Goal: Task Accomplishment & Management: Manage account settings

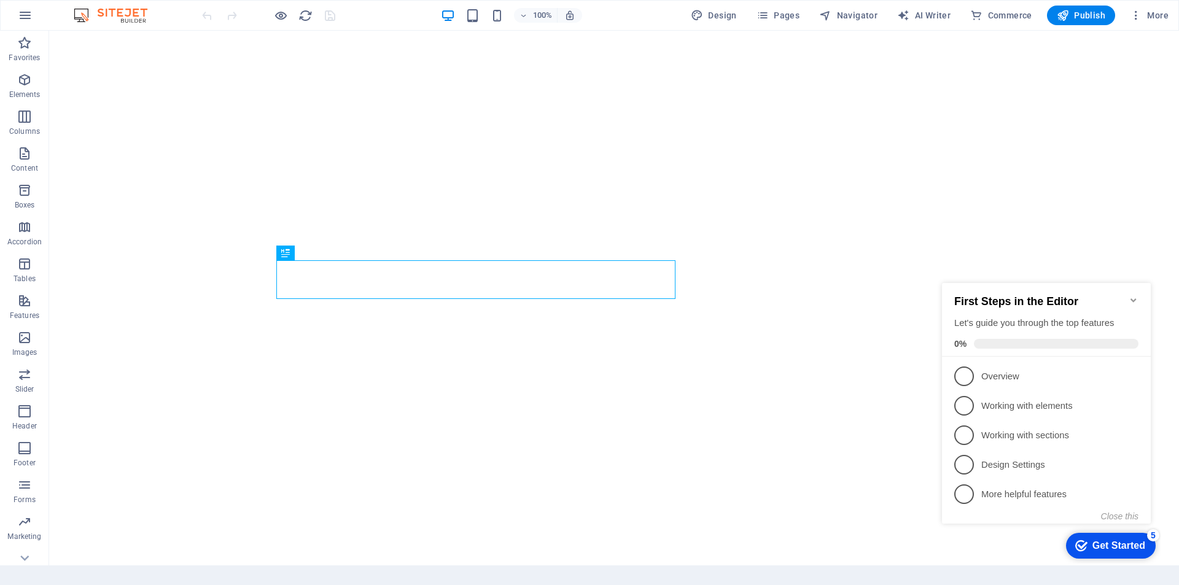
click at [1134, 295] on icon "Minimize checklist" at bounding box center [1134, 300] width 10 height 10
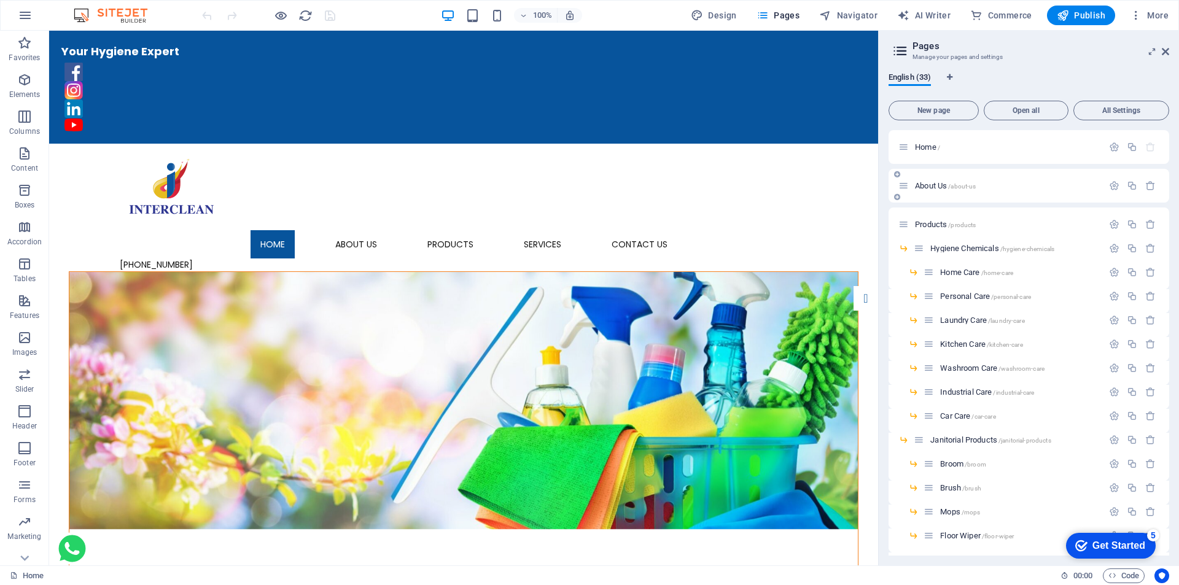
click at [931, 185] on span "About Us /about-us" at bounding box center [945, 185] width 61 height 9
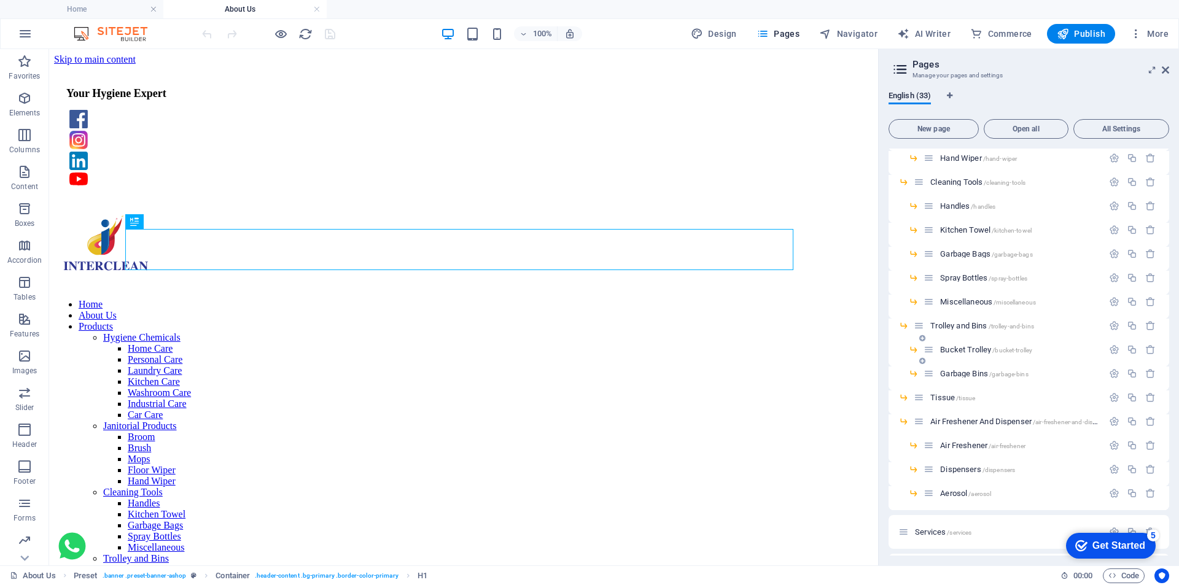
scroll to position [457, 0]
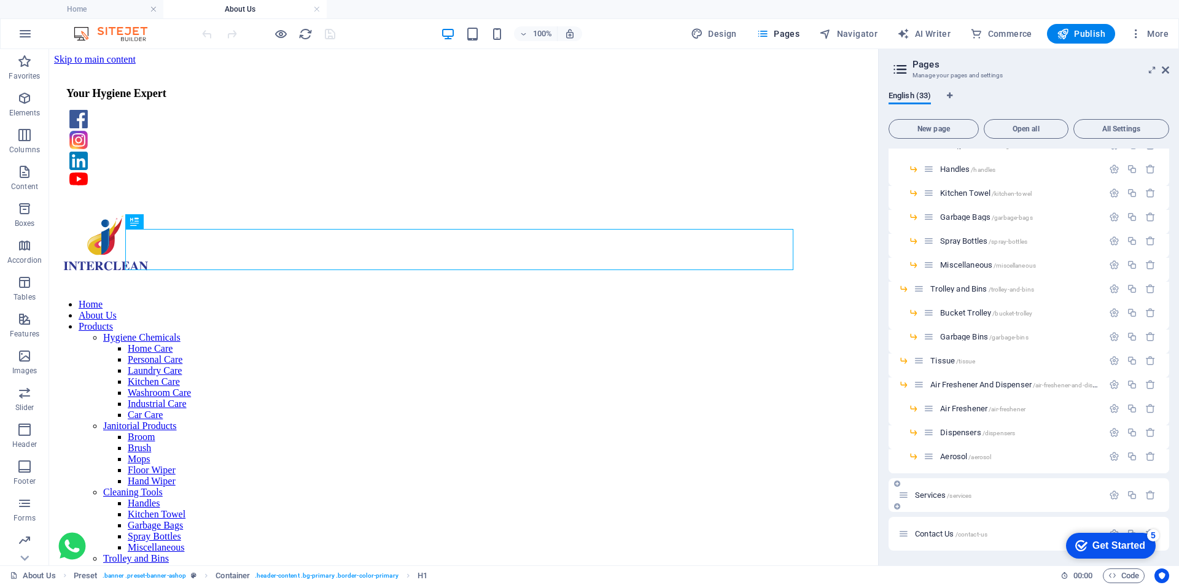
click at [936, 493] on span "Services /services" at bounding box center [943, 495] width 57 height 9
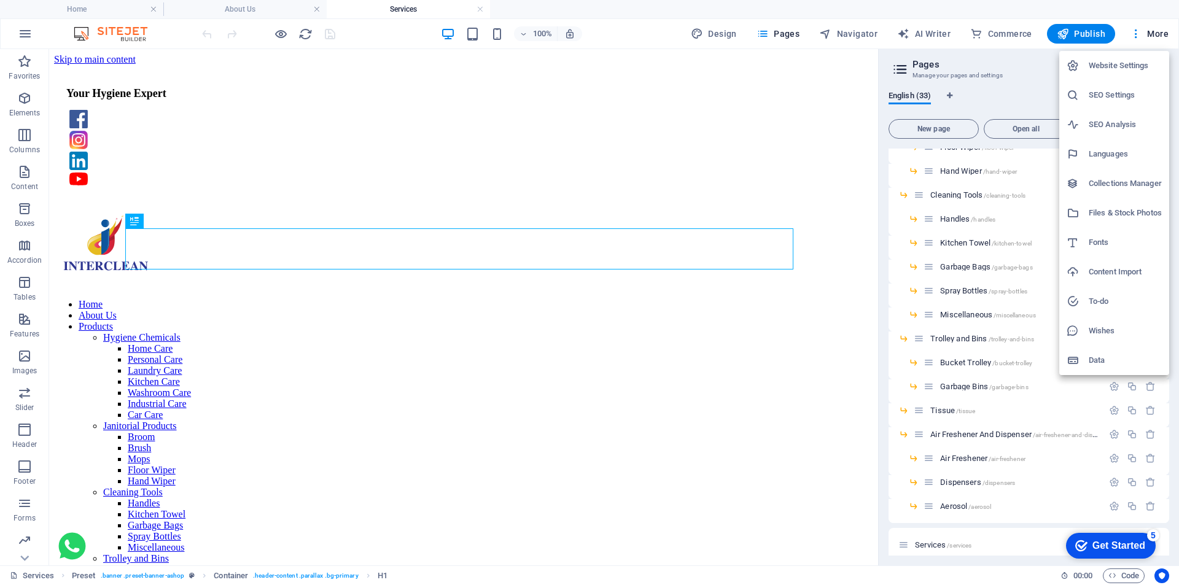
scroll to position [0, 0]
click at [238, 7] on div at bounding box center [589, 292] width 1179 height 585
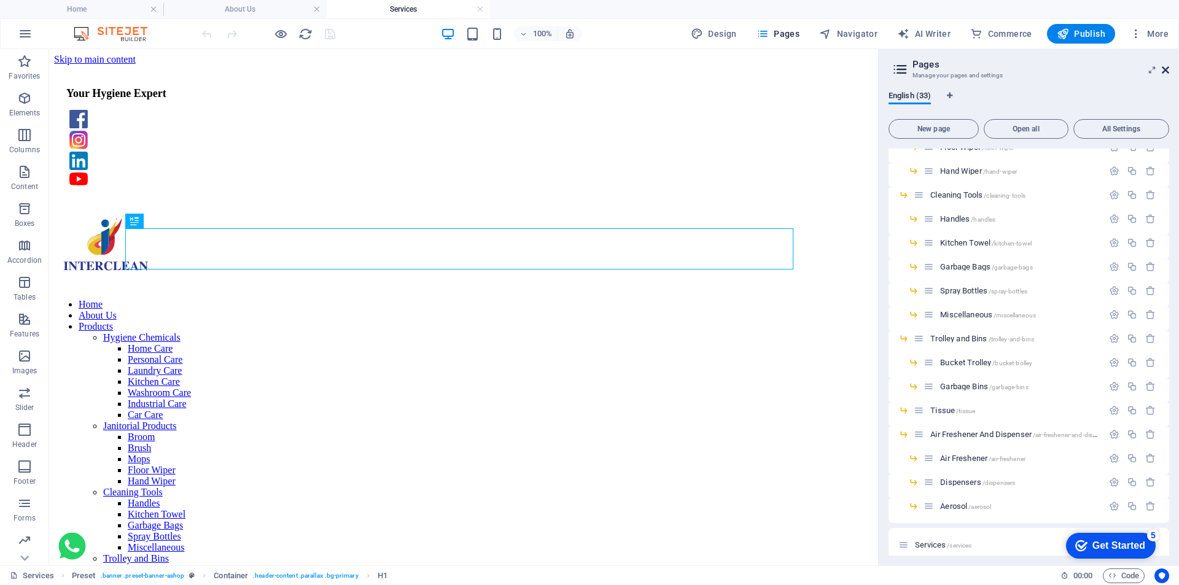
click at [1167, 71] on icon at bounding box center [1165, 70] width 7 height 10
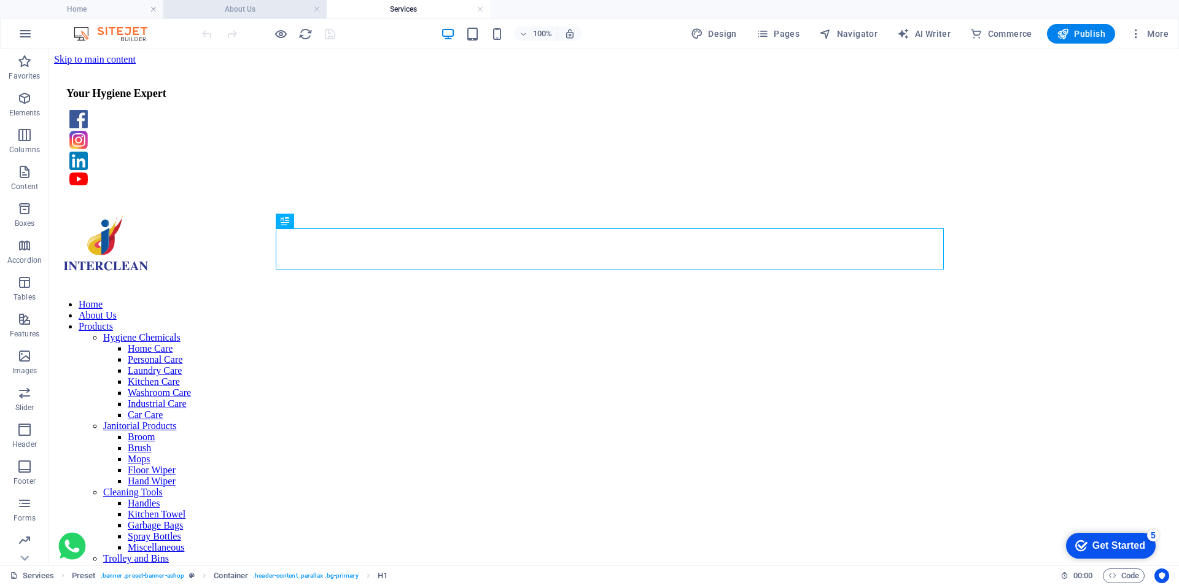
click at [233, 11] on h4 "About Us" at bounding box center [244, 9] width 163 height 14
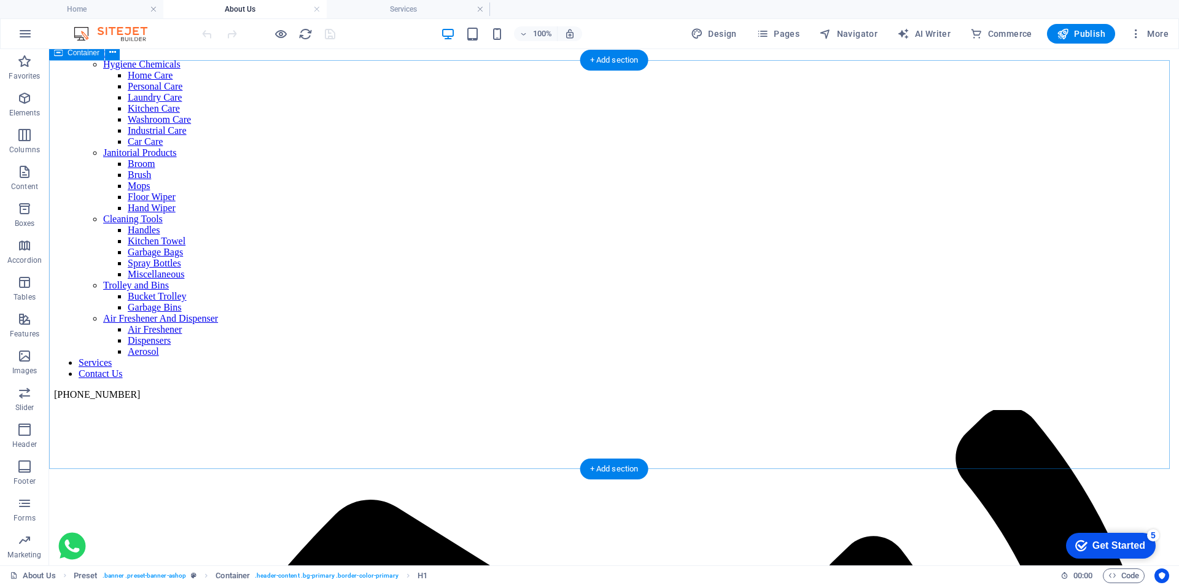
scroll to position [307, 0]
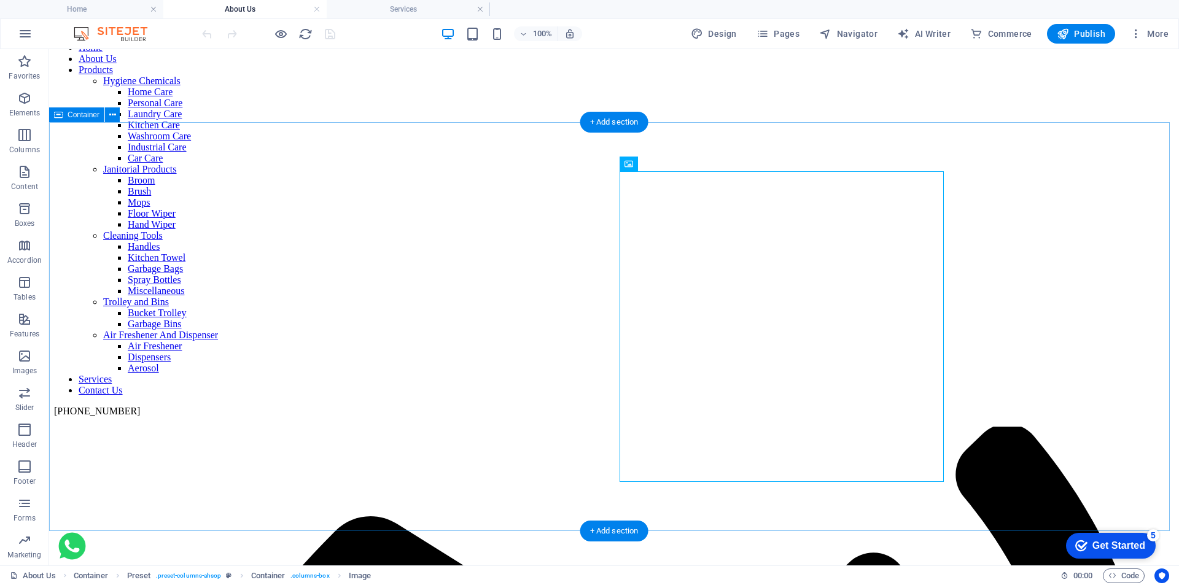
scroll to position [184, 0]
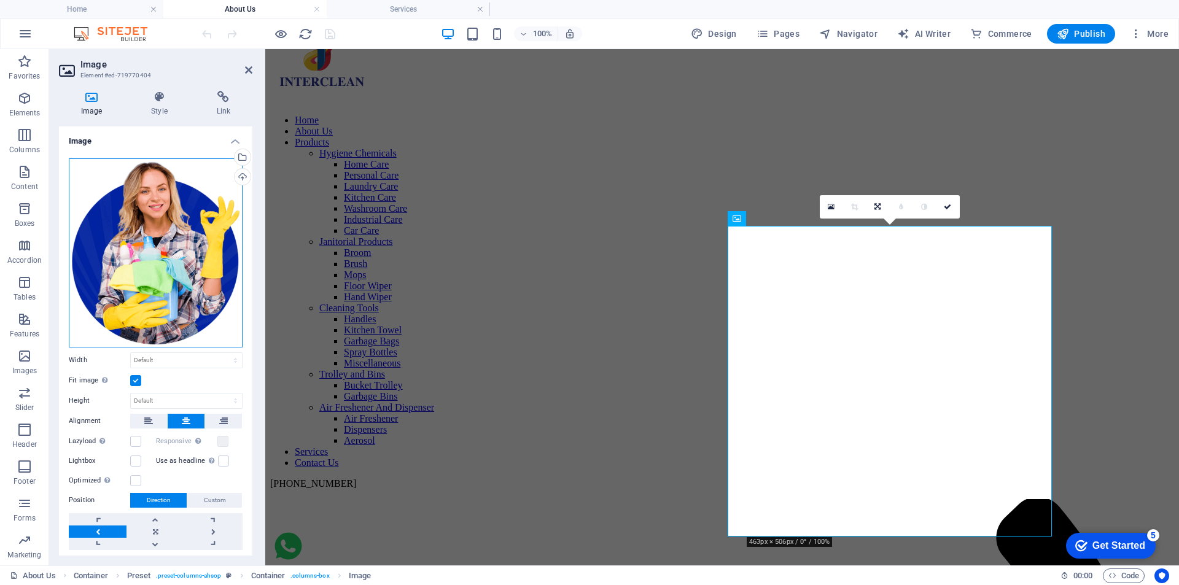
click at [149, 230] on div "Drag files here, click to choose files or select files from Files or our free s…" at bounding box center [156, 252] width 174 height 189
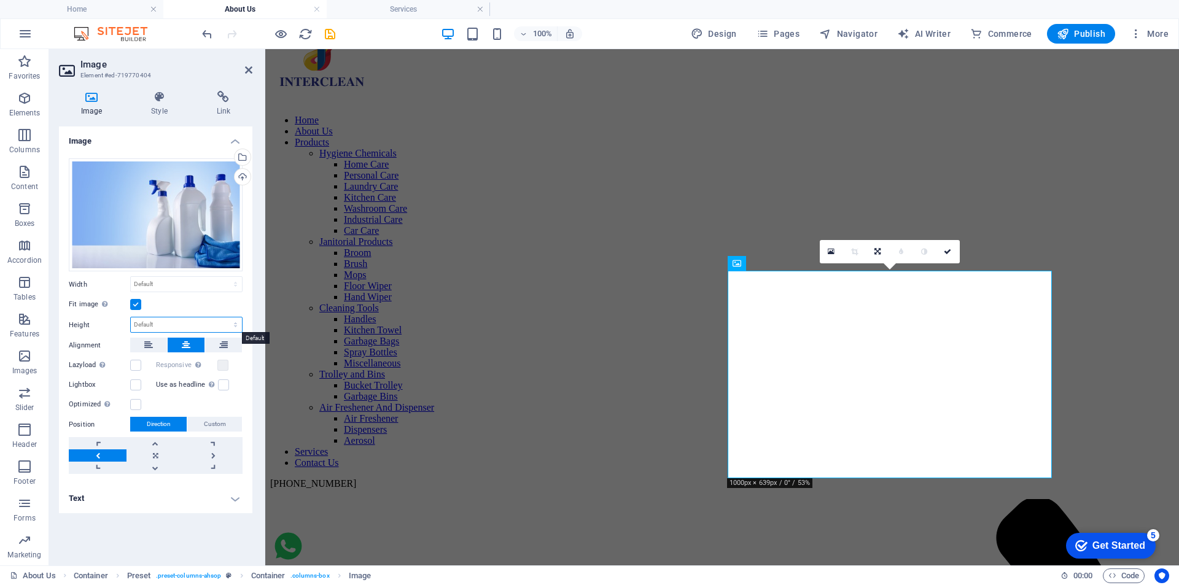
click at [150, 321] on select "Default auto px" at bounding box center [186, 325] width 111 height 15
select select "px"
click at [225, 318] on select "Default auto px" at bounding box center [186, 325] width 111 height 15
click at [144, 329] on input "337" at bounding box center [186, 325] width 111 height 15
click at [136, 326] on input "337" at bounding box center [186, 325] width 111 height 15
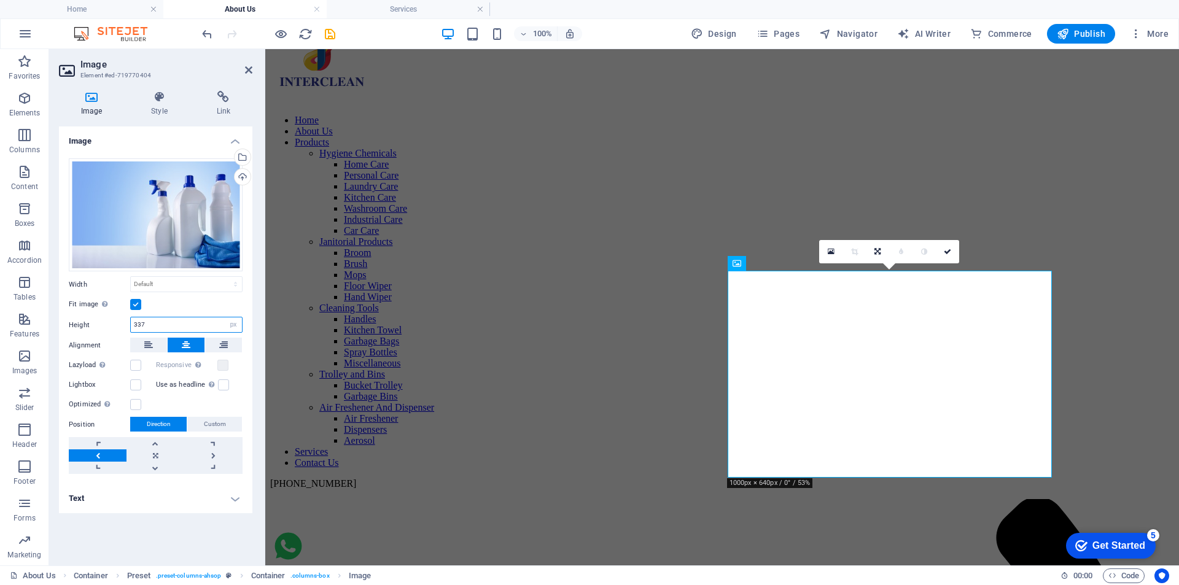
click at [134, 326] on input "337" at bounding box center [186, 325] width 111 height 15
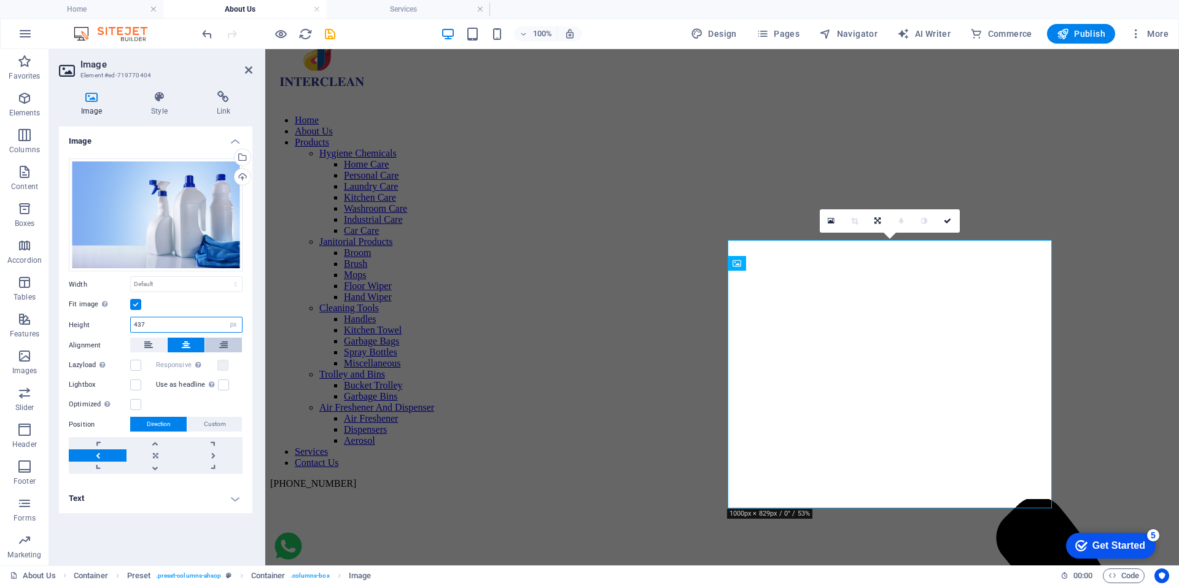
type input "437"
click at [220, 344] on icon at bounding box center [223, 345] width 9 height 15
click at [195, 348] on button at bounding box center [186, 345] width 37 height 15
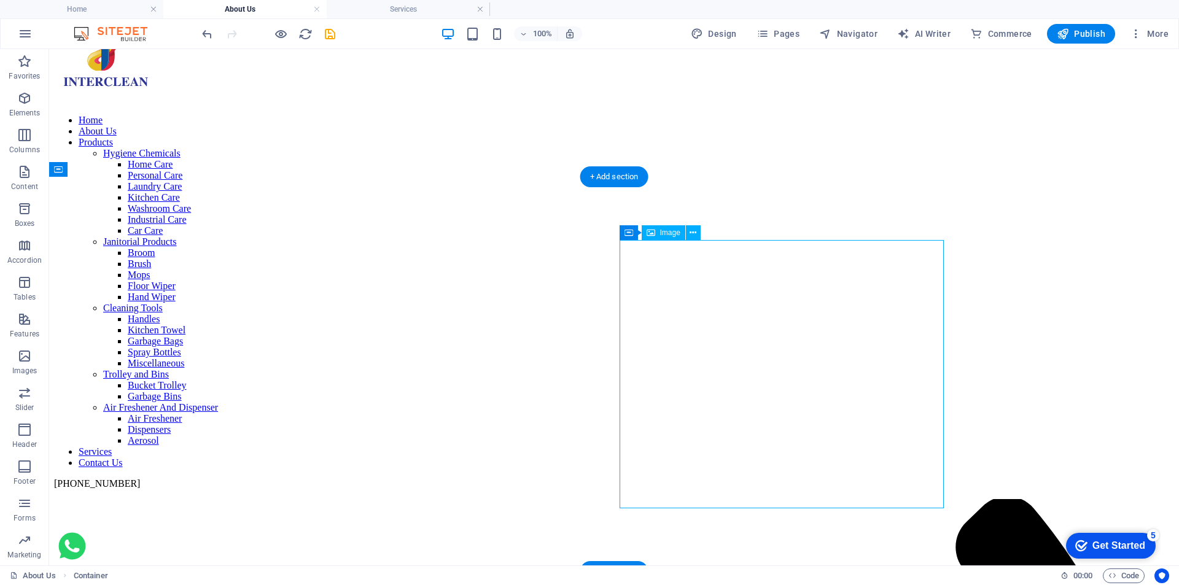
select select "px"
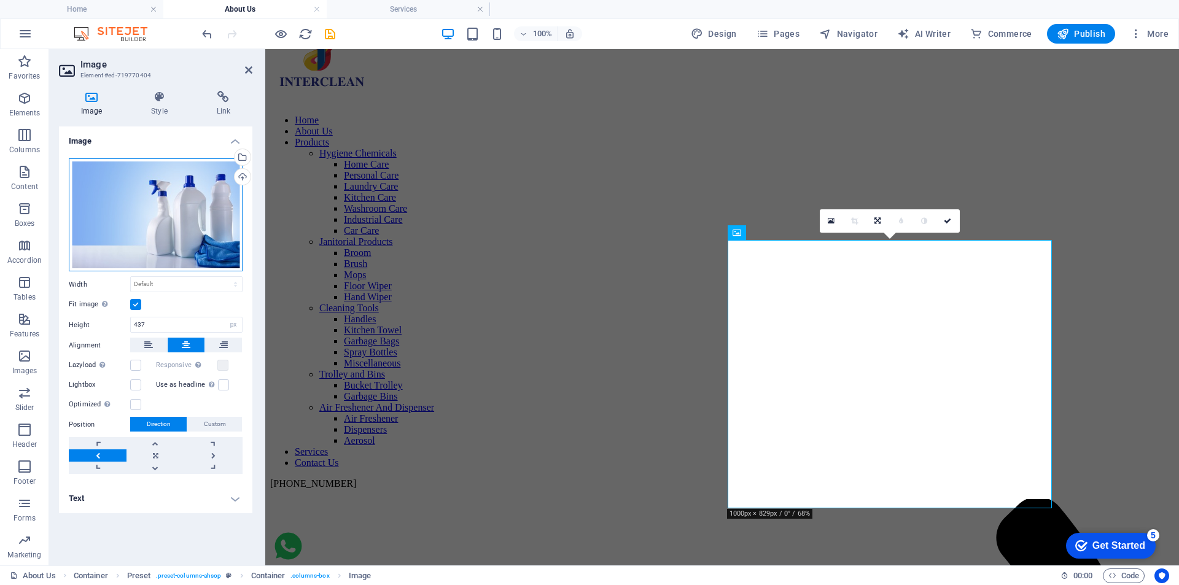
click at [192, 239] on div "Drag files here, click to choose files or select files from Files or our free s…" at bounding box center [156, 215] width 174 height 114
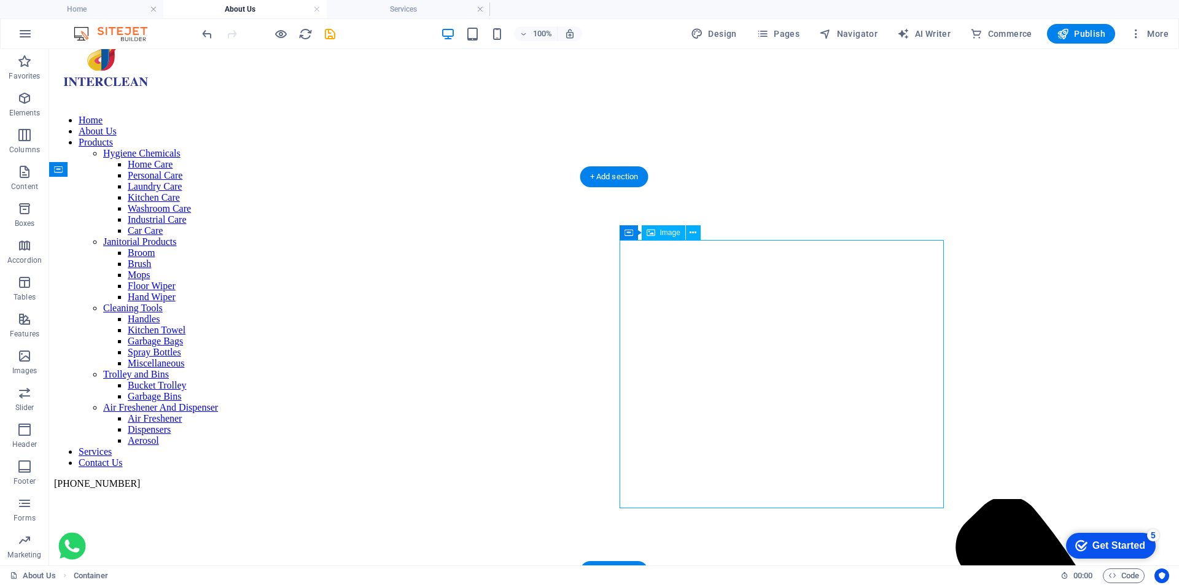
select select "px"
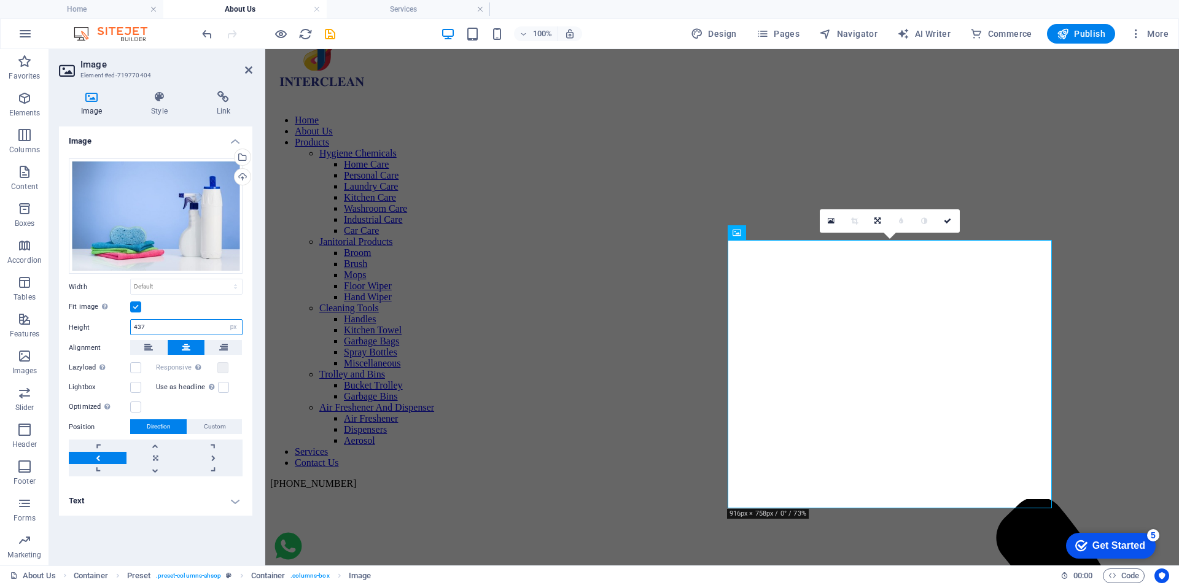
click at [141, 327] on input "437" at bounding box center [186, 327] width 111 height 15
click at [144, 327] on input "437" at bounding box center [186, 327] width 111 height 15
drag, startPoint x: 141, startPoint y: 327, endPoint x: 152, endPoint y: 327, distance: 10.4
click at [152, 327] on input "437" at bounding box center [186, 327] width 111 height 15
type input "430"
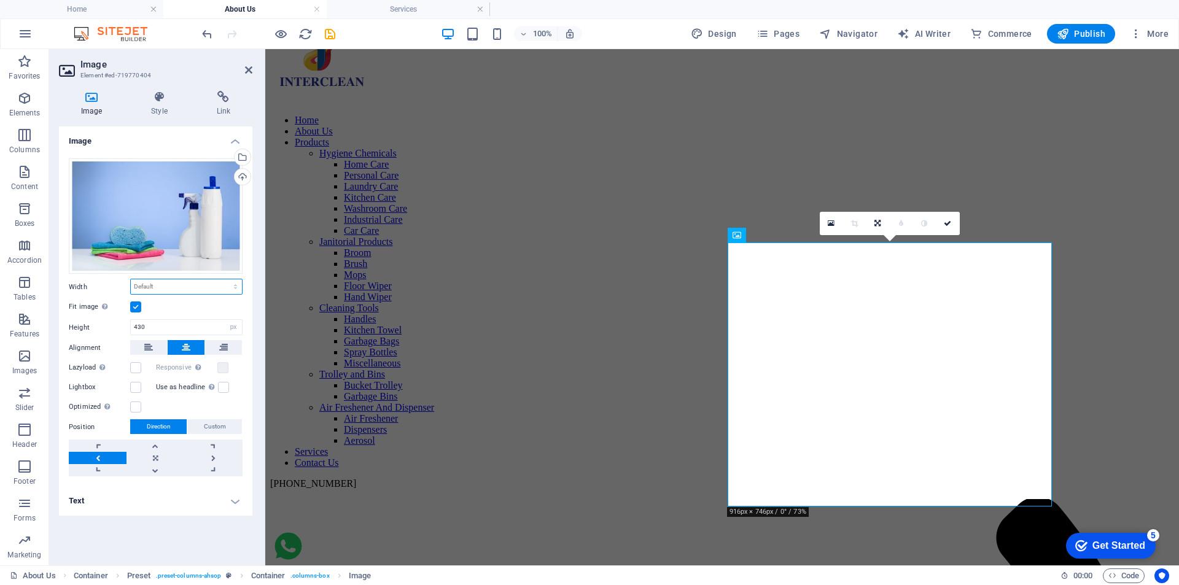
click at [201, 285] on select "Default auto px rem % em vh vw" at bounding box center [186, 286] width 111 height 15
click at [131, 279] on select "Default auto px rem % em vh vw" at bounding box center [186, 286] width 111 height 15
select select "DISABLED_OPTION_VALUE"
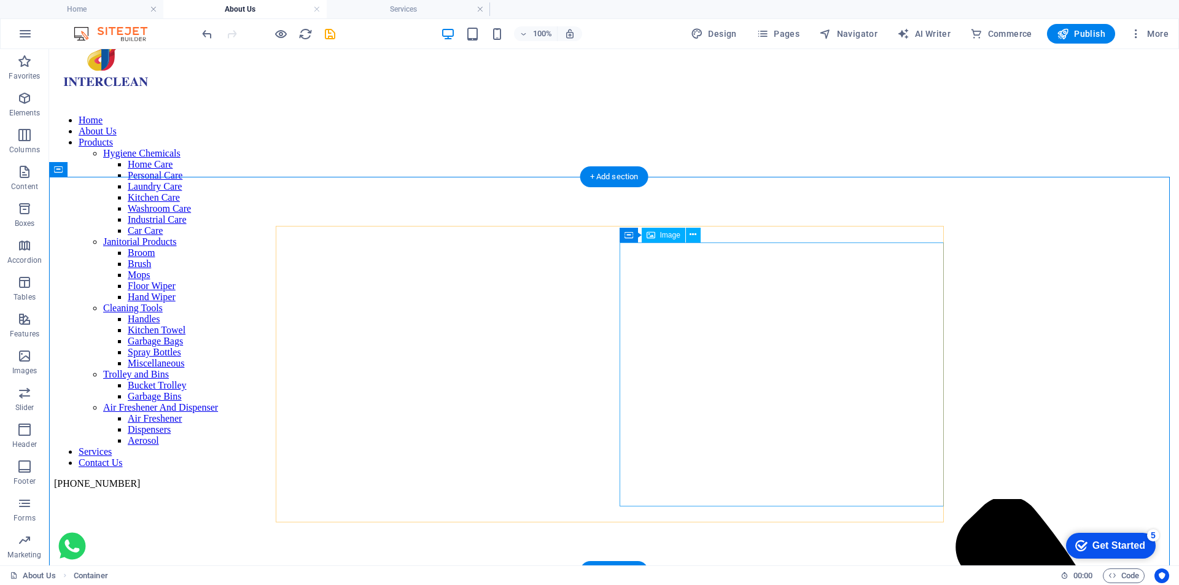
drag, startPoint x: 736, startPoint y: 316, endPoint x: 761, endPoint y: 315, distance: 25.2
select select "px"
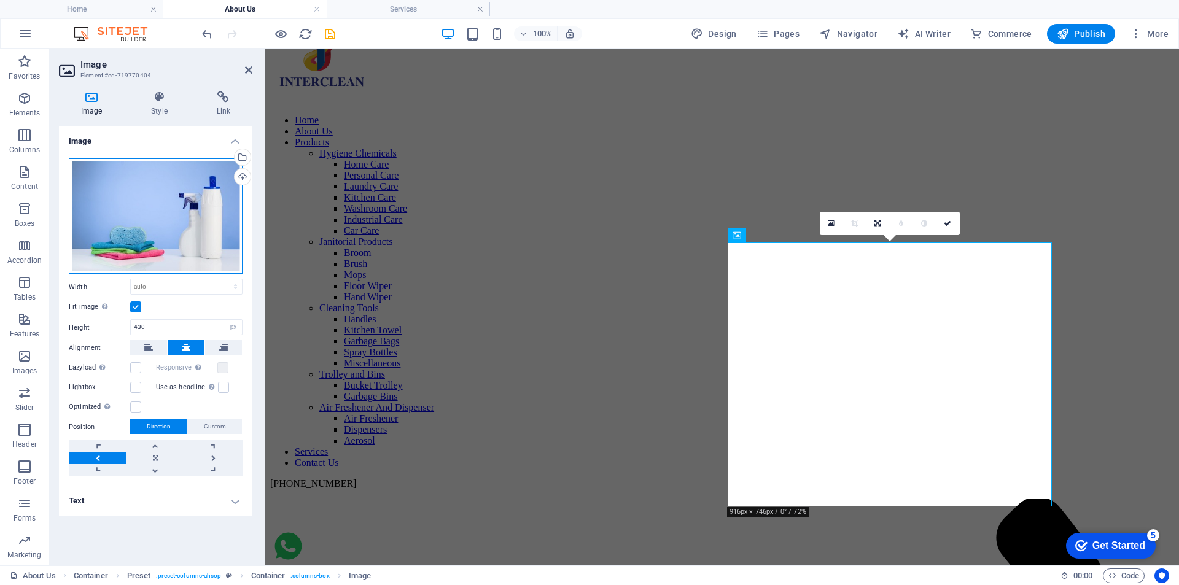
click at [157, 221] on div "Drag files here, click to choose files or select files from Files or our free s…" at bounding box center [156, 216] width 174 height 116
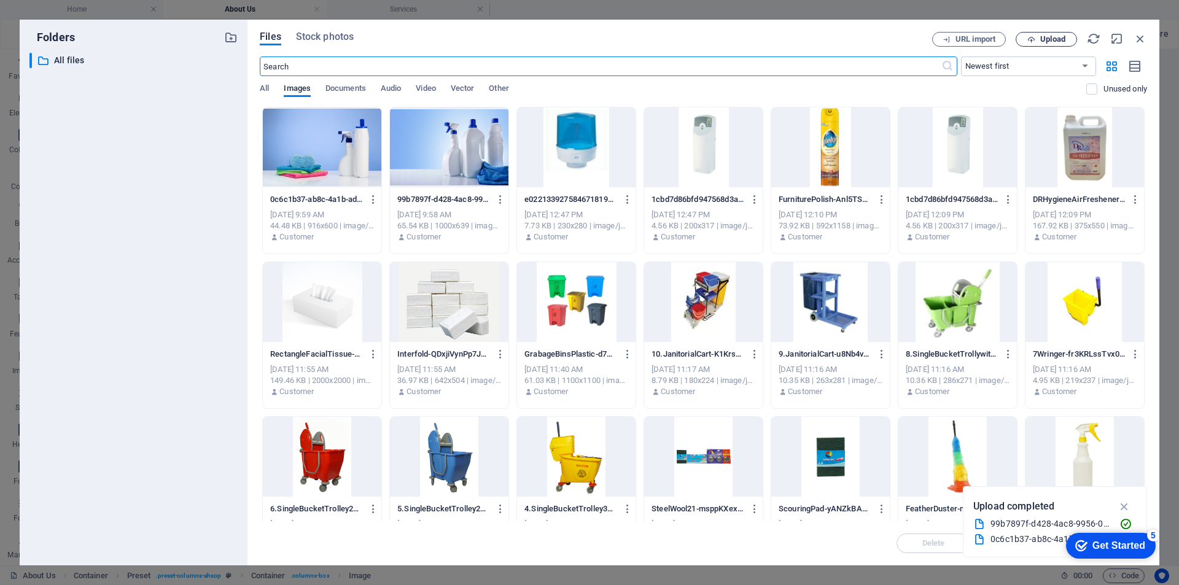
click at [1027, 39] on icon "button" at bounding box center [1031, 40] width 8 height 8
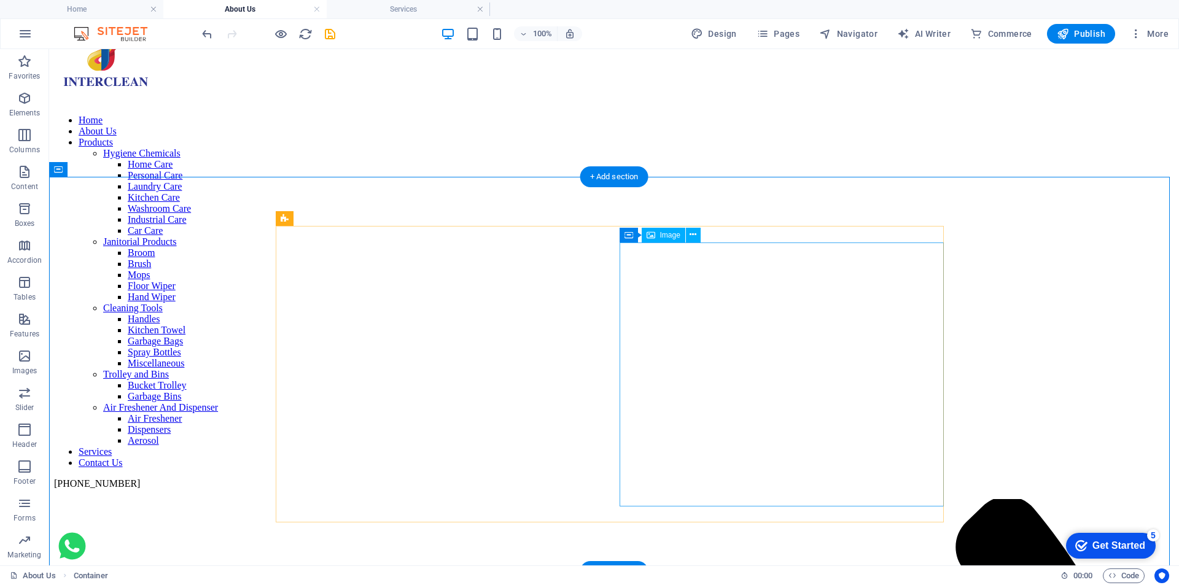
select select "px"
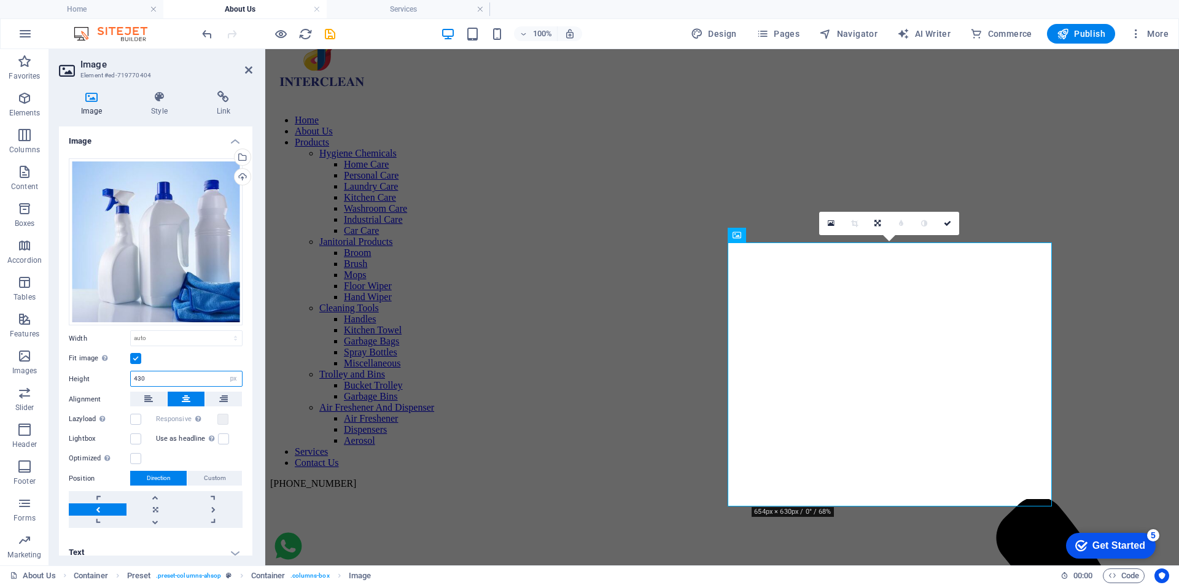
click at [147, 378] on input "430" at bounding box center [186, 379] width 111 height 15
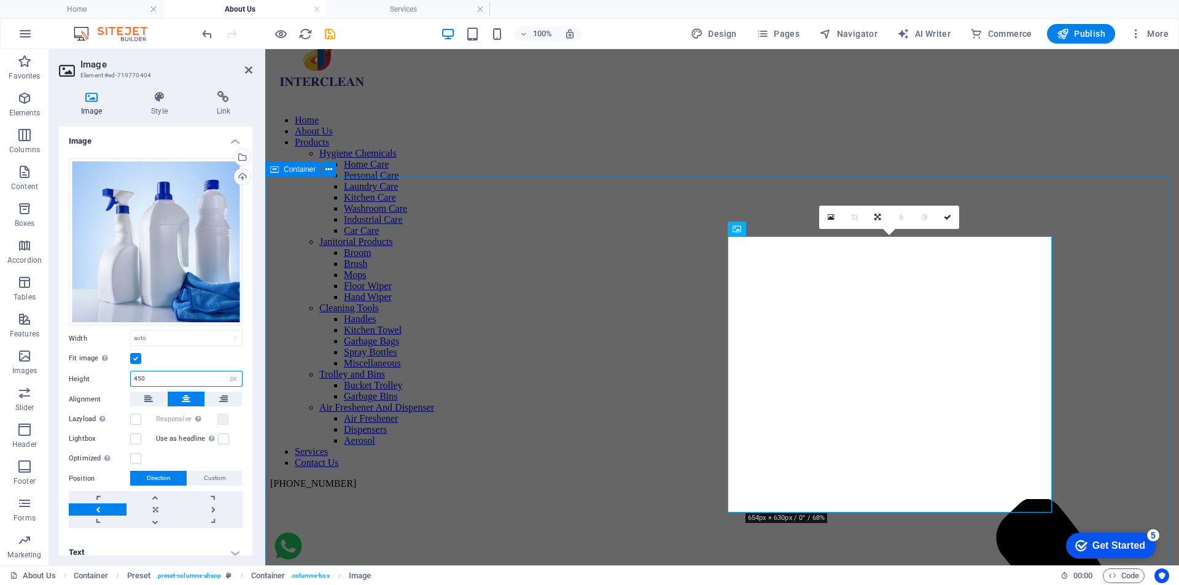
type input "450"
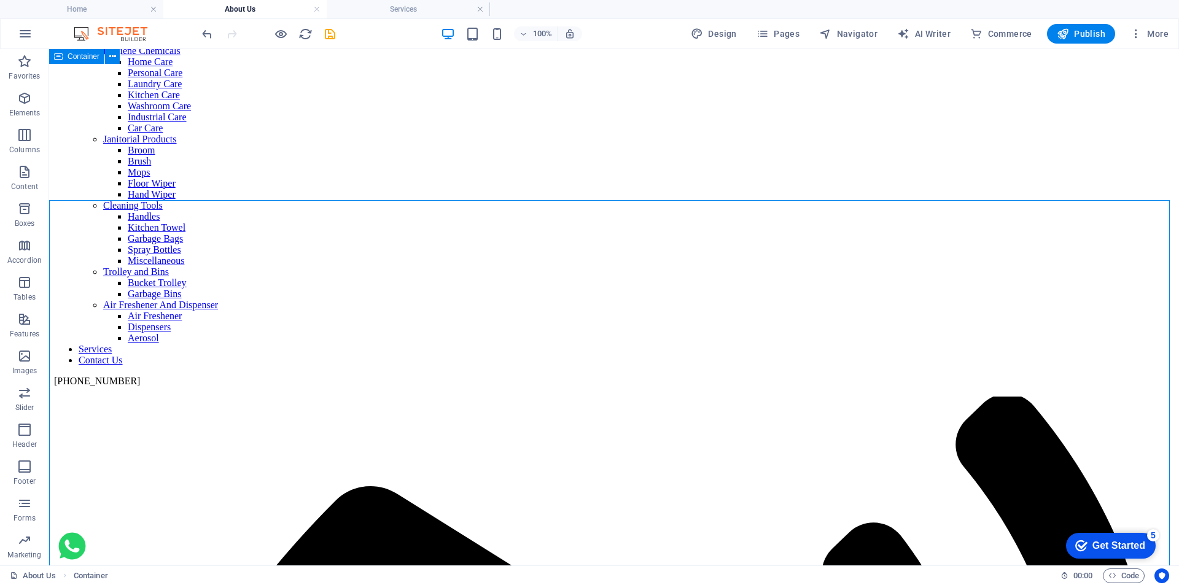
scroll to position [123, 0]
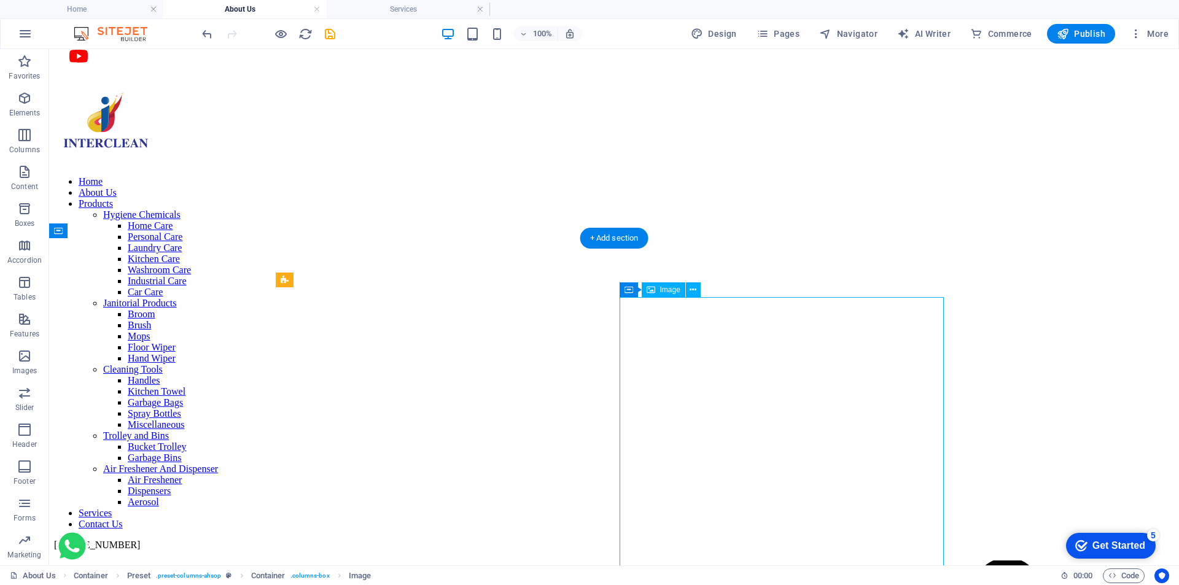
select select "px"
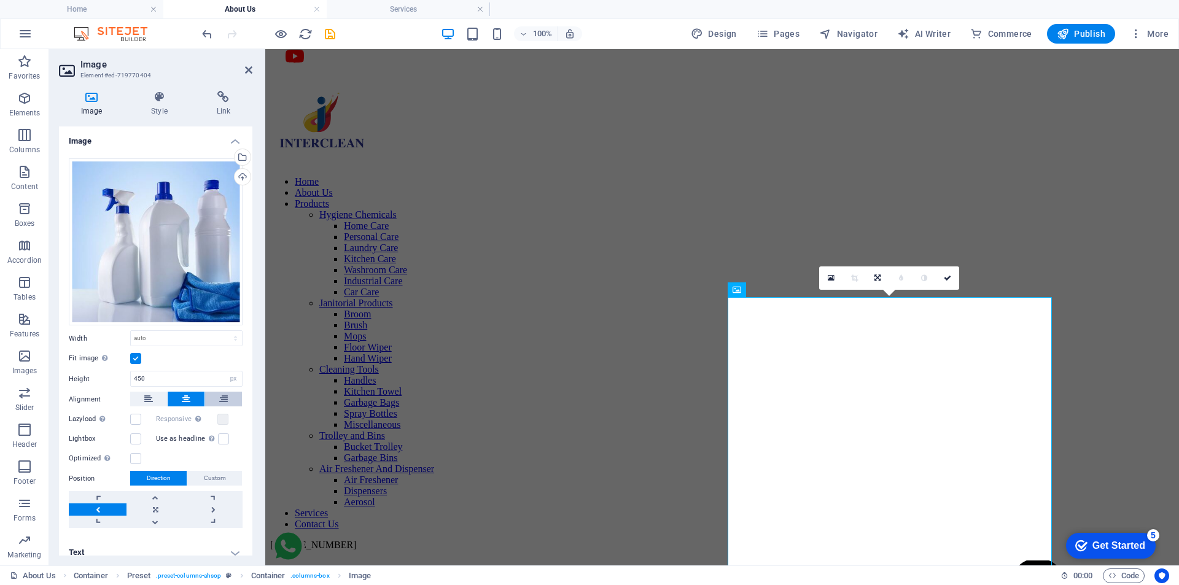
click at [223, 392] on icon at bounding box center [223, 399] width 9 height 15
drag, startPoint x: 1102, startPoint y: 324, endPoint x: 1093, endPoint y: 324, distance: 9.2
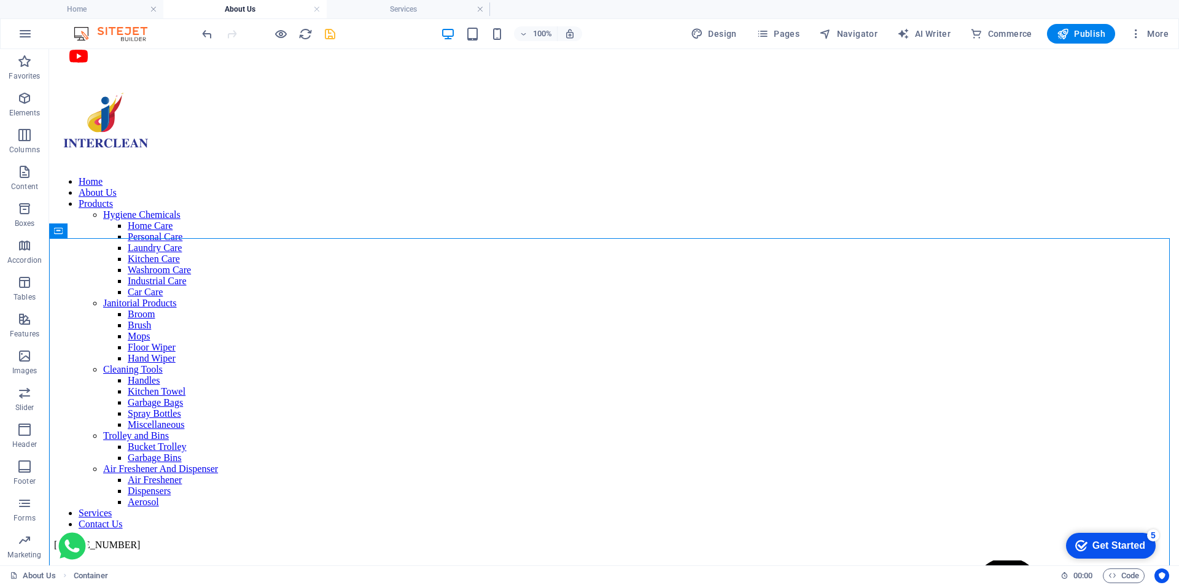
click at [329, 35] on icon "save" at bounding box center [330, 34] width 14 height 14
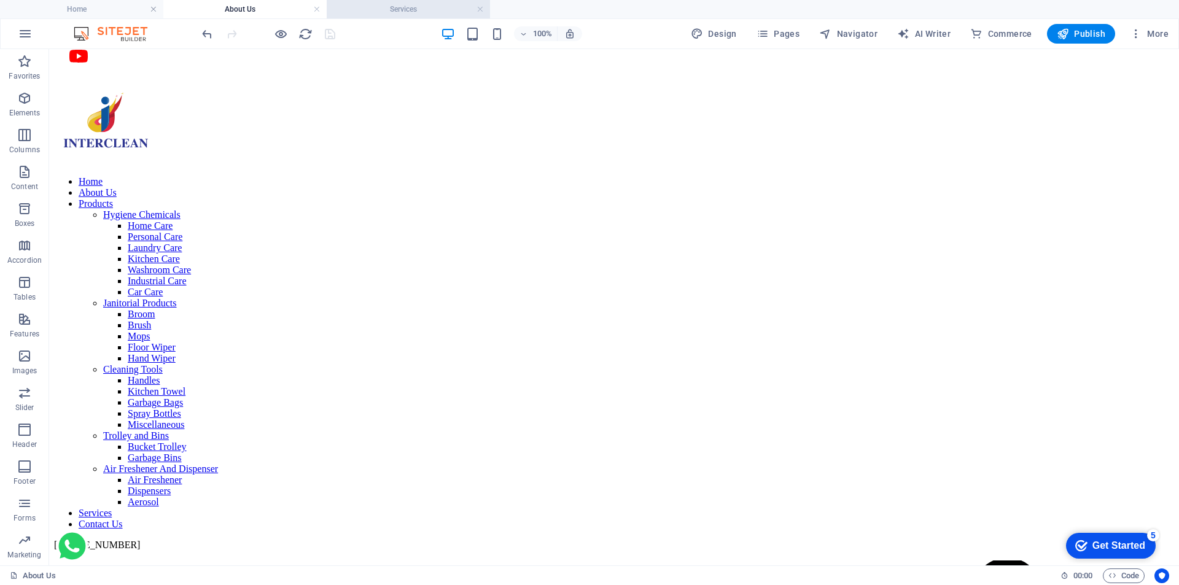
click at [421, 7] on h4 "Services" at bounding box center [408, 9] width 163 height 14
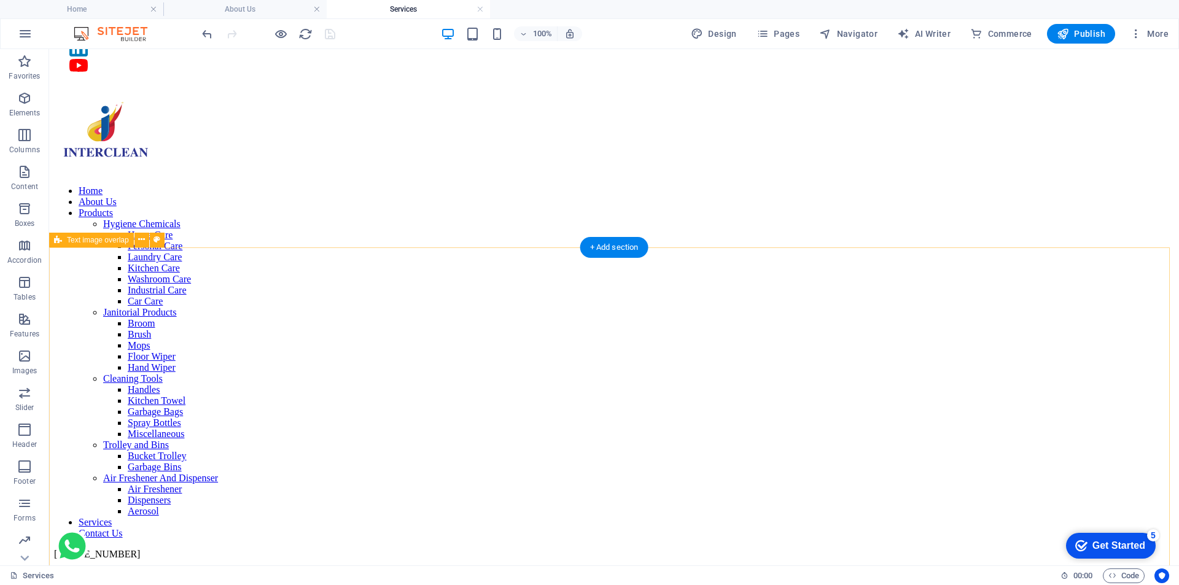
scroll to position [246, 0]
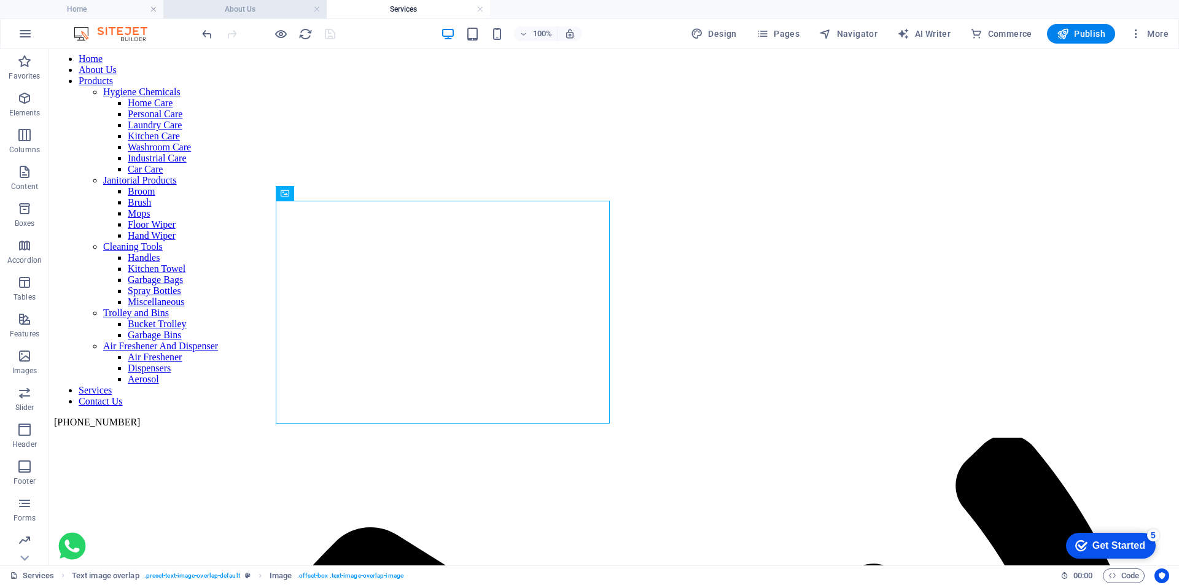
click at [265, 10] on h4 "About Us" at bounding box center [244, 9] width 163 height 14
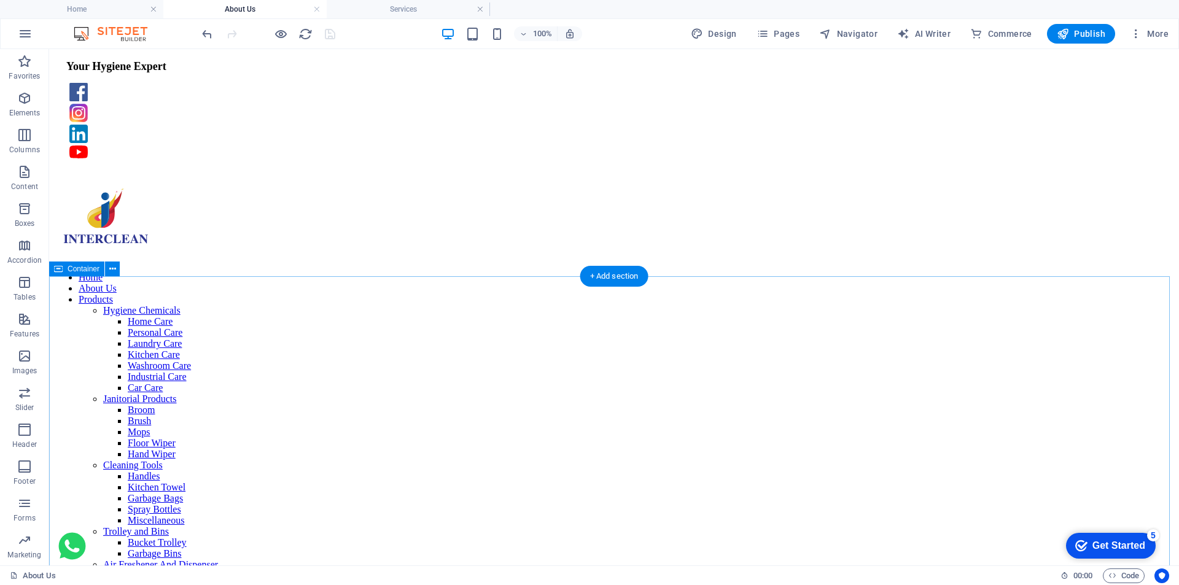
scroll to position [0, 0]
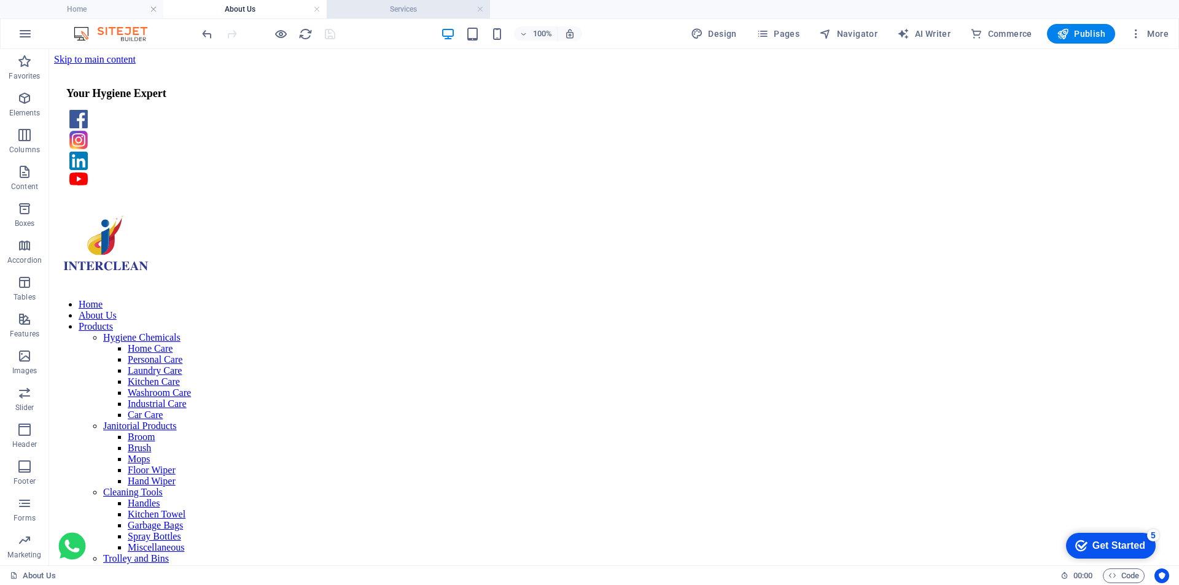
click at [416, 4] on h4 "Services" at bounding box center [408, 9] width 163 height 14
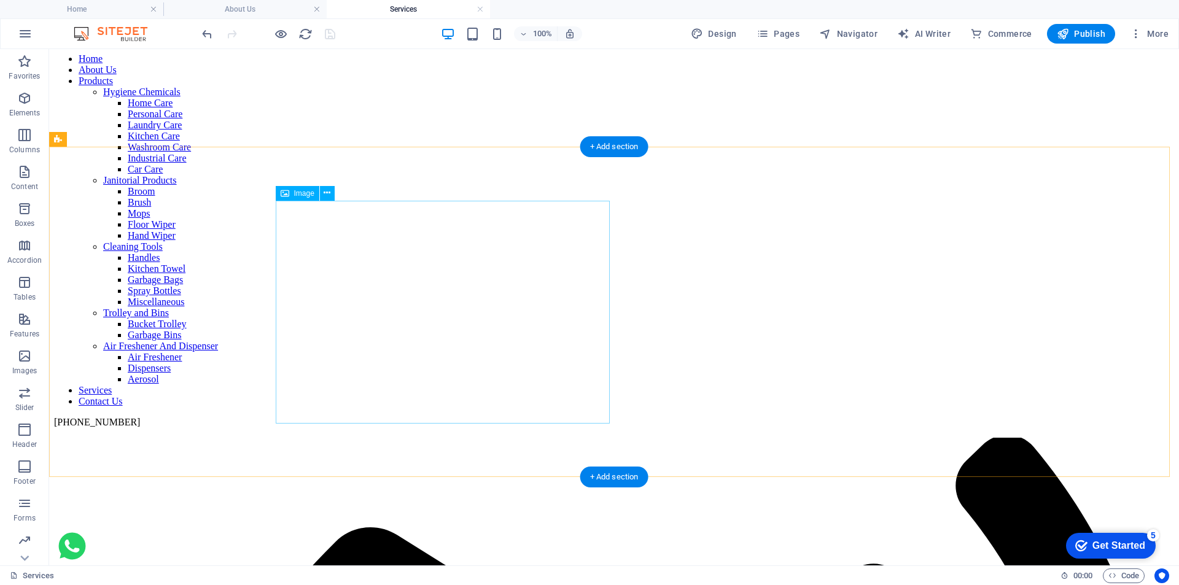
select select "%"
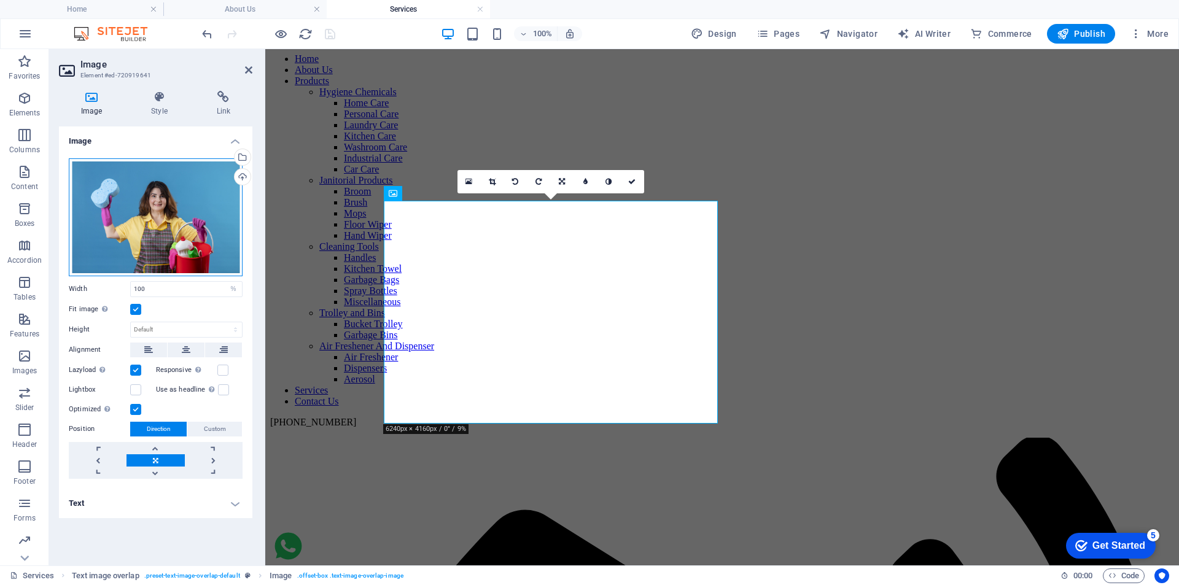
click at [151, 203] on div "Drag files here, click to choose files or select files from Files or our free s…" at bounding box center [156, 217] width 174 height 118
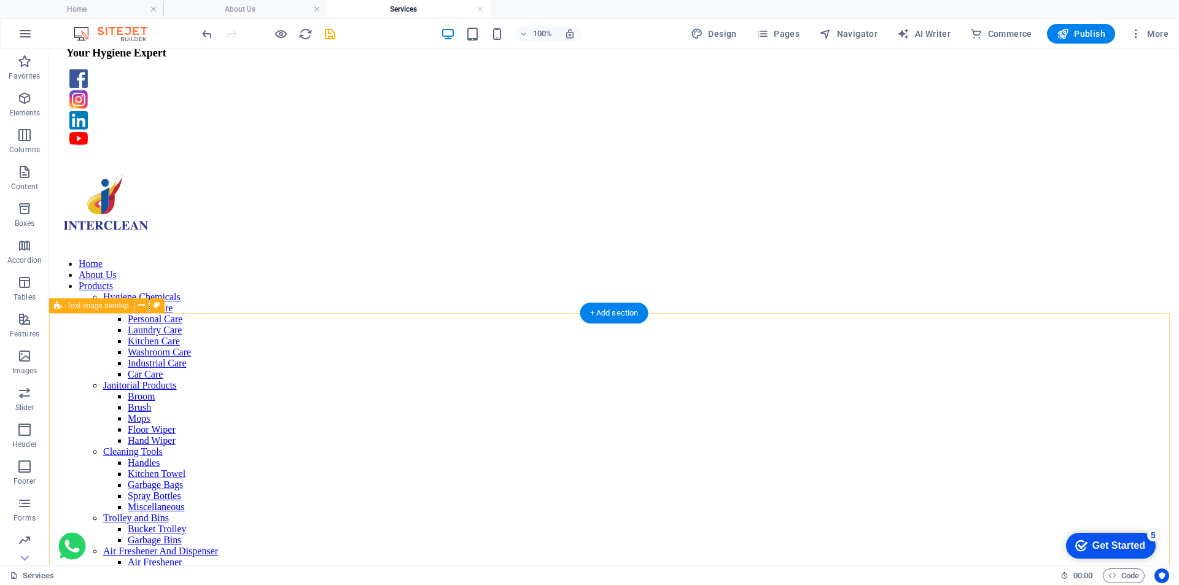
scroll to position [0, 0]
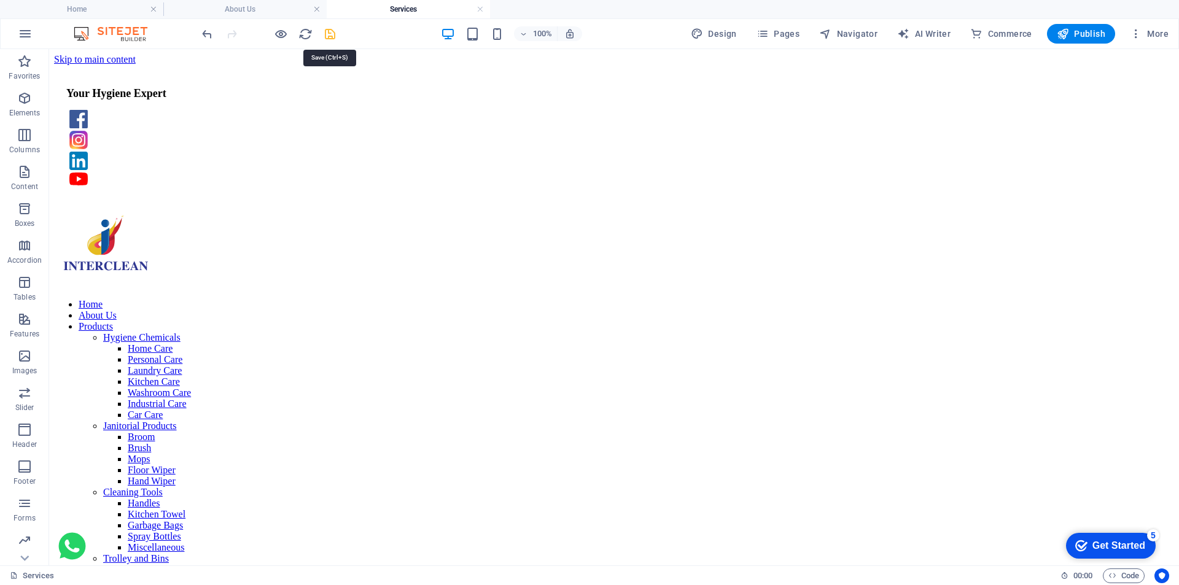
click at [329, 34] on icon "save" at bounding box center [330, 34] width 14 height 14
click at [276, 93] on h6 "Open preview website" at bounding box center [292, 95] width 82 height 15
click at [90, 6] on h4 "Home" at bounding box center [81, 9] width 163 height 14
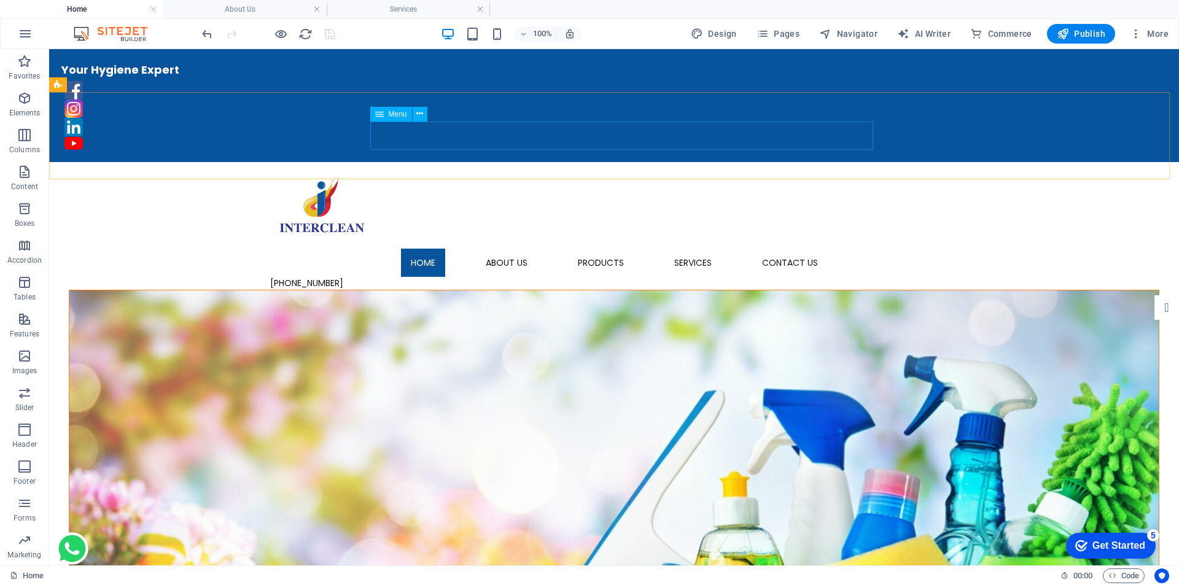
click at [395, 119] on div "Menu" at bounding box center [391, 114] width 42 height 15
drag, startPoint x: 395, startPoint y: 119, endPoint x: 132, endPoint y: 64, distance: 268.5
click at [395, 119] on div "Menu" at bounding box center [391, 114] width 42 height 15
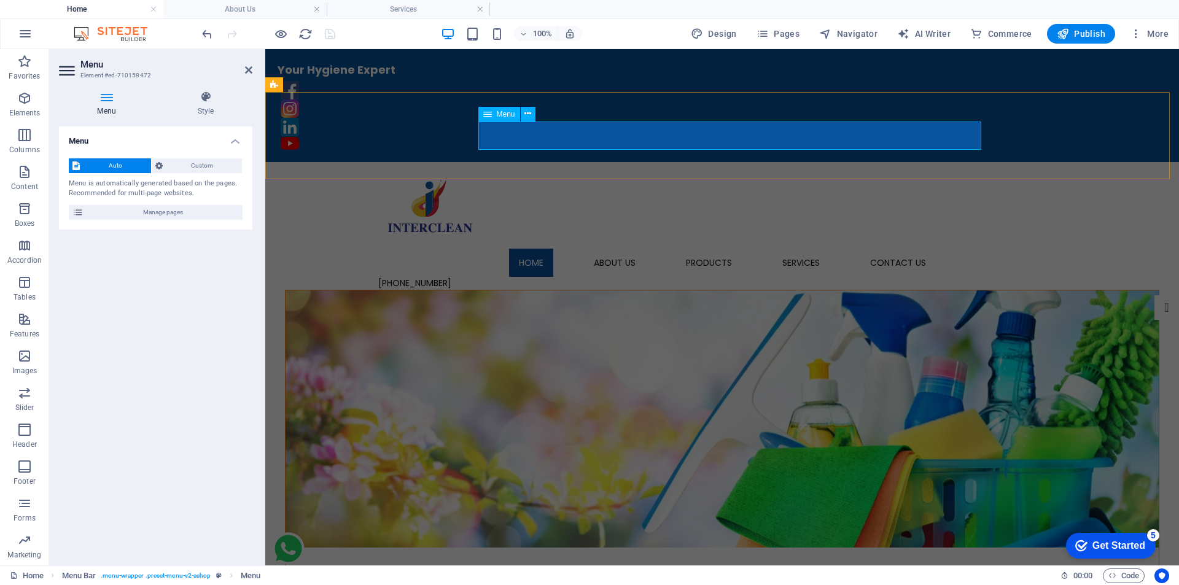
click at [509, 115] on span "Menu" at bounding box center [506, 114] width 18 height 7
click at [194, 97] on icon at bounding box center [205, 97] width 93 height 12
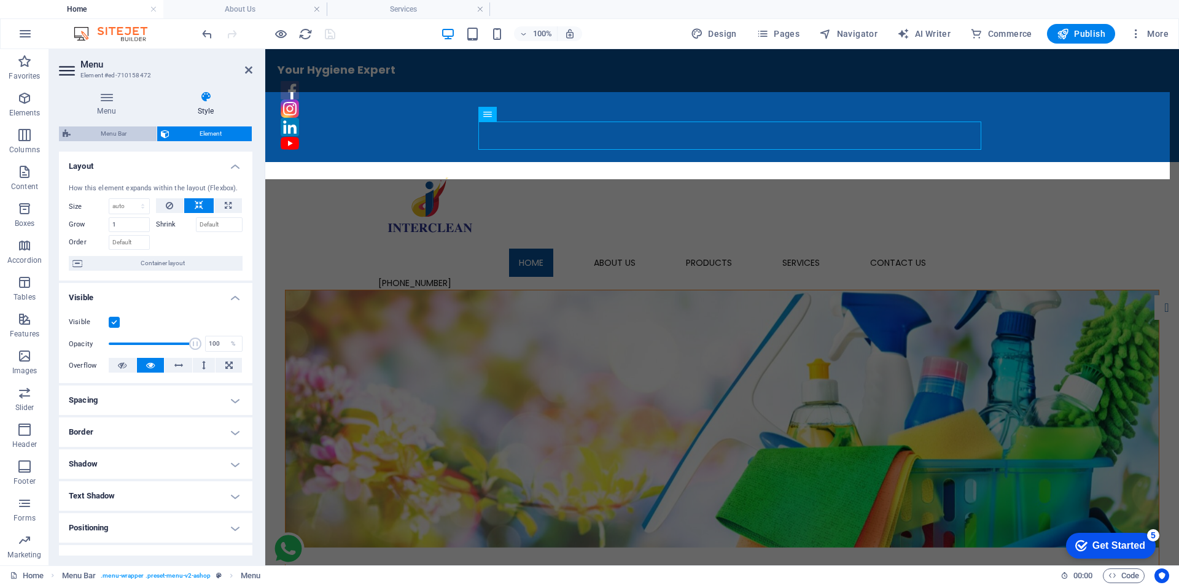
click at [95, 133] on span "Menu Bar" at bounding box center [113, 134] width 79 height 15
select select "px"
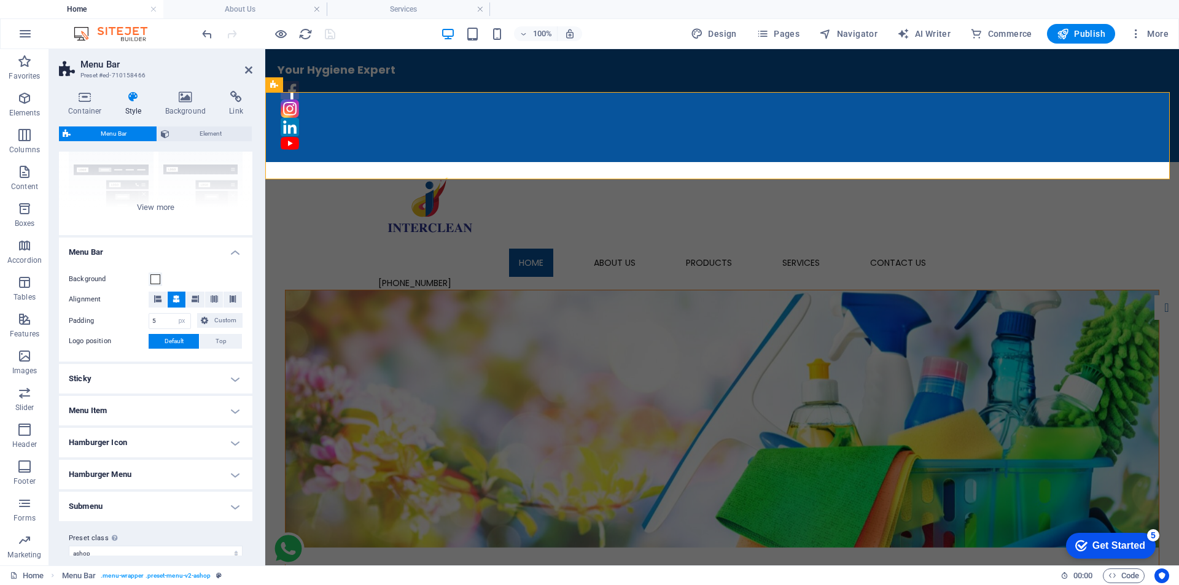
scroll to position [138, 0]
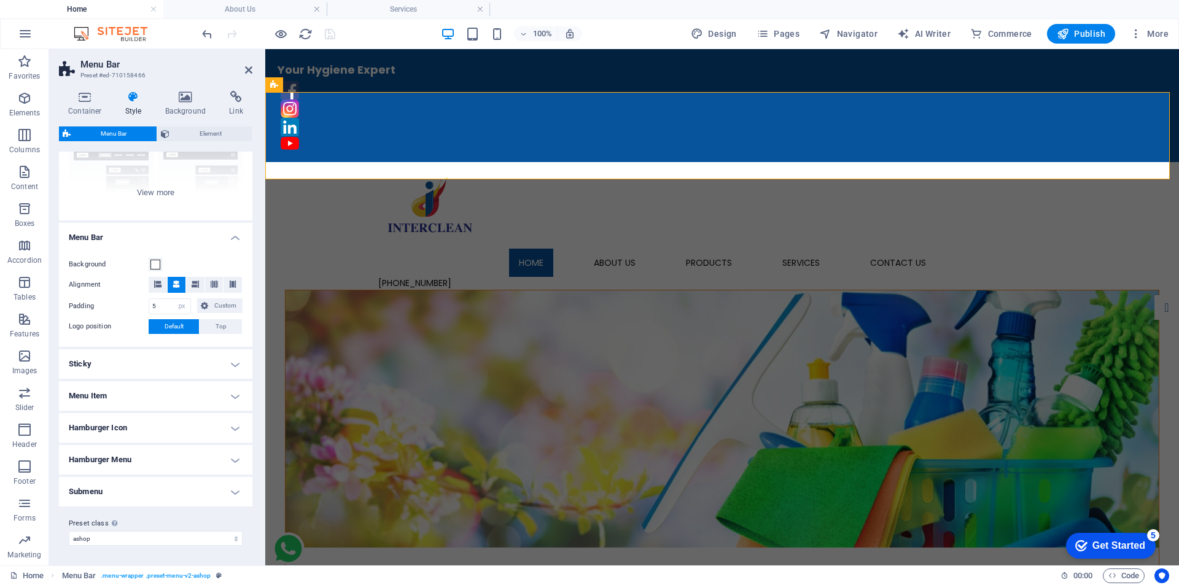
click at [163, 394] on h4 "Menu Item" at bounding box center [155, 395] width 193 height 29
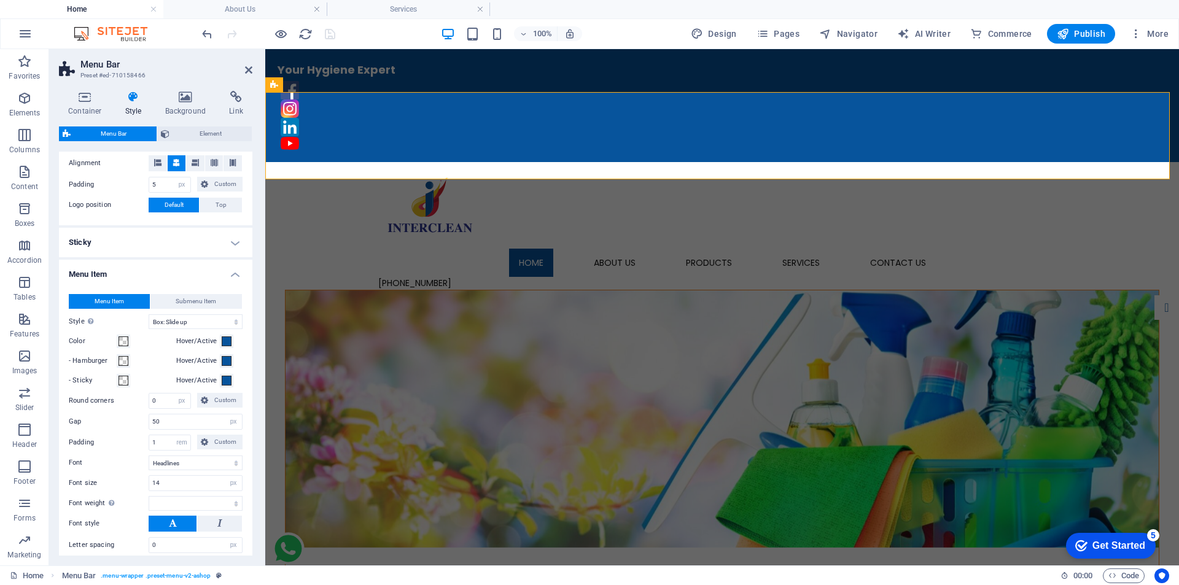
scroll to position [260, 0]
drag, startPoint x: 162, startPoint y: 421, endPoint x: 151, endPoint y: 421, distance: 10.5
click at [151, 421] on input "50" at bounding box center [195, 420] width 93 height 15
type input "20"
select select
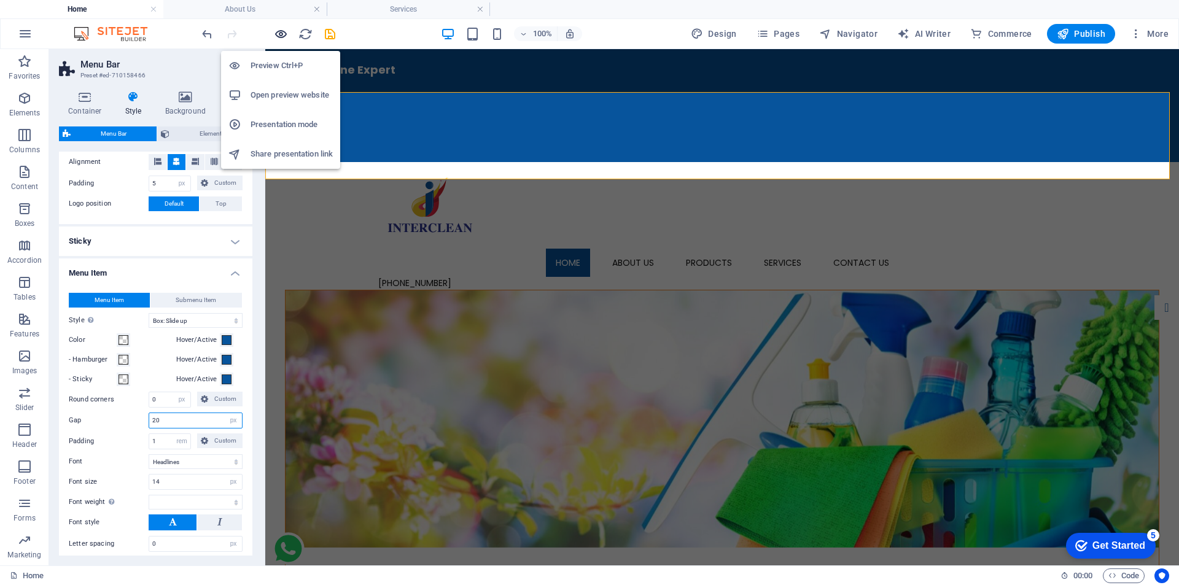
type input "20"
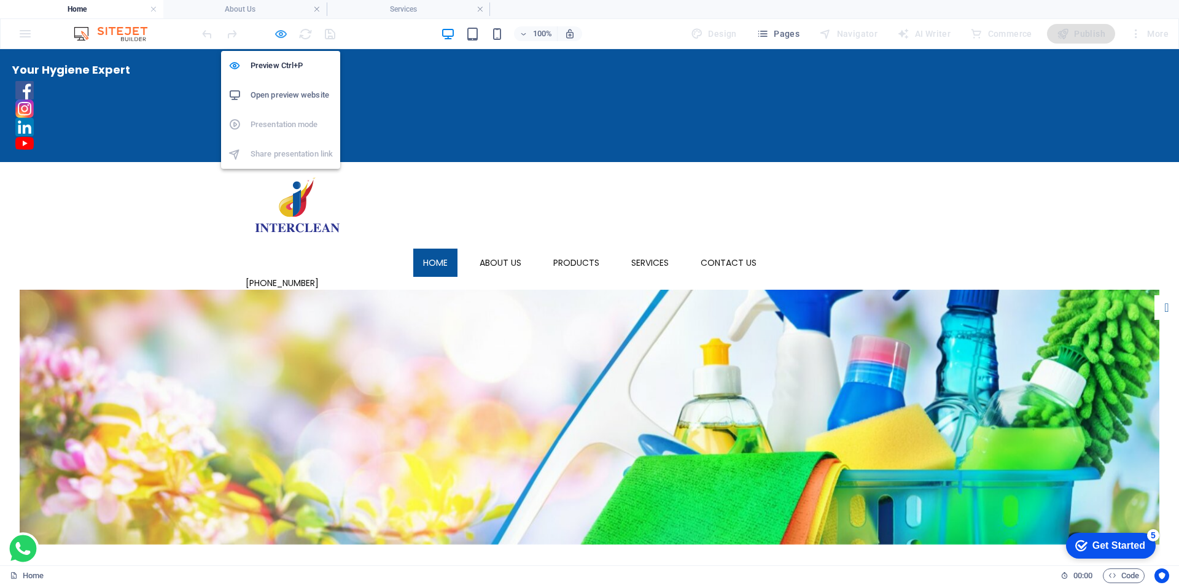
select select "px"
select select "hover_box_bottom"
select select "px"
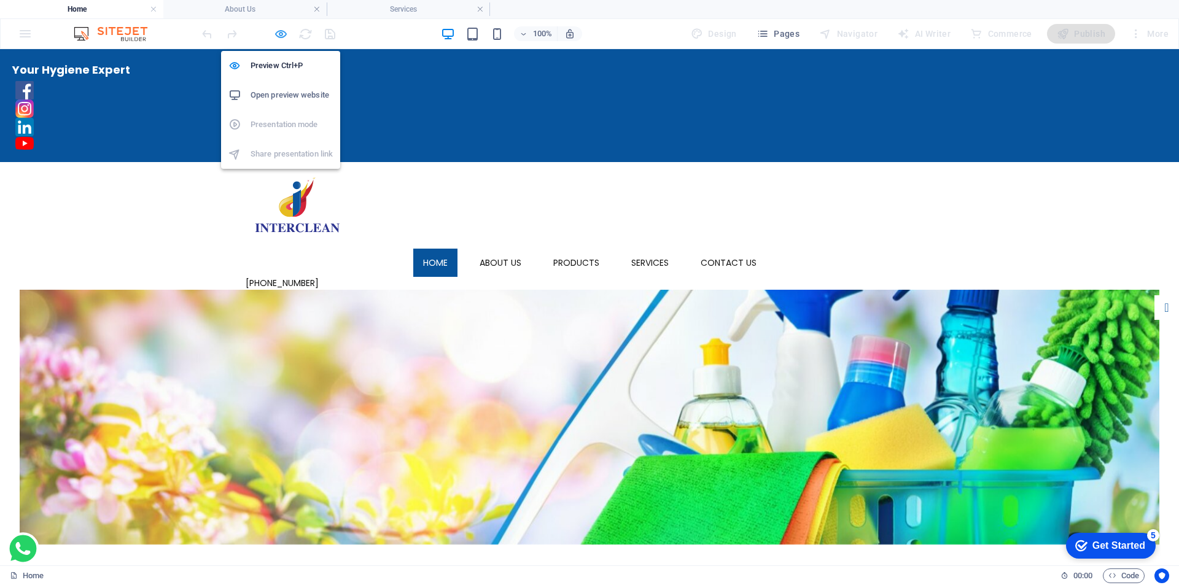
select select "rem"
select select "link-special-font"
select select "px"
select select
select select "px"
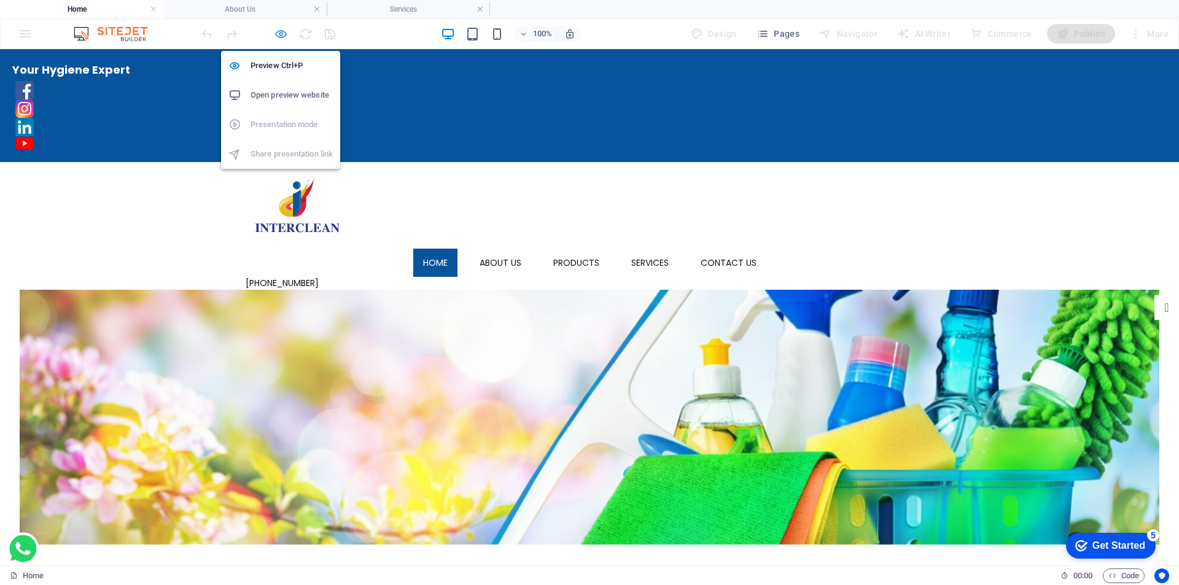
select select "%"
select select "rem"
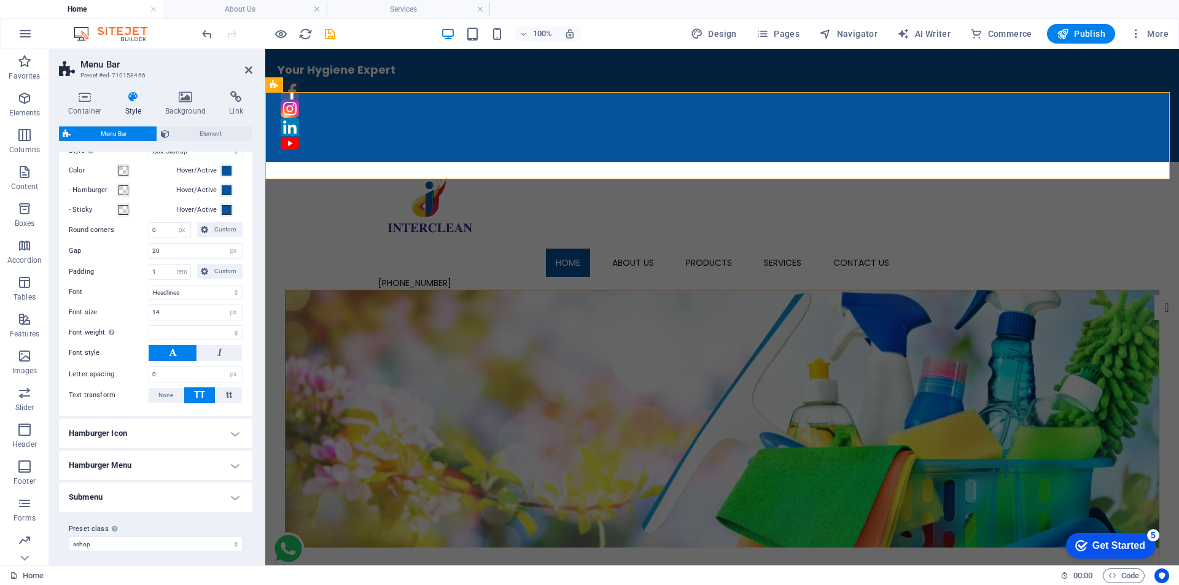
scroll to position [435, 0]
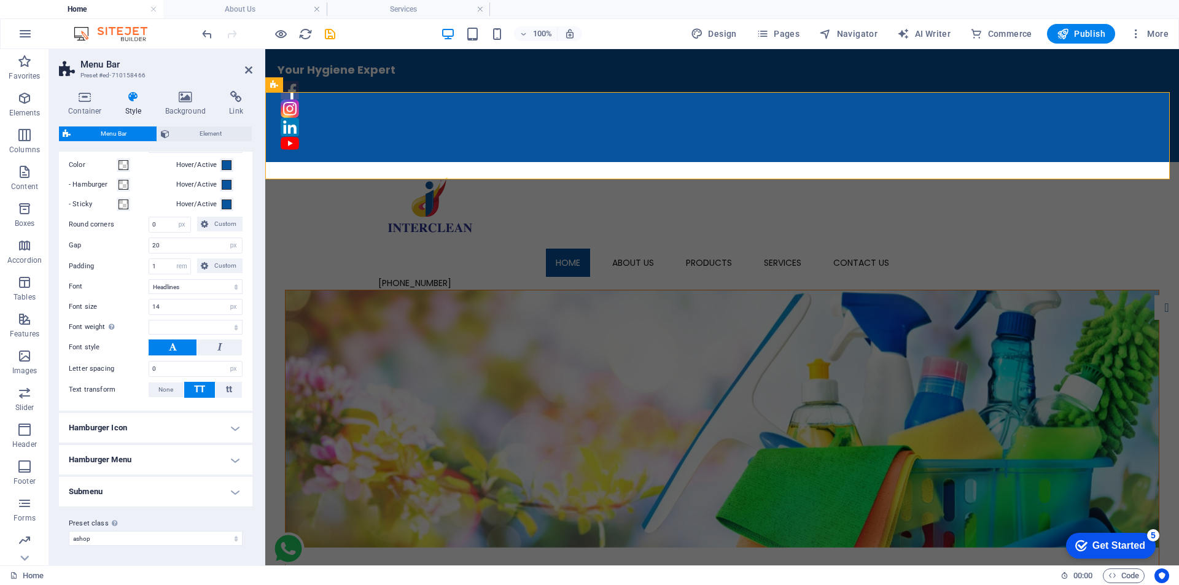
click at [144, 422] on h4 "Hamburger Icon" at bounding box center [155, 427] width 193 height 29
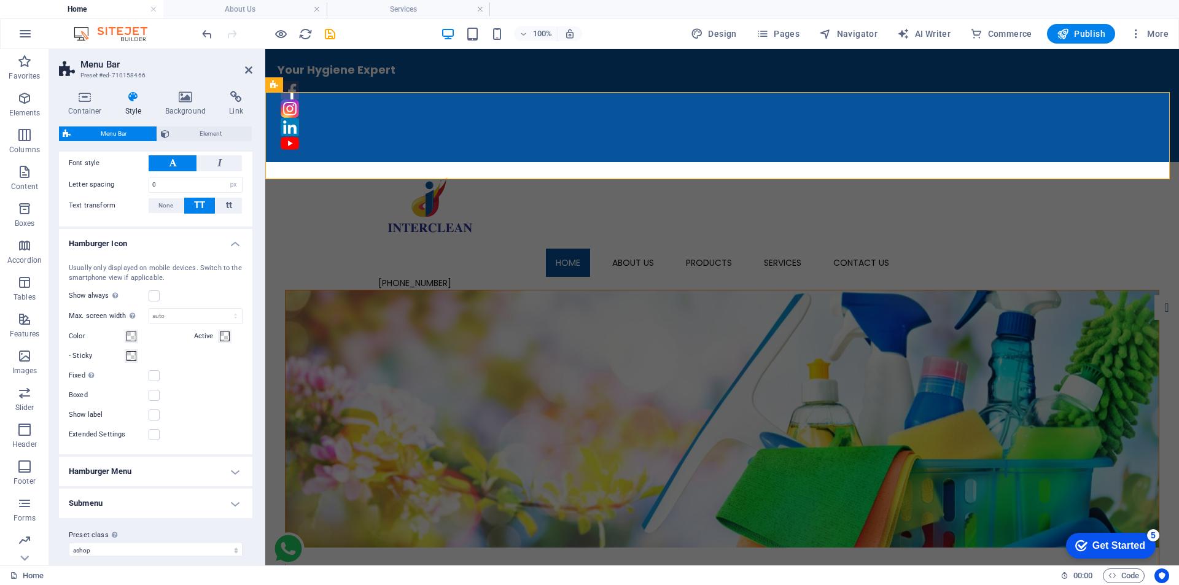
scroll to position [631, 0]
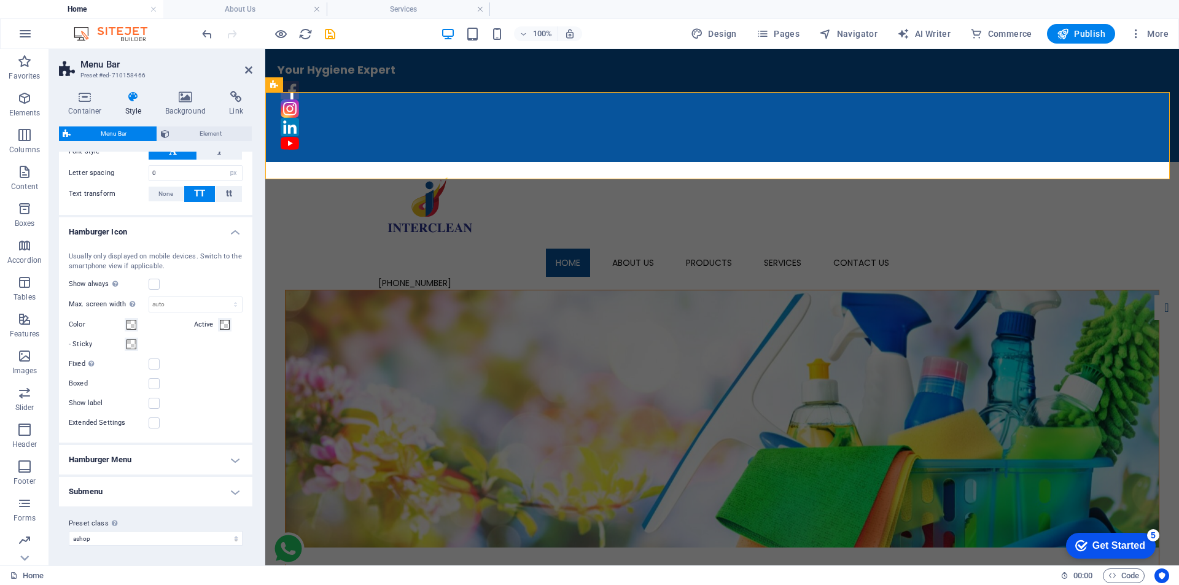
click at [155, 458] on h4 "Hamburger Menu" at bounding box center [155, 459] width 193 height 29
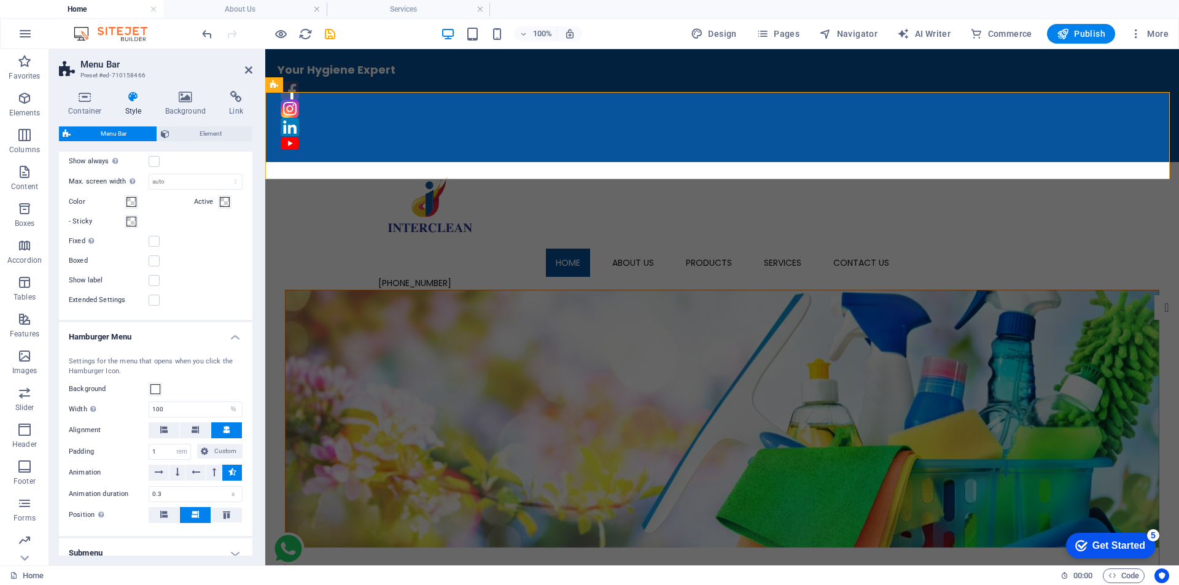
scroll to position [816, 0]
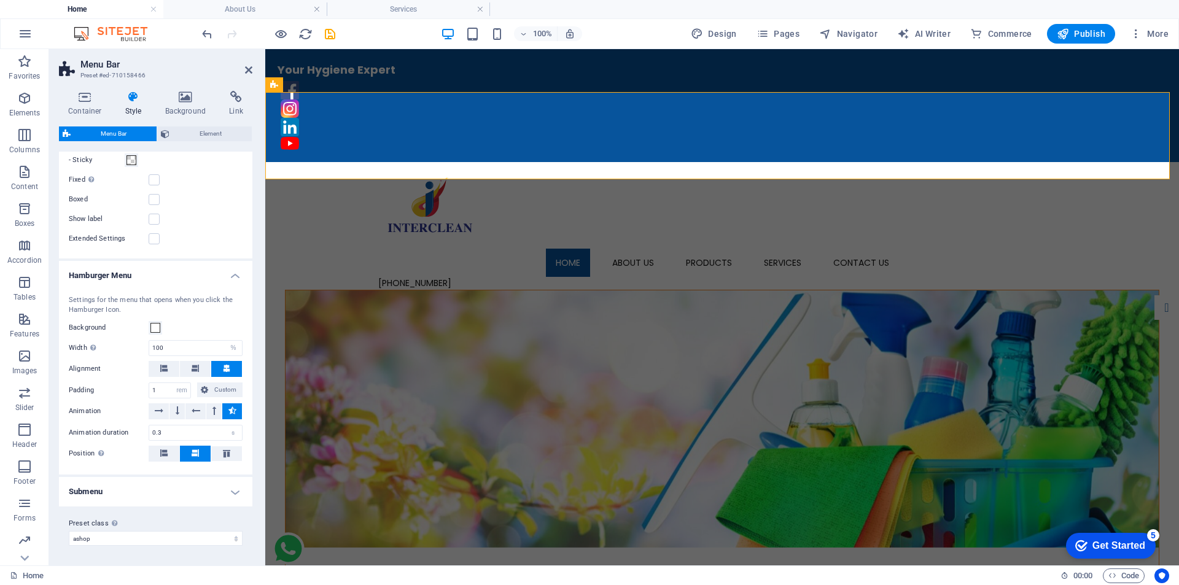
click at [151, 493] on h4 "Submenu" at bounding box center [155, 491] width 193 height 29
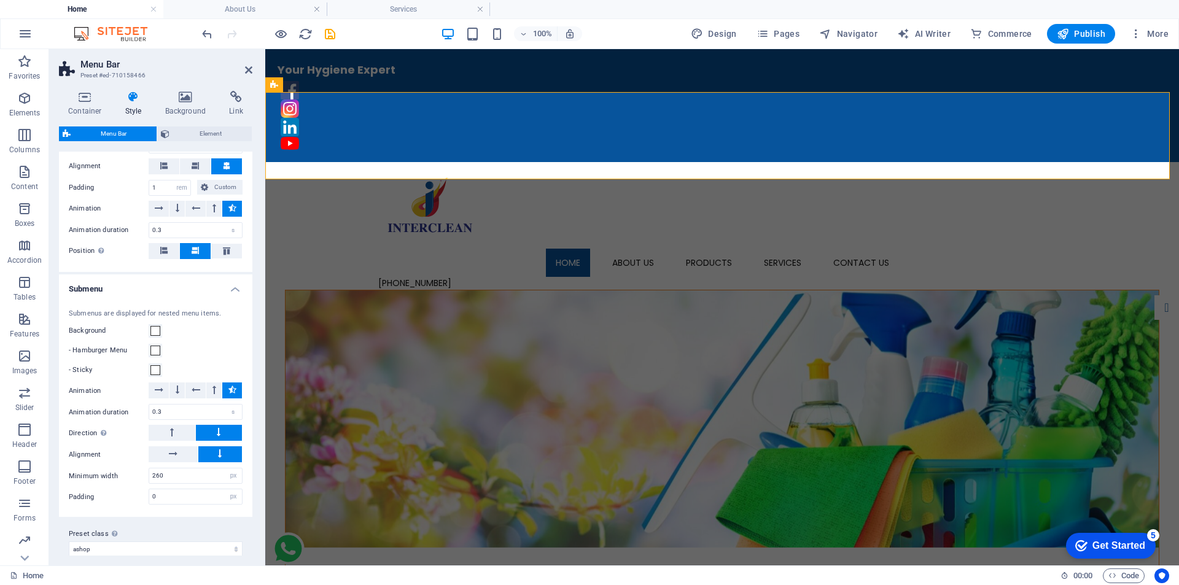
scroll to position [1029, 0]
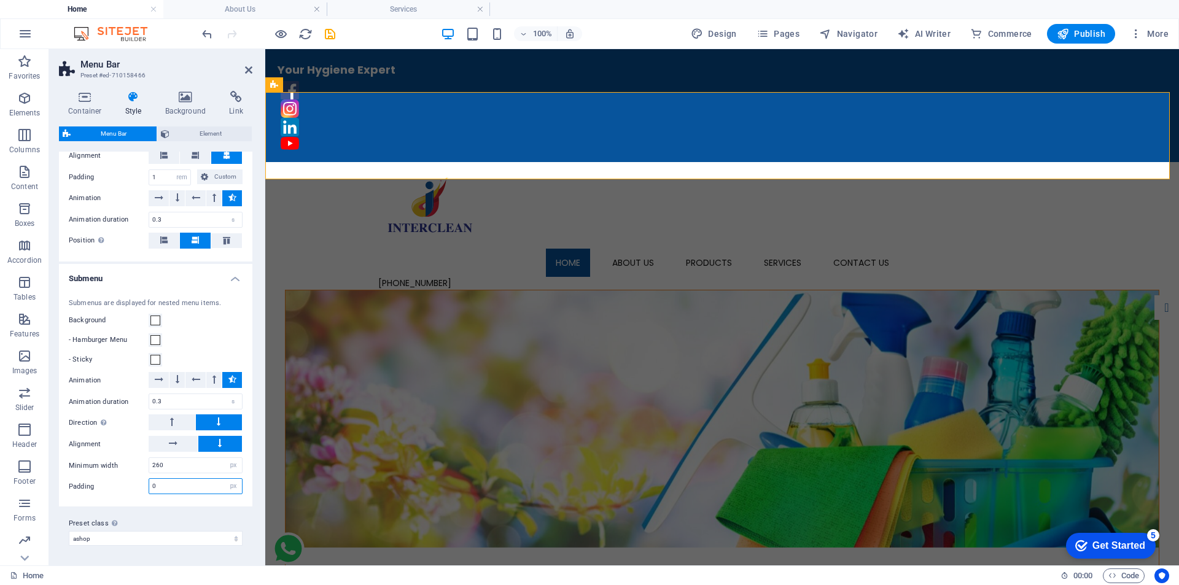
click at [166, 489] on input "0" at bounding box center [195, 486] width 93 height 15
click at [156, 488] on input "020" at bounding box center [195, 486] width 93 height 15
type input "20"
select select
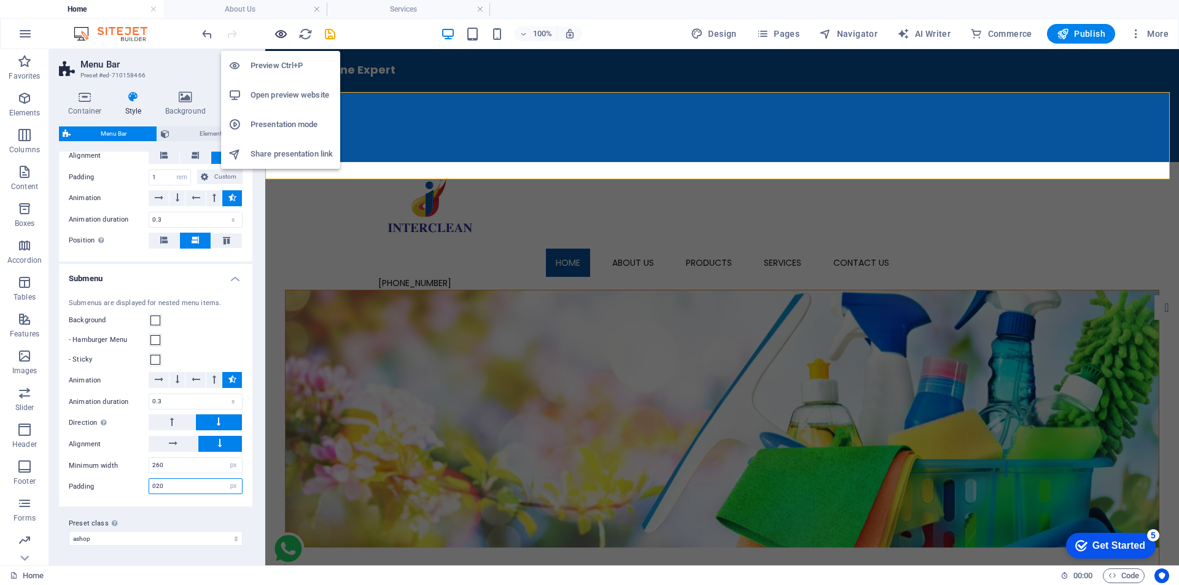
type input "020"
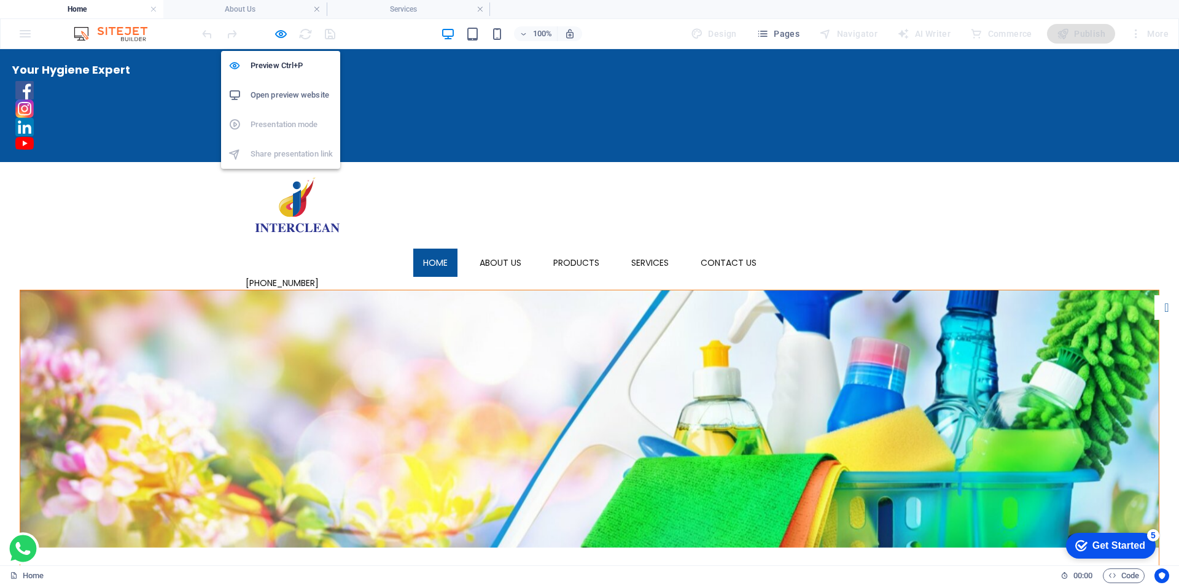
select select "px"
select select "hover_box_bottom"
select select "px"
select select "rem"
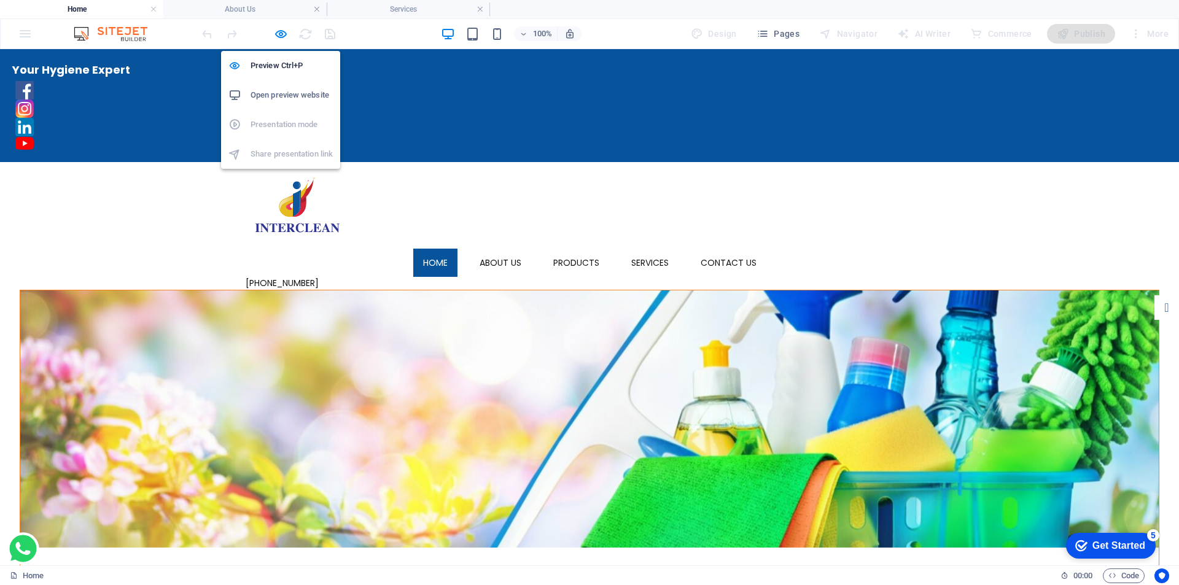
select select "link-special-font"
select select "px"
select select
select select "px"
select select "%"
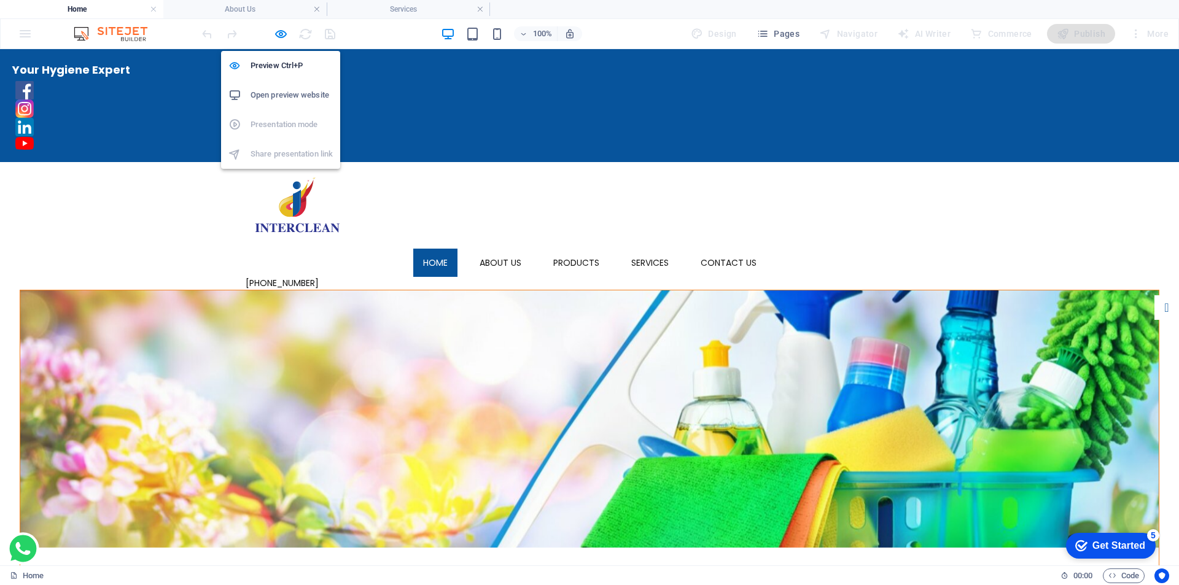
select select "rem"
select select "px"
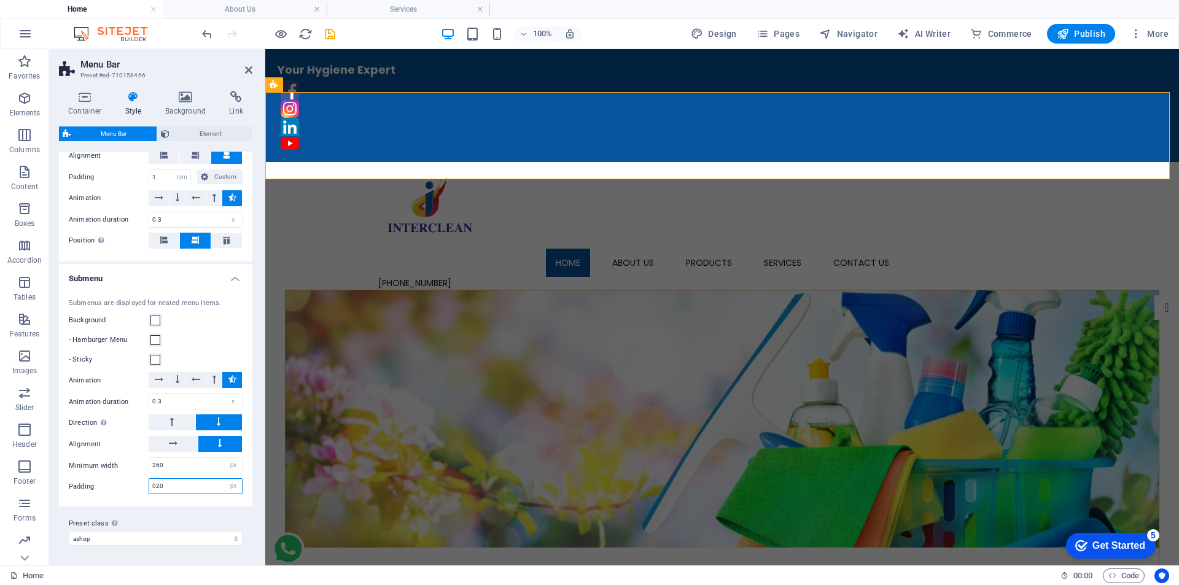
drag, startPoint x: 176, startPoint y: 486, endPoint x: 147, endPoint y: 484, distance: 28.9
click at [147, 484] on div "Padding 020 px rem % vh vw" at bounding box center [156, 486] width 174 height 16
type input "0"
select select
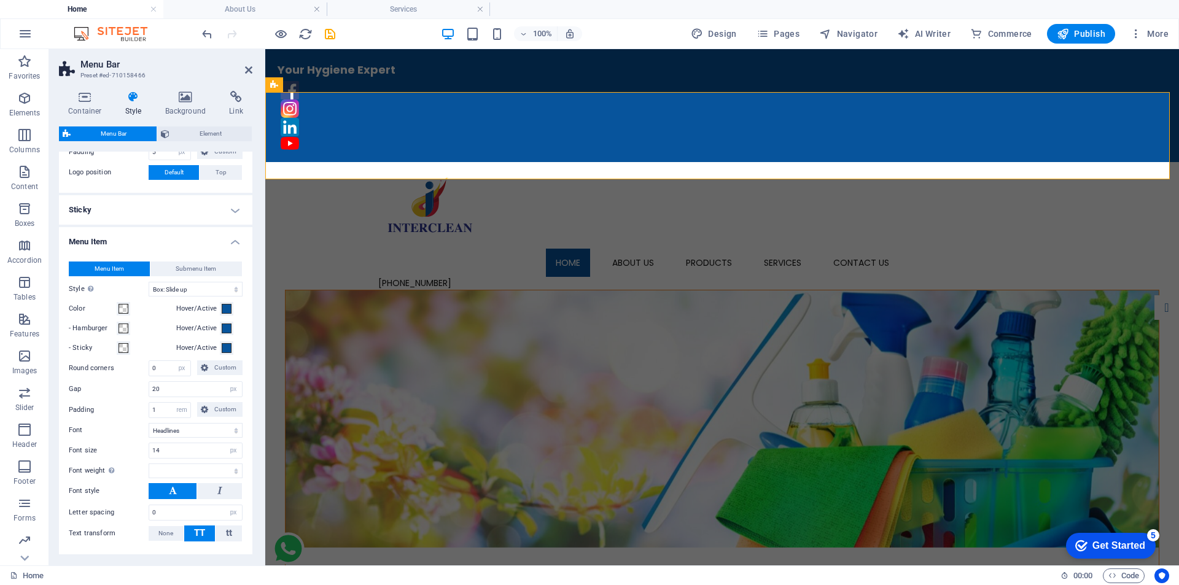
scroll to position [230, 0]
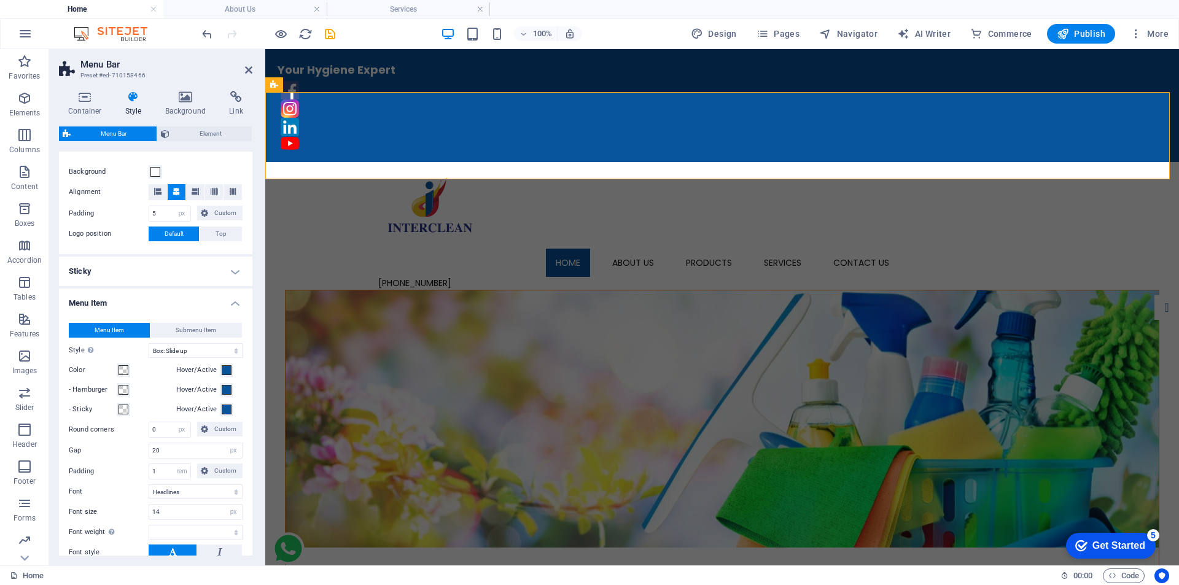
type input "0"
click at [217, 268] on h4 "Sticky" at bounding box center [155, 271] width 193 height 29
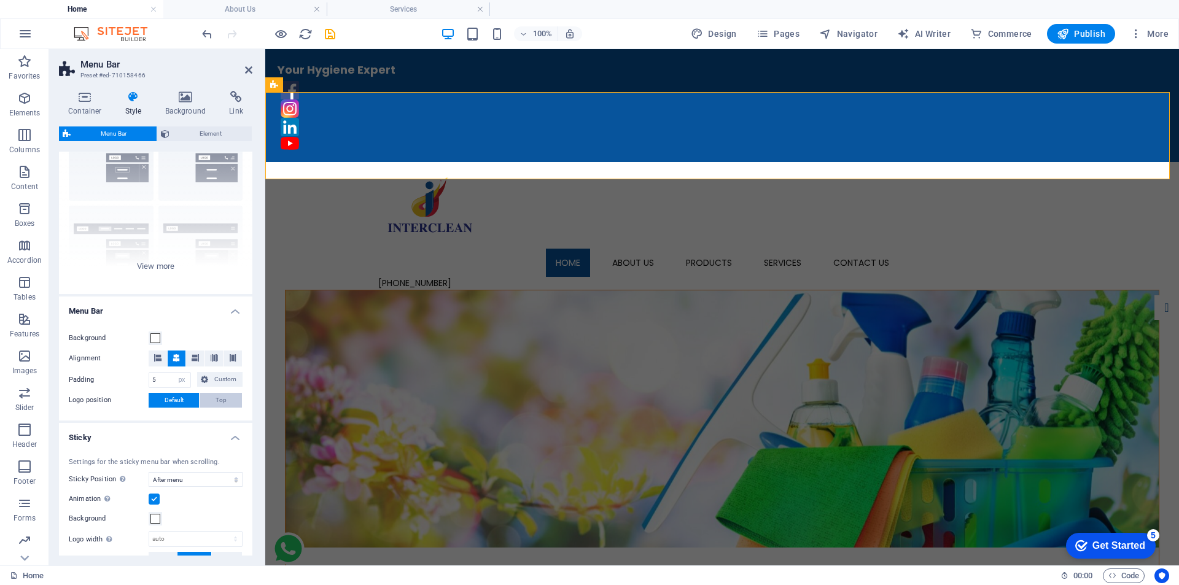
scroll to position [123, 0]
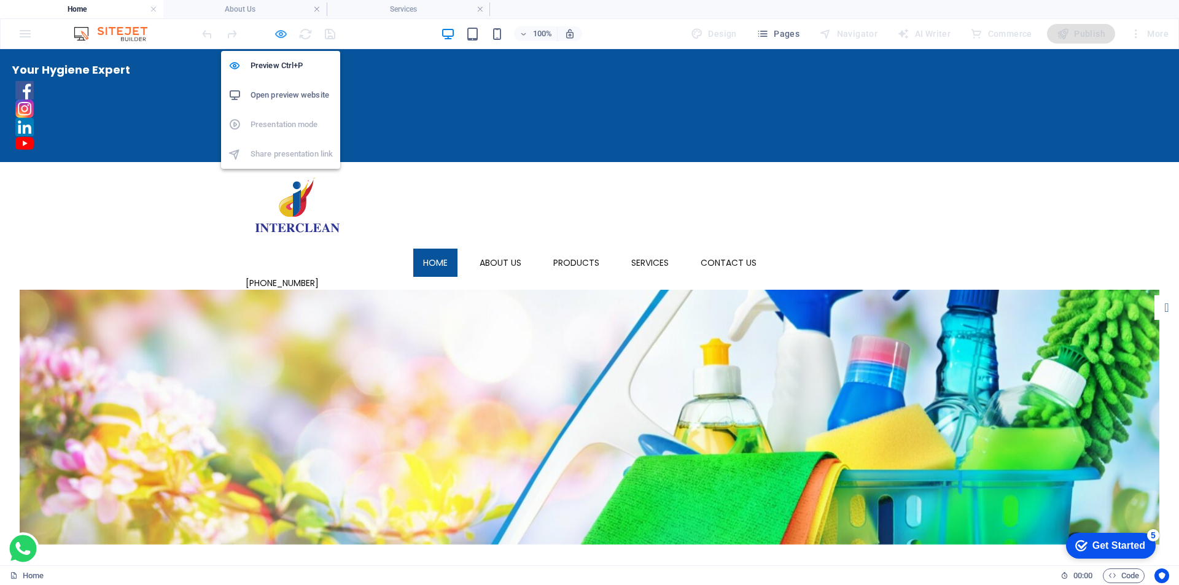
select select "px"
select select "sticky_menu"
select select "px"
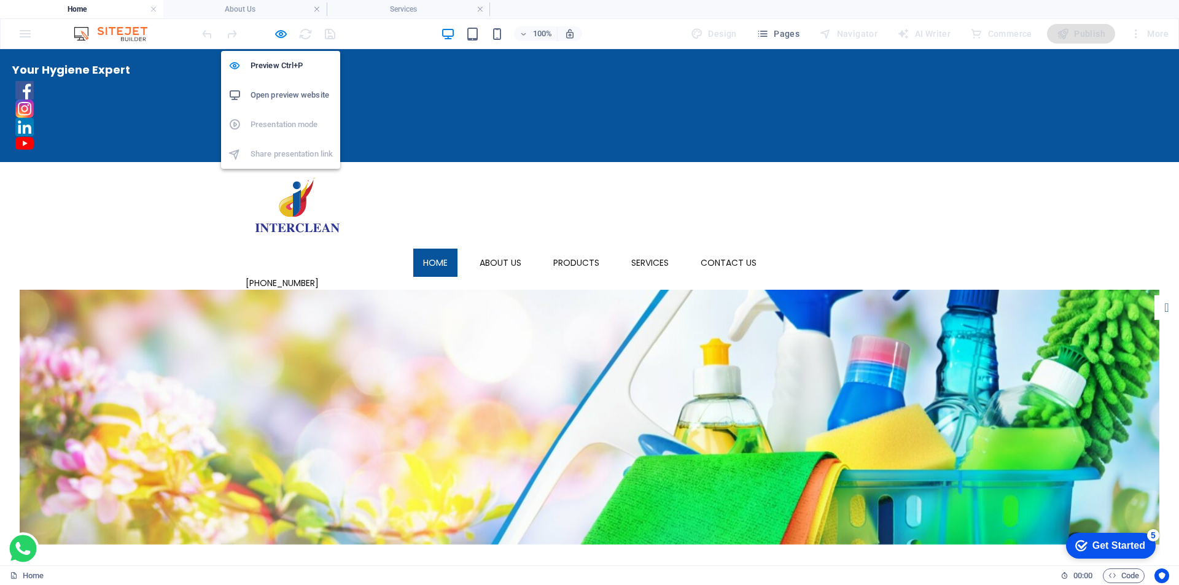
select select "px"
select select "hover_box_bottom"
select select "px"
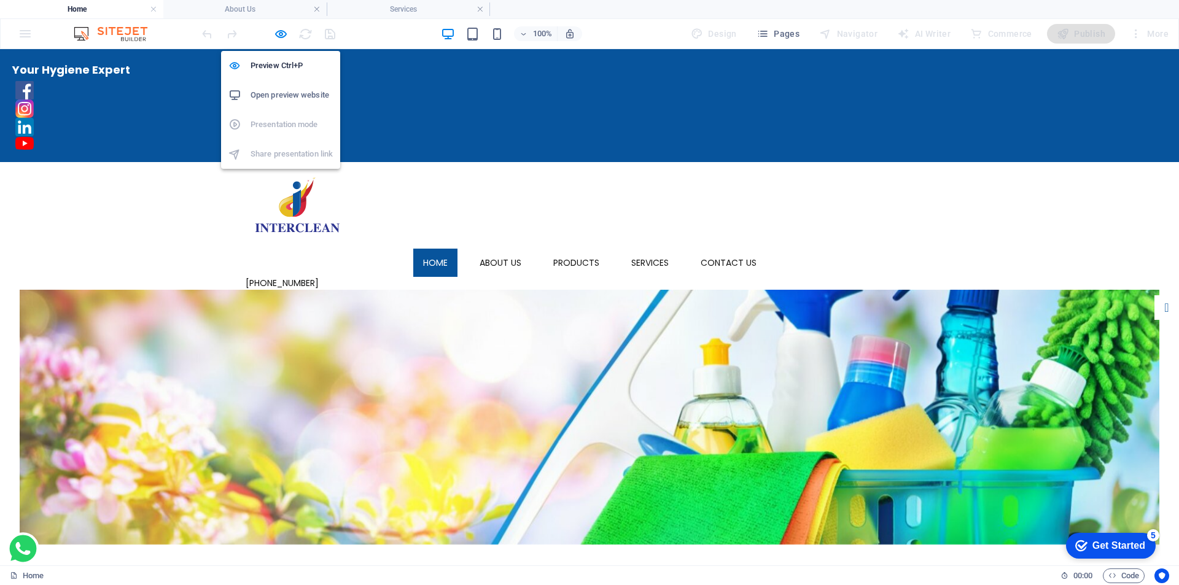
select select "rem"
select select "link-special-font"
select select "px"
select select
select select "px"
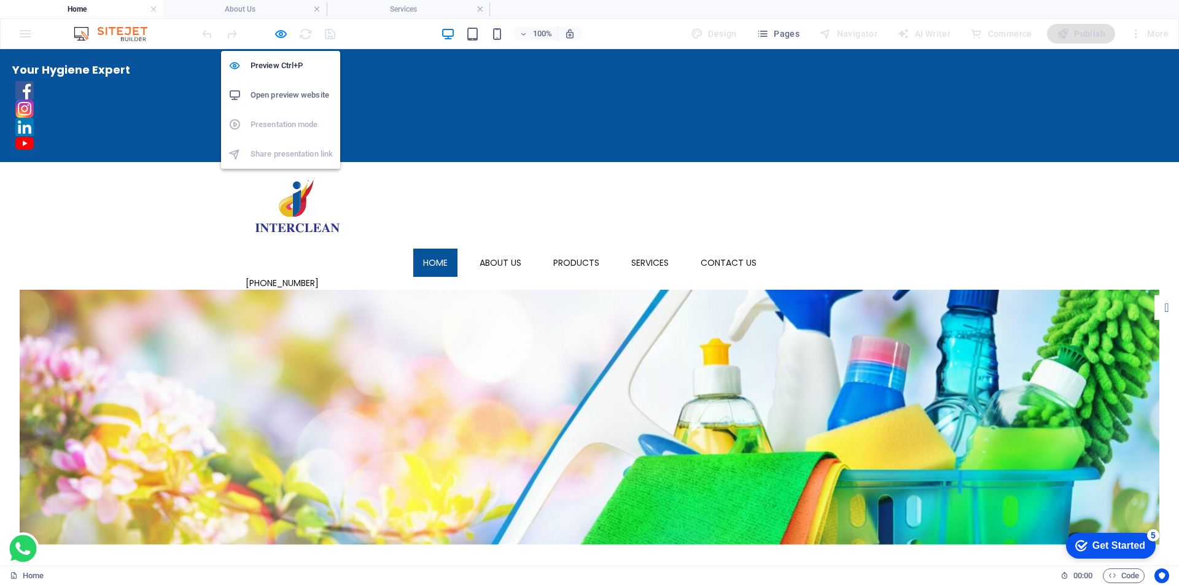
select select "%"
select select "rem"
select select "px"
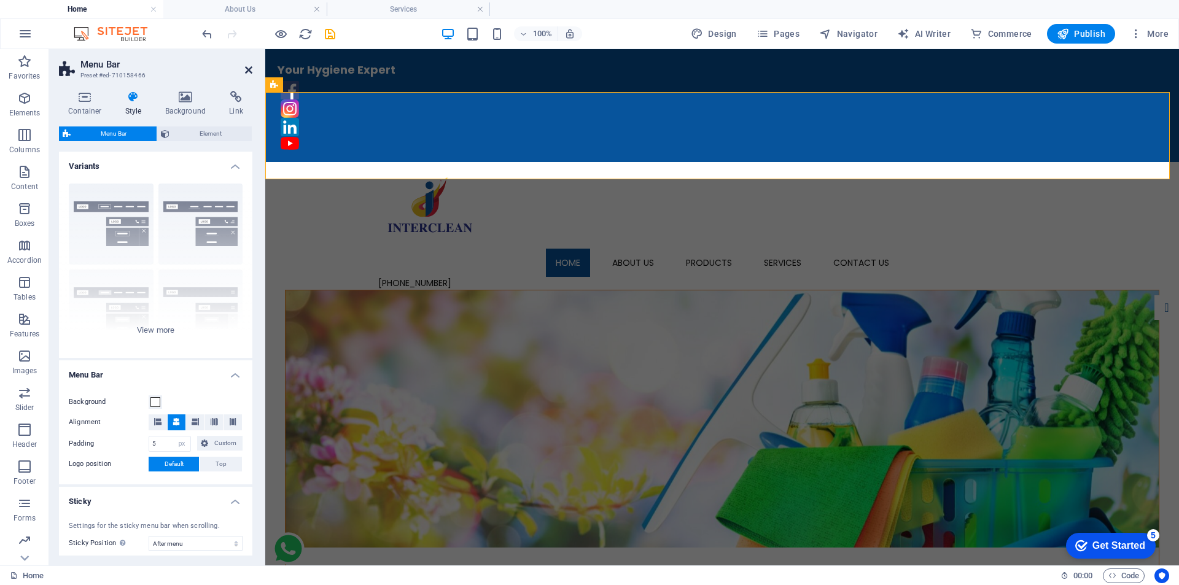
click at [251, 71] on icon at bounding box center [248, 70] width 7 height 10
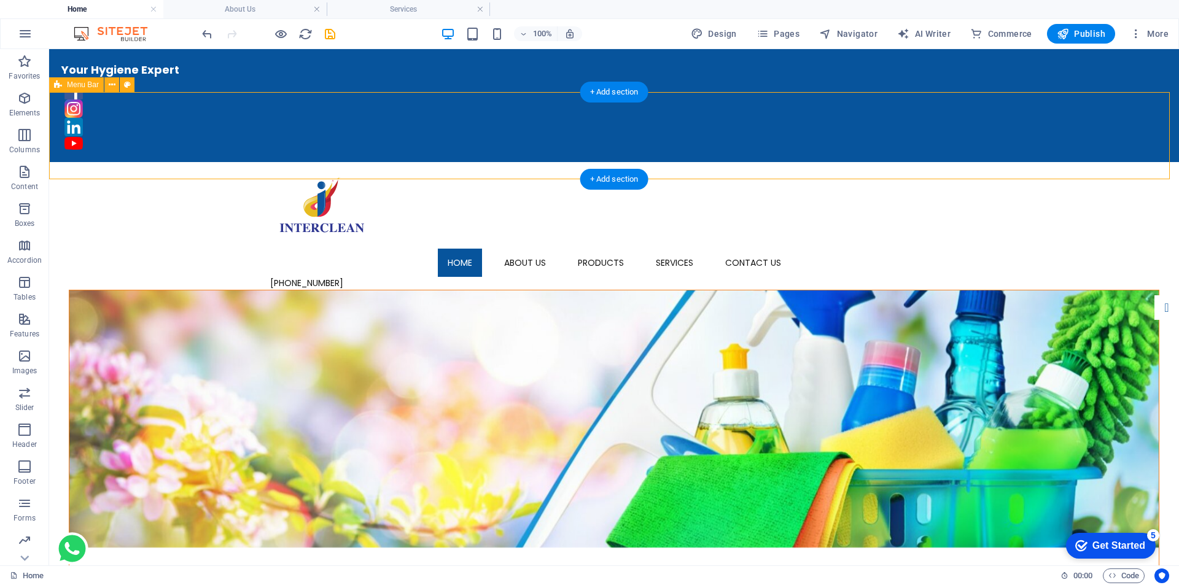
click at [1056, 162] on div "Home About Us Products Hygiene Chemicals Home Care Personal Care Laundry Care K…" at bounding box center [614, 226] width 1130 height 128
click at [335, 36] on icon "save" at bounding box center [330, 34] width 14 height 14
select select "px"
select select "sticky_menu"
select select "px"
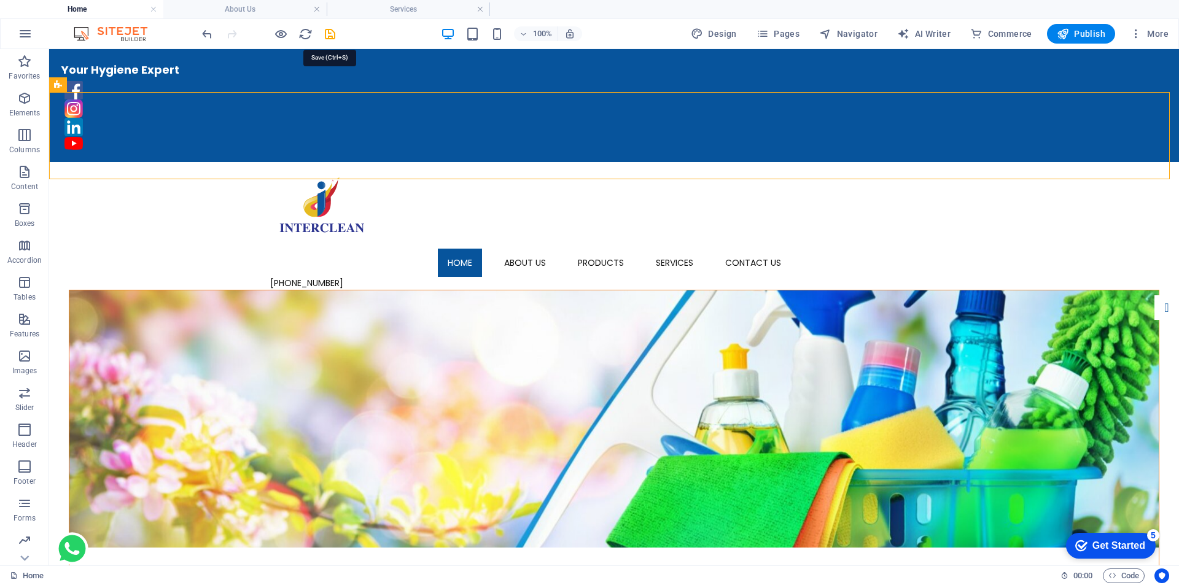
select select "px"
select select "hover_box_bottom"
select select "px"
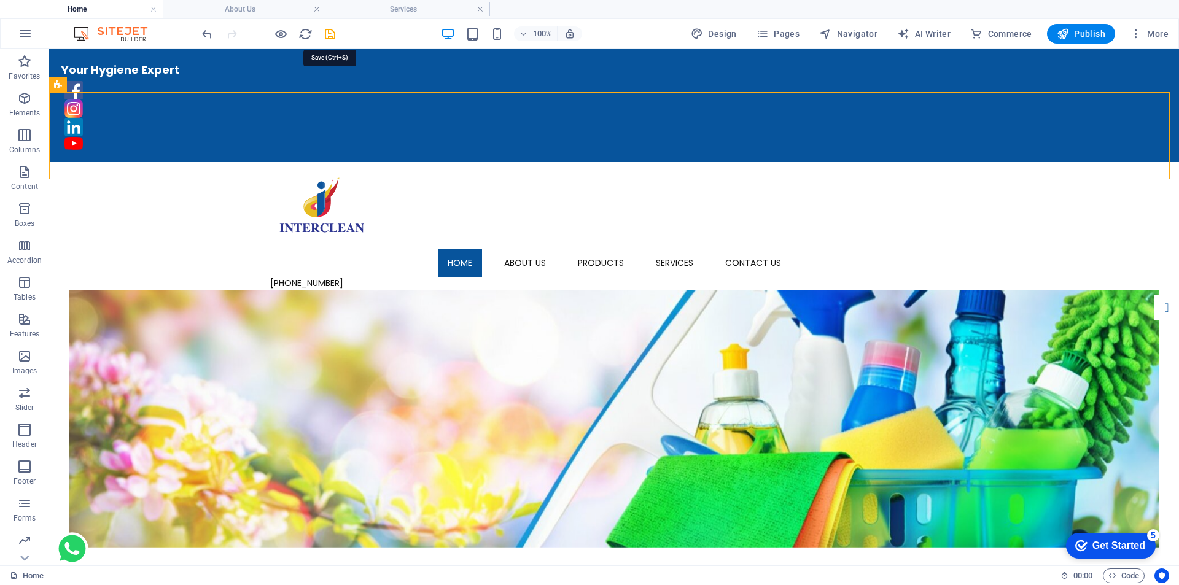
select select "px"
select select "rem"
select select "link-special-font"
select select "px"
select select
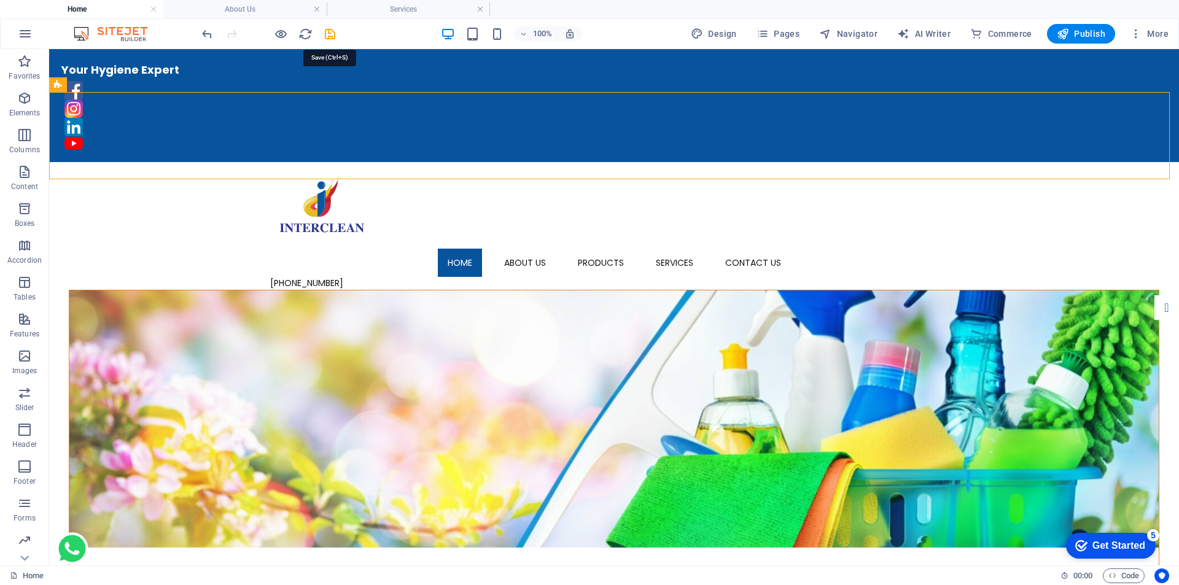
select select "px"
select select "%"
select select "rem"
select select "px"
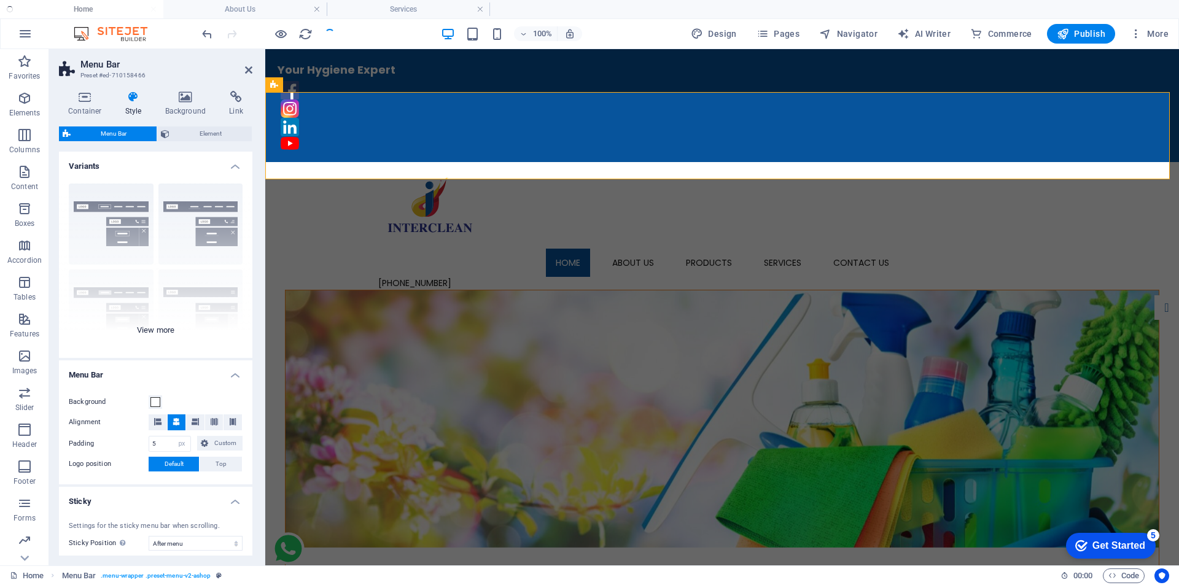
select select
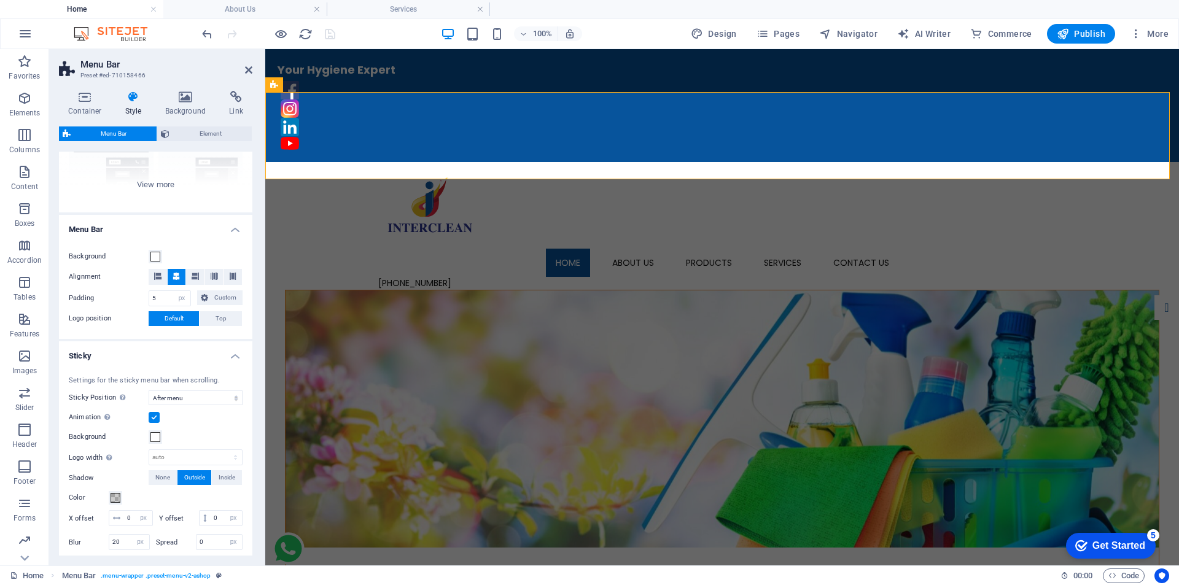
scroll to position [0, 0]
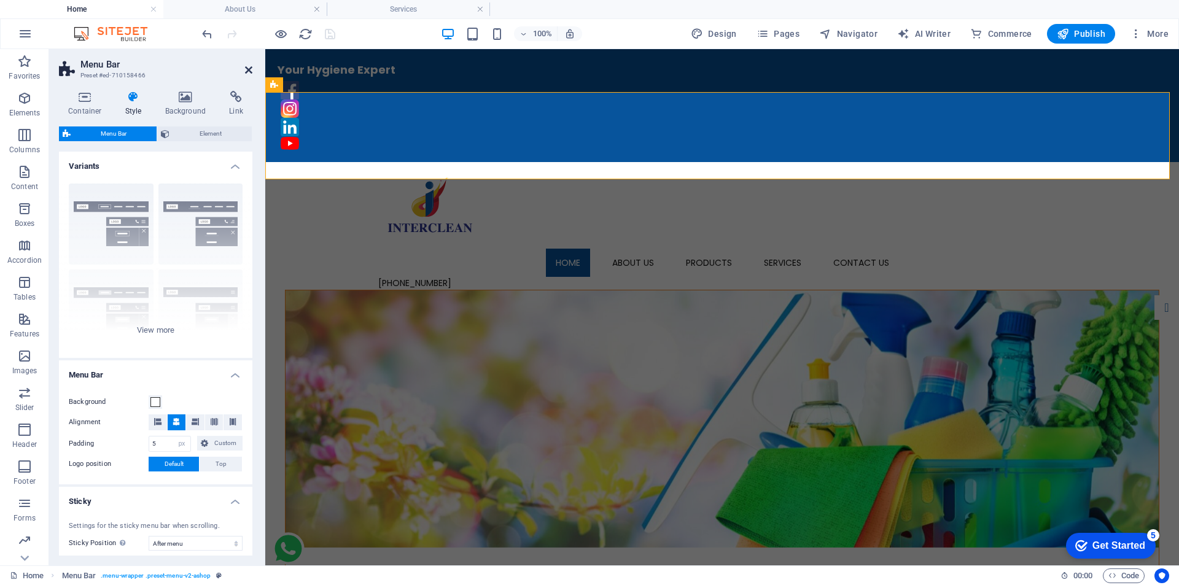
drag, startPoint x: 250, startPoint y: 70, endPoint x: 199, endPoint y: 21, distance: 70.8
click at [250, 70] on icon at bounding box center [248, 70] width 7 height 10
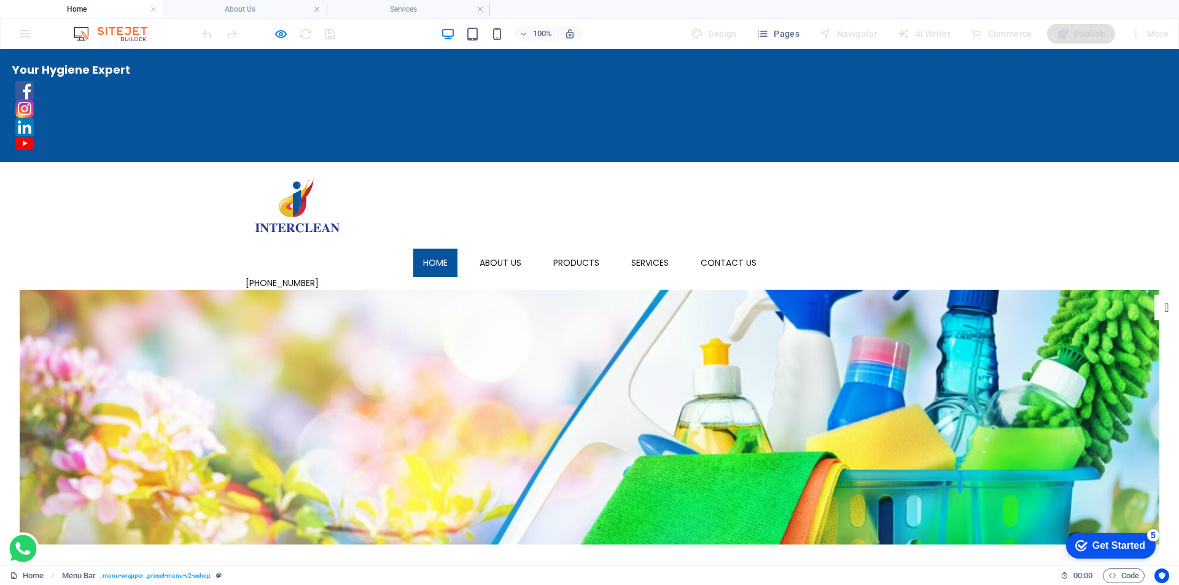
click at [1048, 162] on div "Home About Us Products Hygiene Chemicals Home Care Personal Care Laundry Care K…" at bounding box center [589, 226] width 1179 height 128
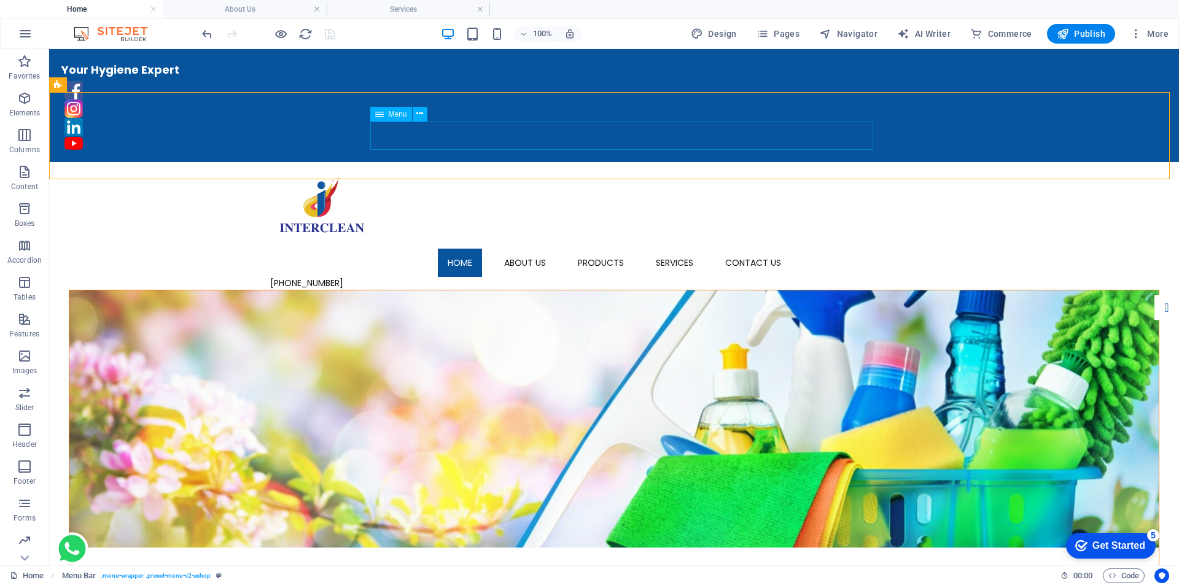
click at [399, 115] on span "Menu" at bounding box center [398, 114] width 18 height 7
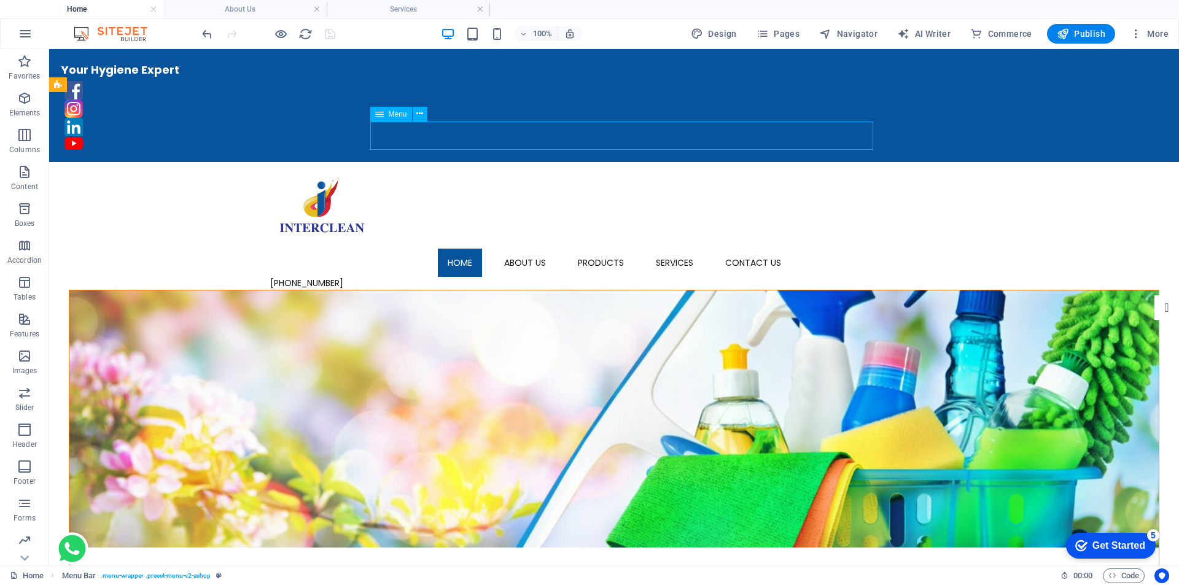
click at [399, 115] on span "Menu" at bounding box center [398, 114] width 18 height 7
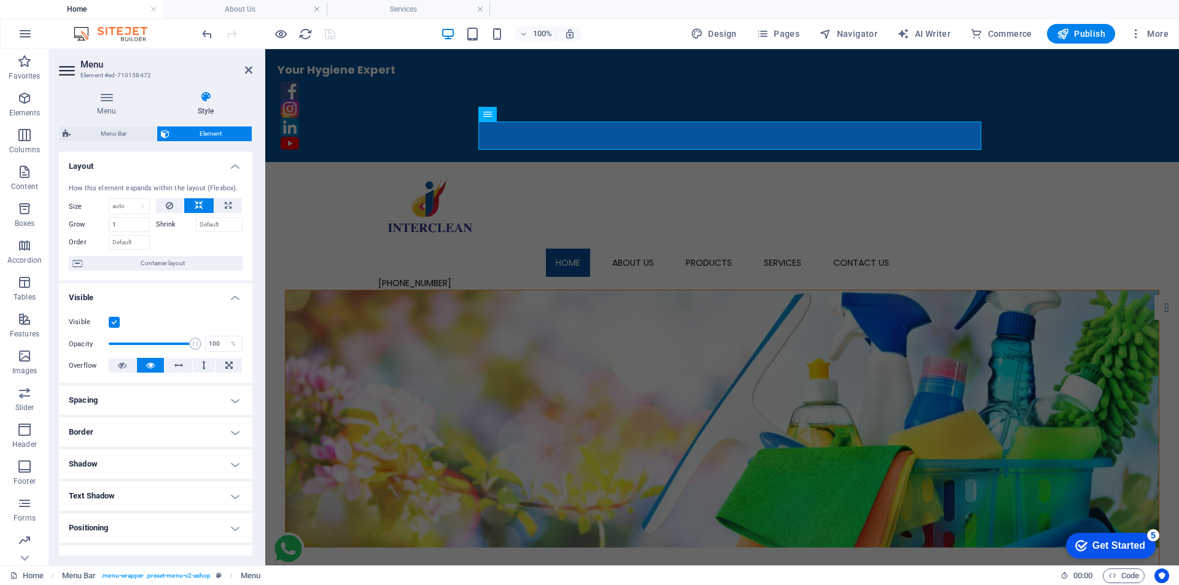
click at [147, 396] on h4 "Spacing" at bounding box center [155, 400] width 193 height 29
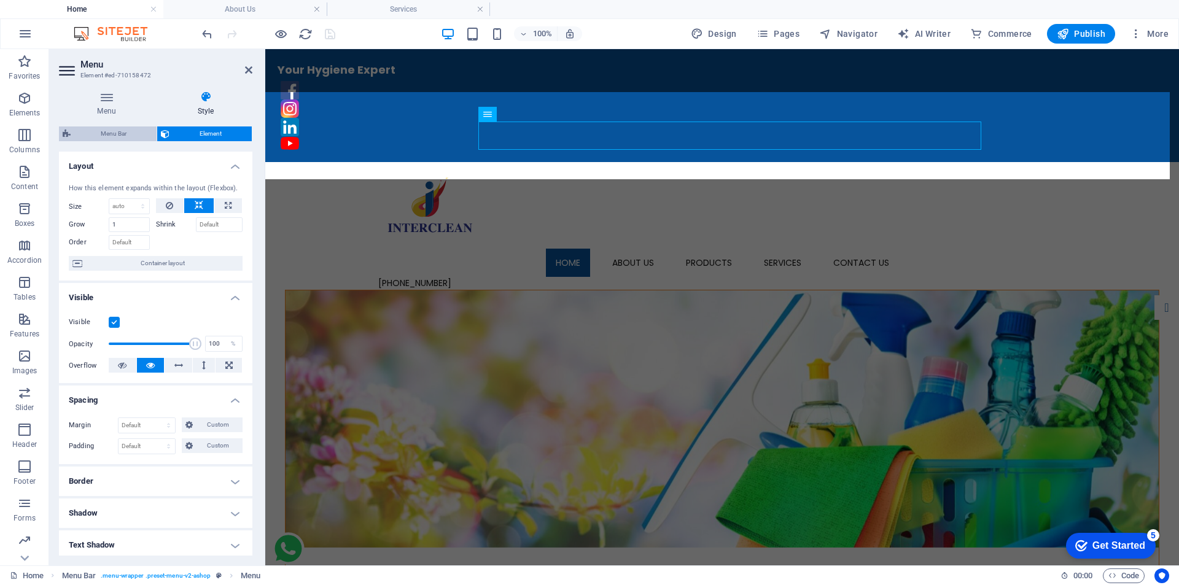
click at [117, 129] on span "Menu Bar" at bounding box center [113, 134] width 79 height 15
select select "px"
select select "sticky_menu"
select select "px"
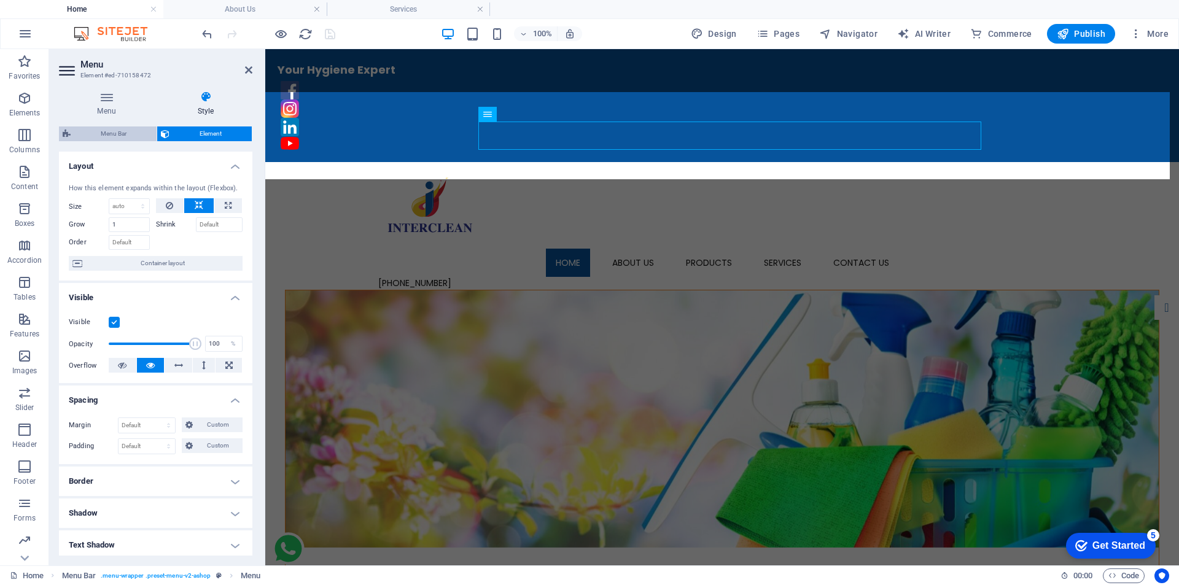
select select "px"
select select "hover_box_bottom"
select select "px"
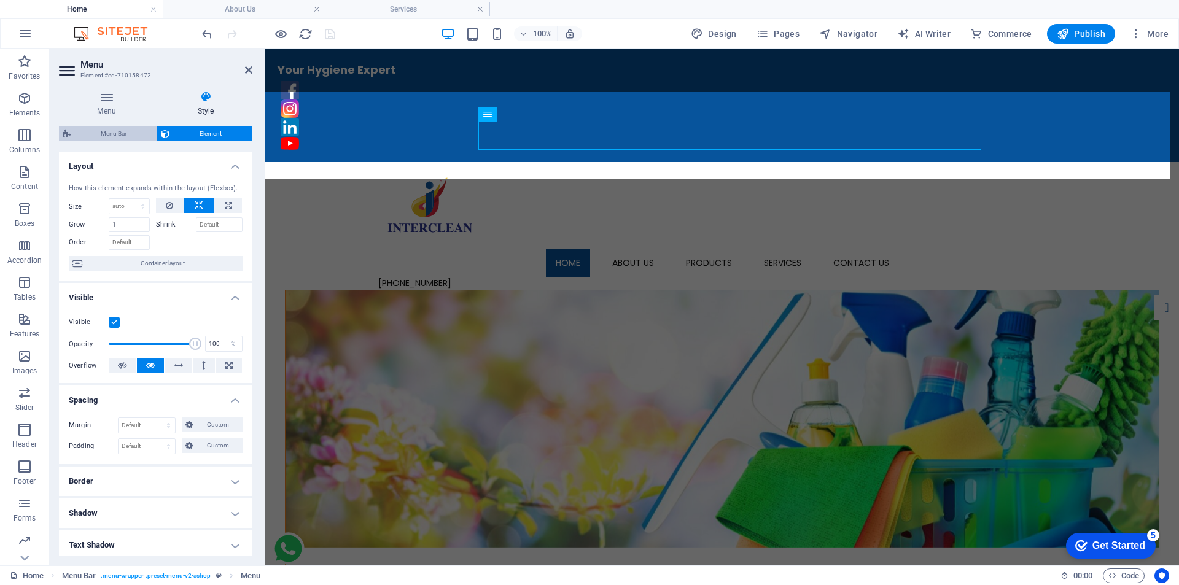
select select "rem"
select select "link-special-font"
select select "px"
select select
select select "px"
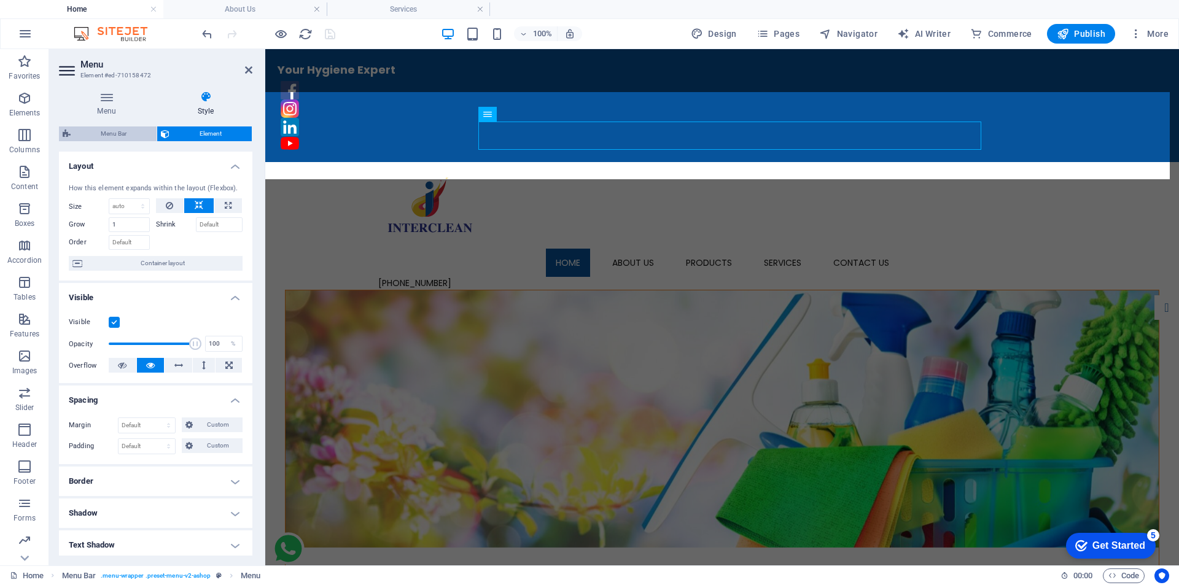
select select "%"
select select "rem"
select select "px"
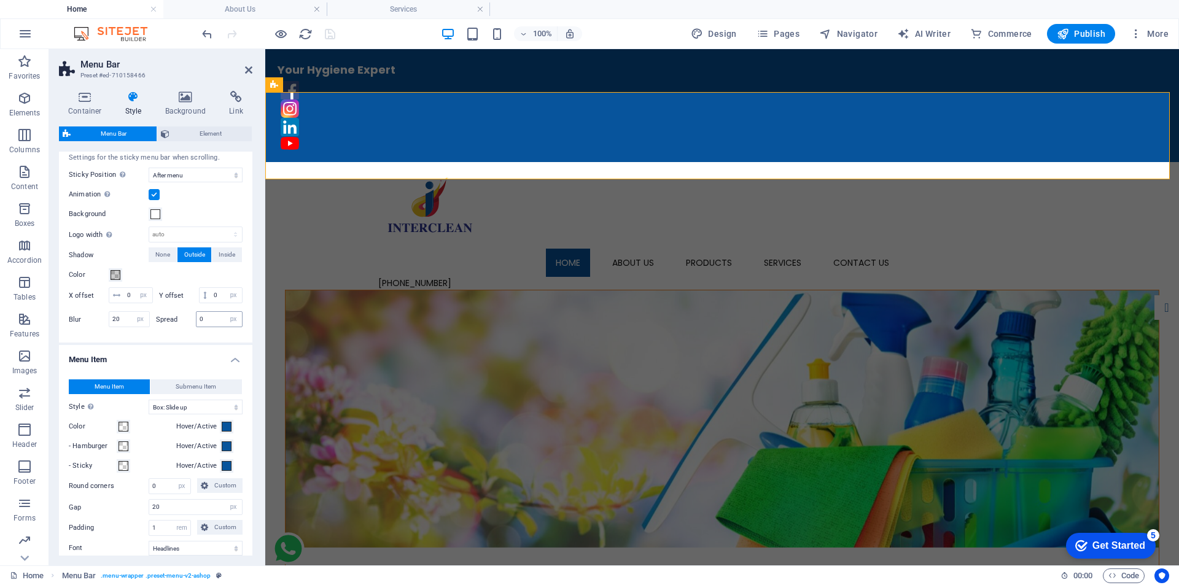
scroll to position [491, 0]
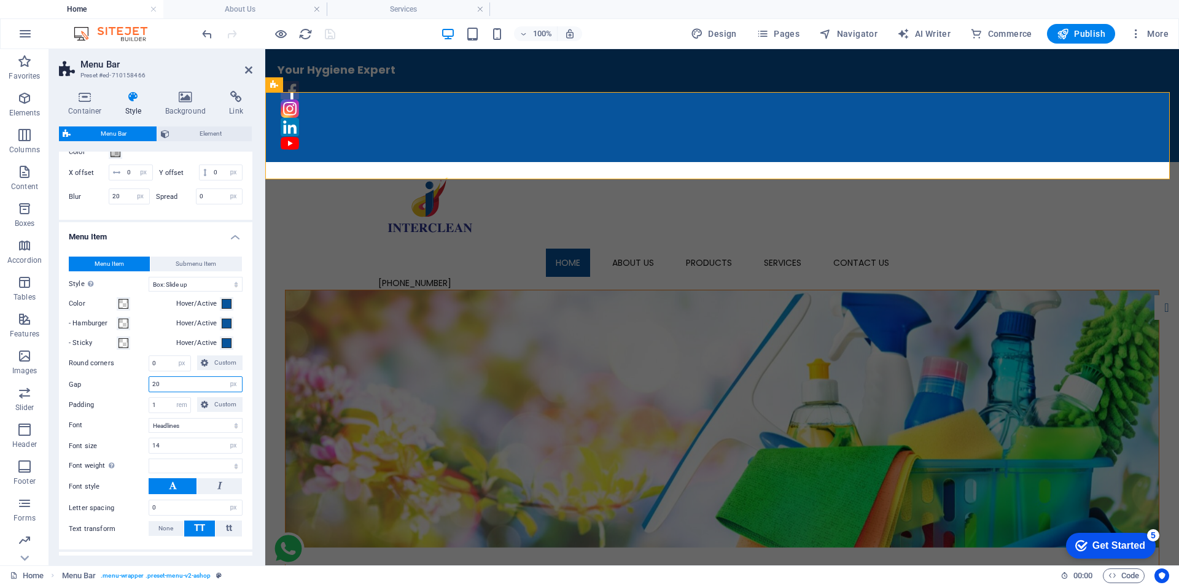
drag, startPoint x: 162, startPoint y: 400, endPoint x: 149, endPoint y: 400, distance: 13.5
click at [149, 392] on div "20 px rem % vh vw" at bounding box center [196, 384] width 94 height 16
type input "50"
select select
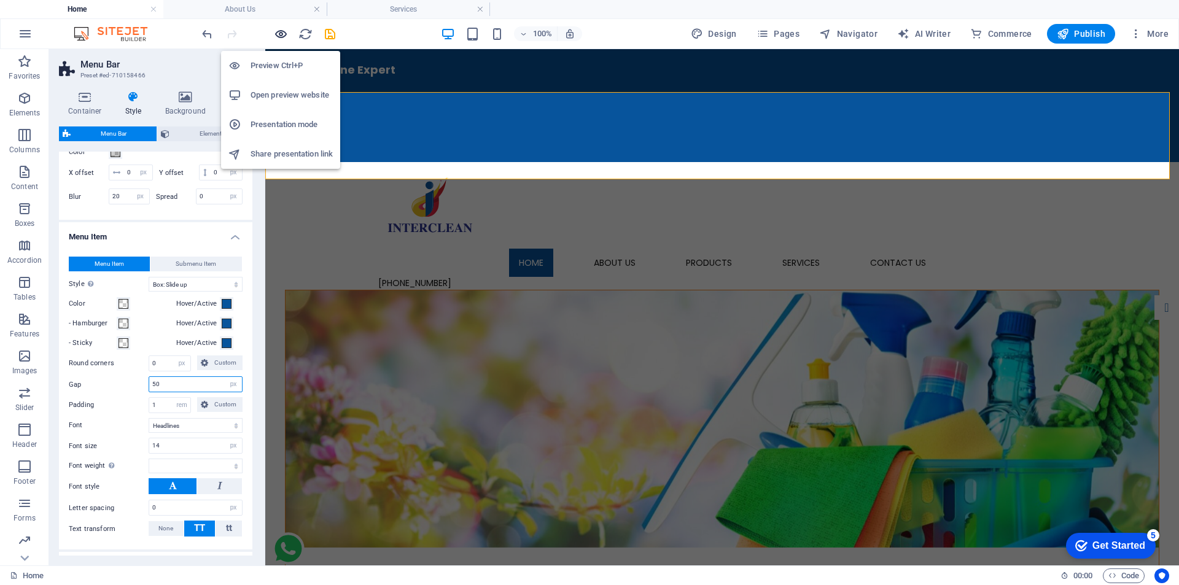
type input "50"
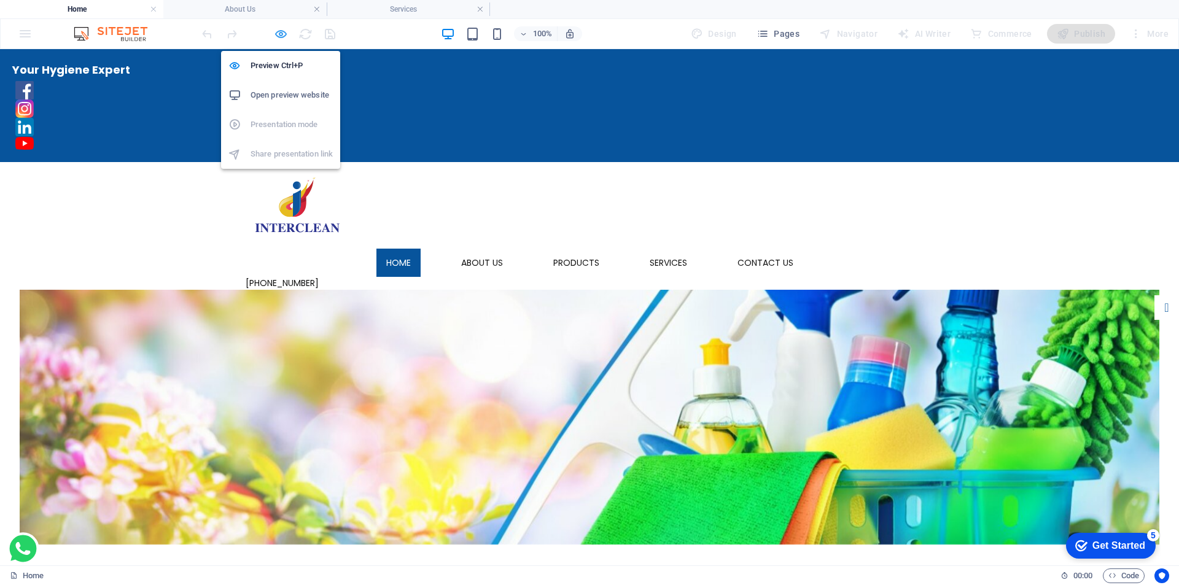
select select "px"
select select "sticky_menu"
select select "px"
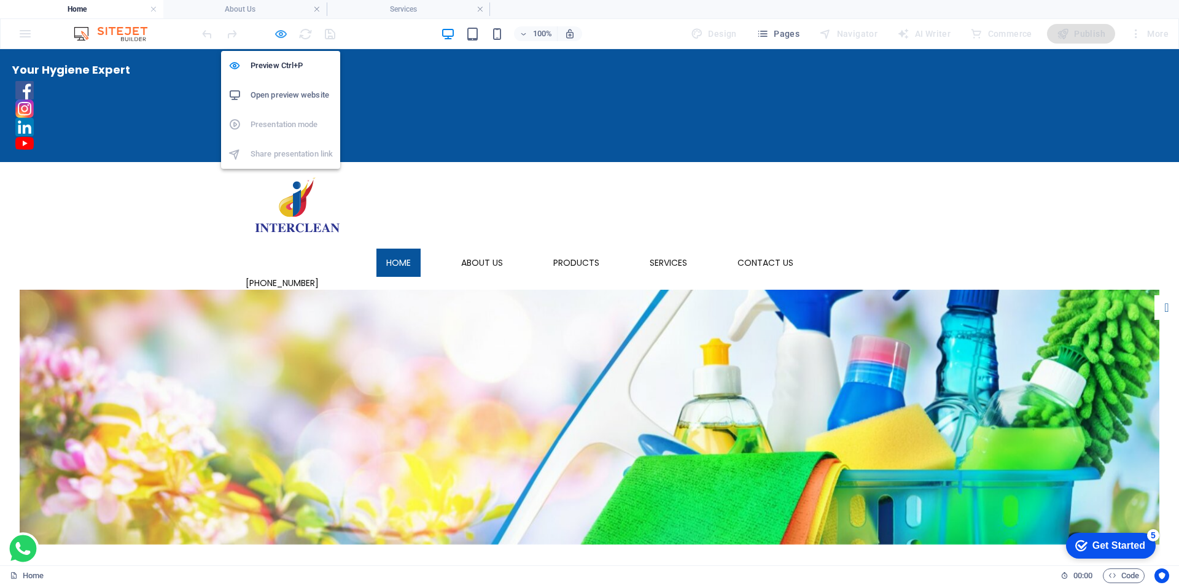
select select "px"
select select "hover_box_bottom"
select select "px"
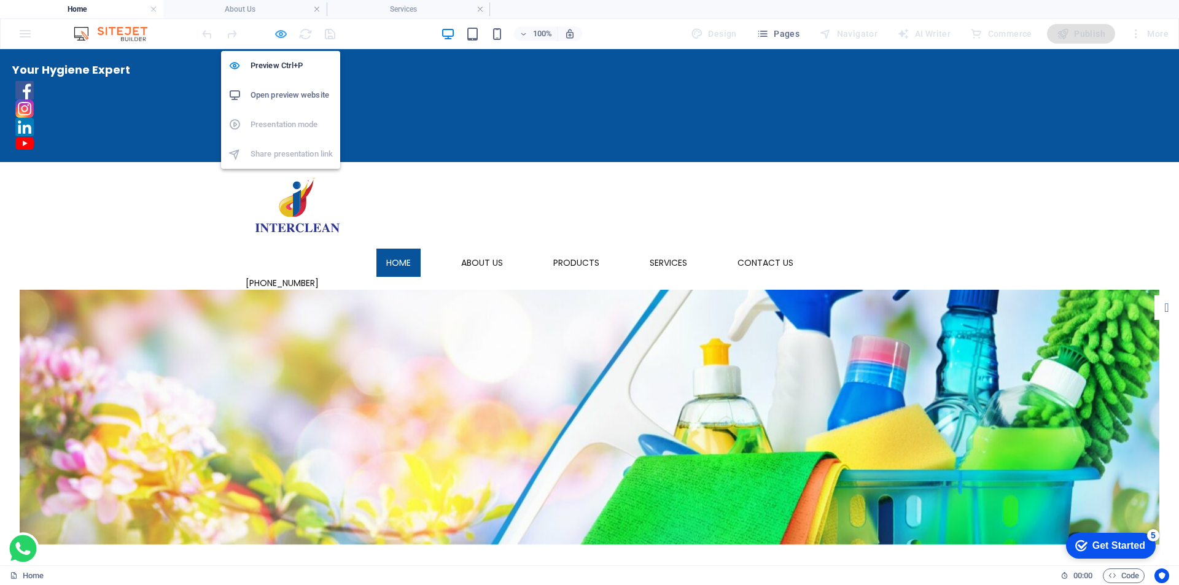
select select "rem"
select select "link-special-font"
select select "px"
select select
select select "px"
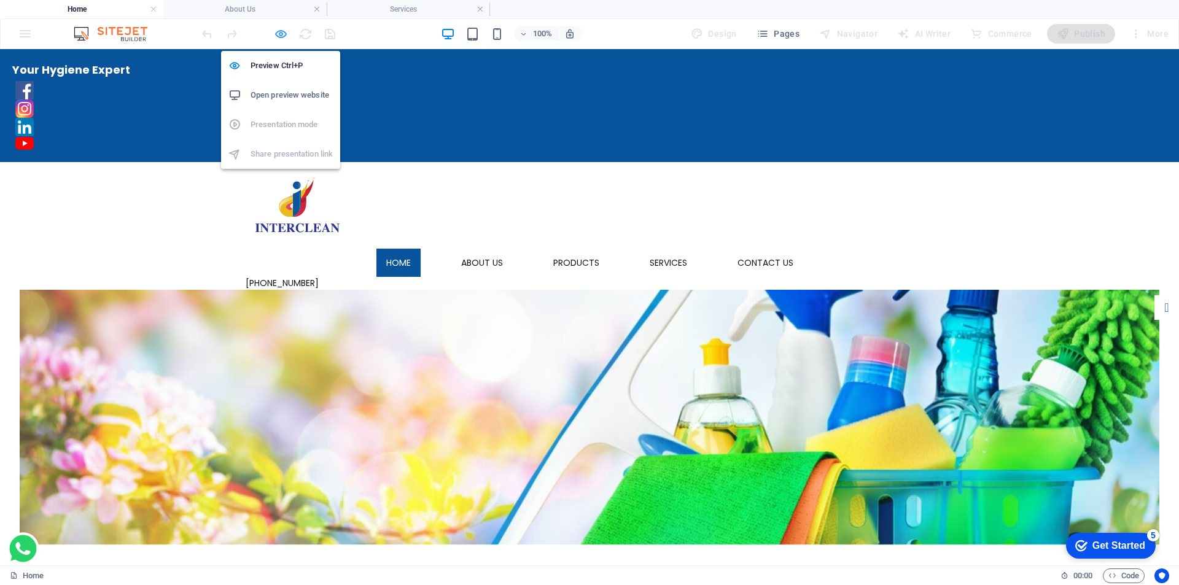
select select "%"
select select "rem"
select select "px"
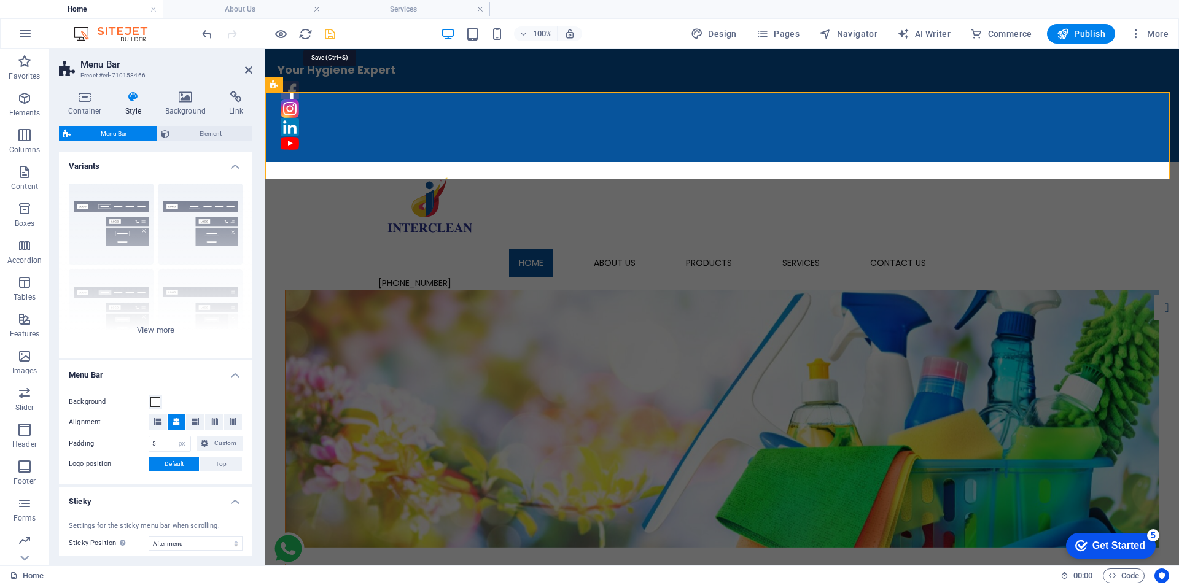
click at [329, 36] on icon "save" at bounding box center [330, 34] width 14 height 14
select select "px"
select select "sticky_menu"
select select "px"
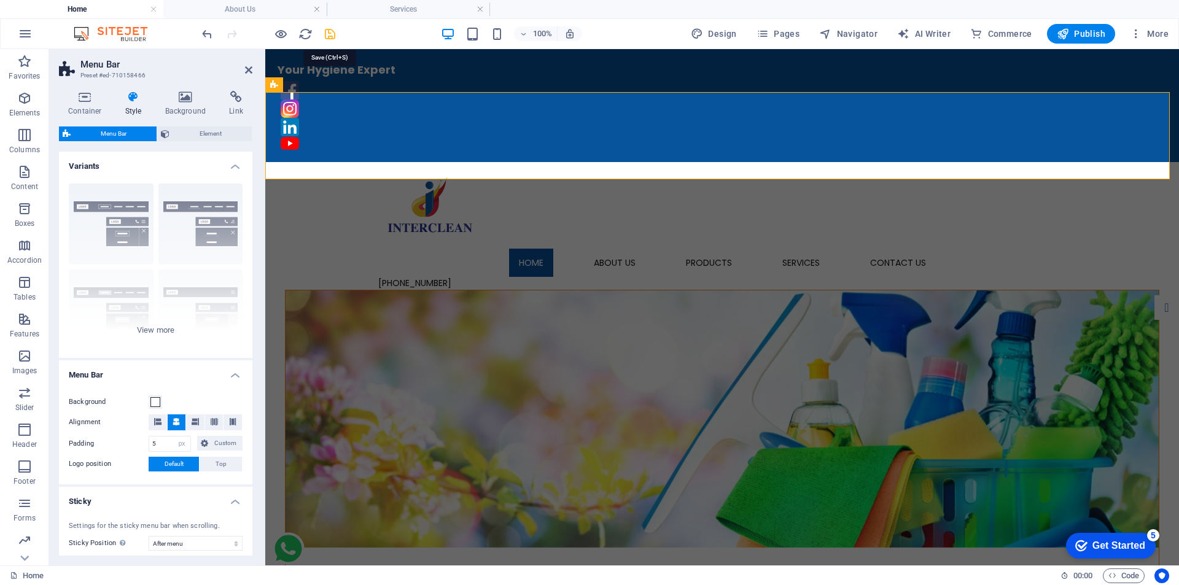
select select "px"
select select "hover_box_bottom"
select select "px"
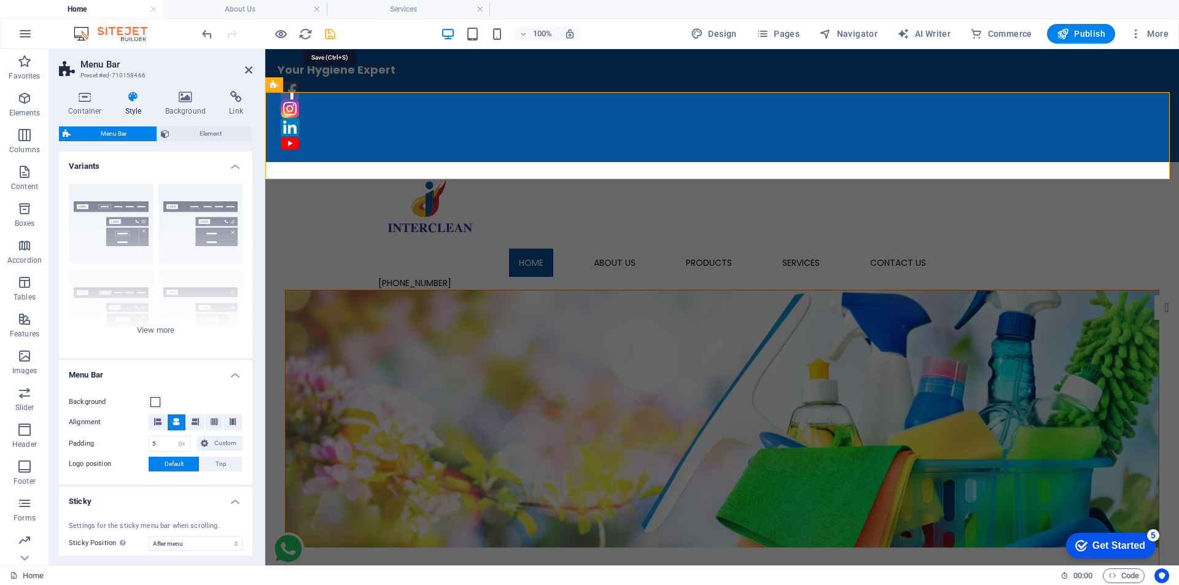
select select "rem"
select select "link-special-font"
select select "px"
select select
select select "px"
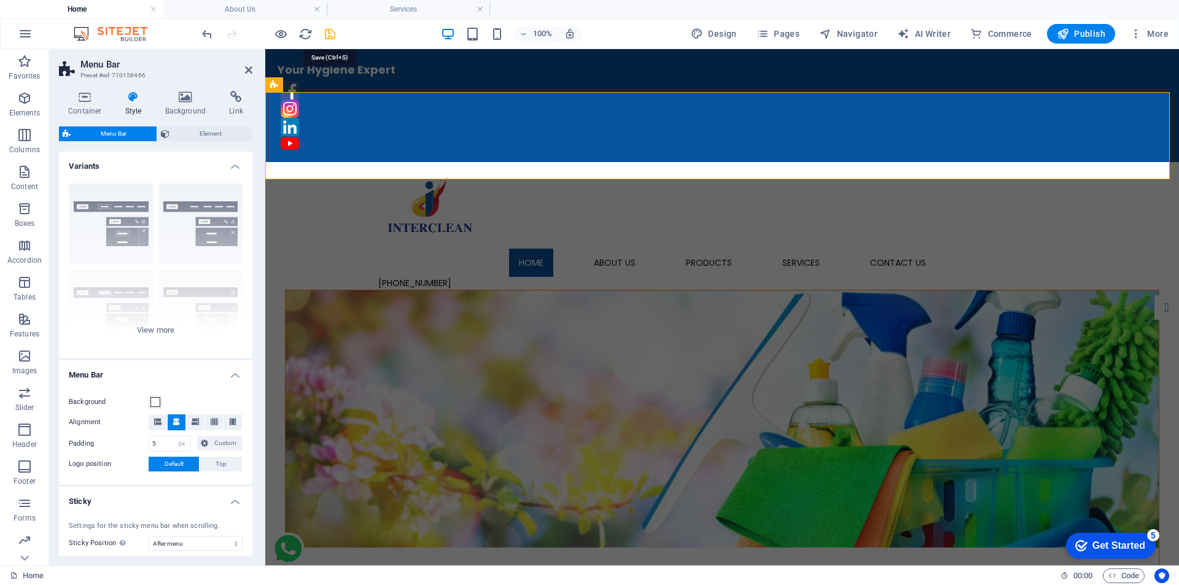
select select "%"
select select "rem"
select select "px"
select select
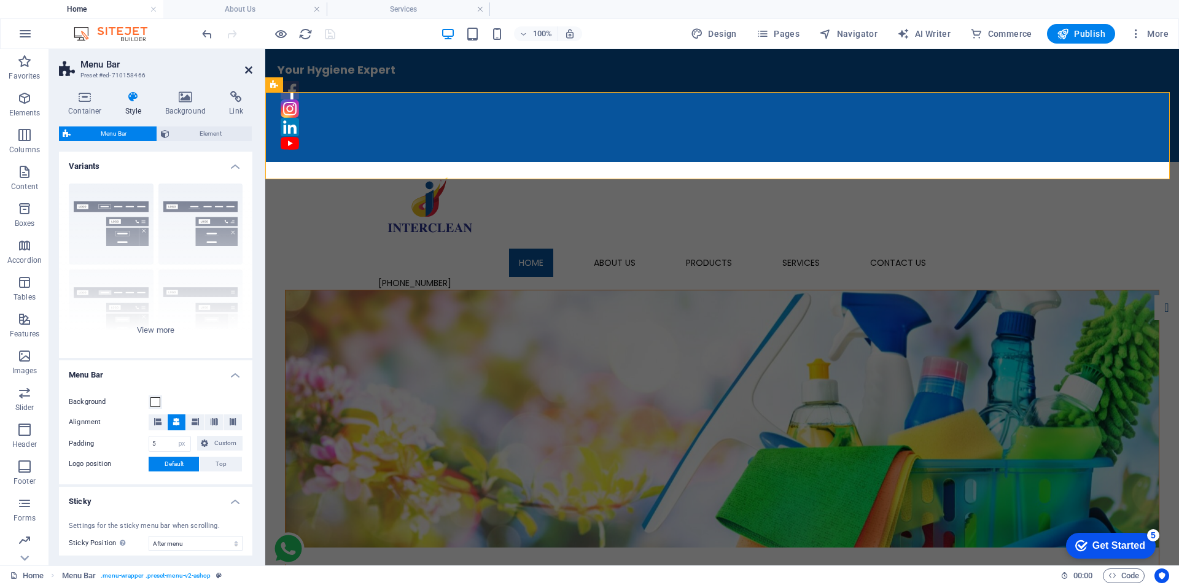
click at [247, 70] on icon at bounding box center [248, 70] width 7 height 10
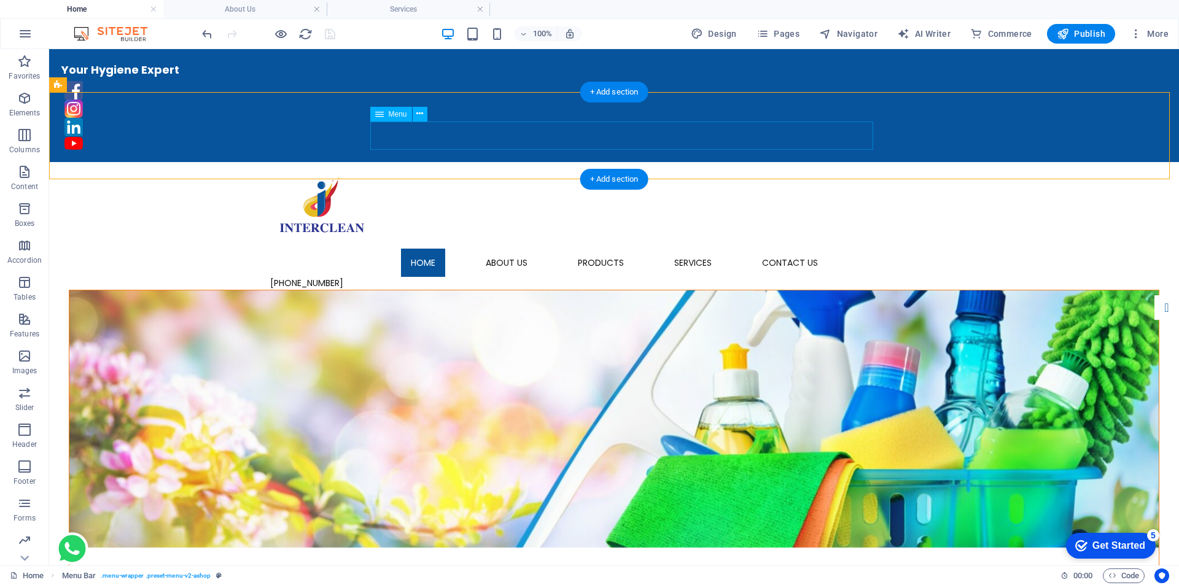
click at [682, 249] on nav "Home About Us Products Hygiene Chemicals Home Care Personal Care Laundry Care K…" at bounding box center [614, 263] width 688 height 28
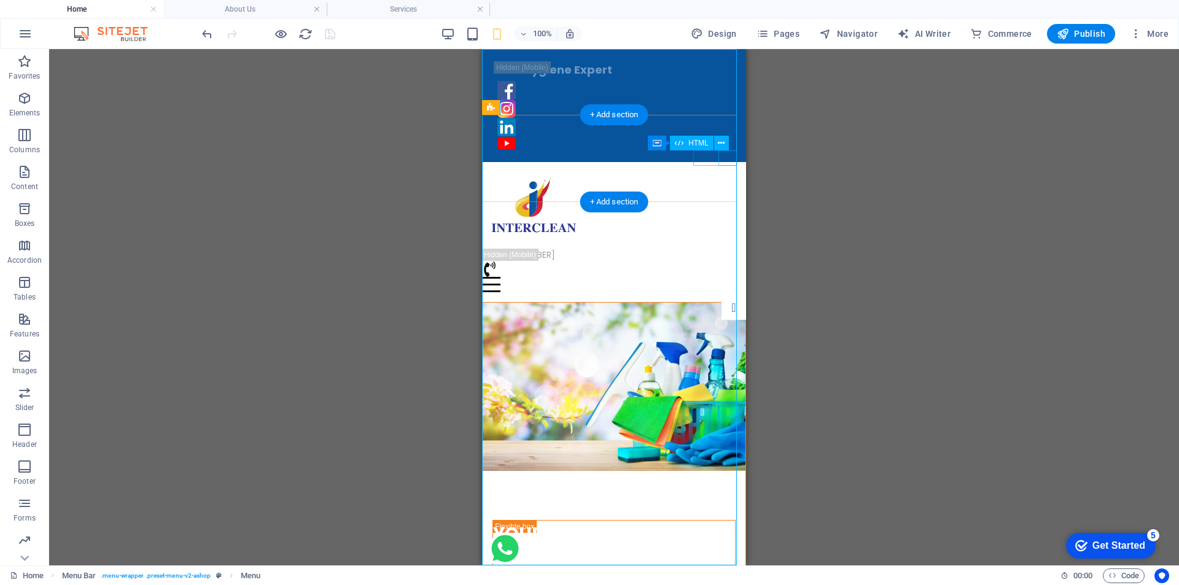
click at [728, 277] on div at bounding box center [614, 284] width 264 height 15
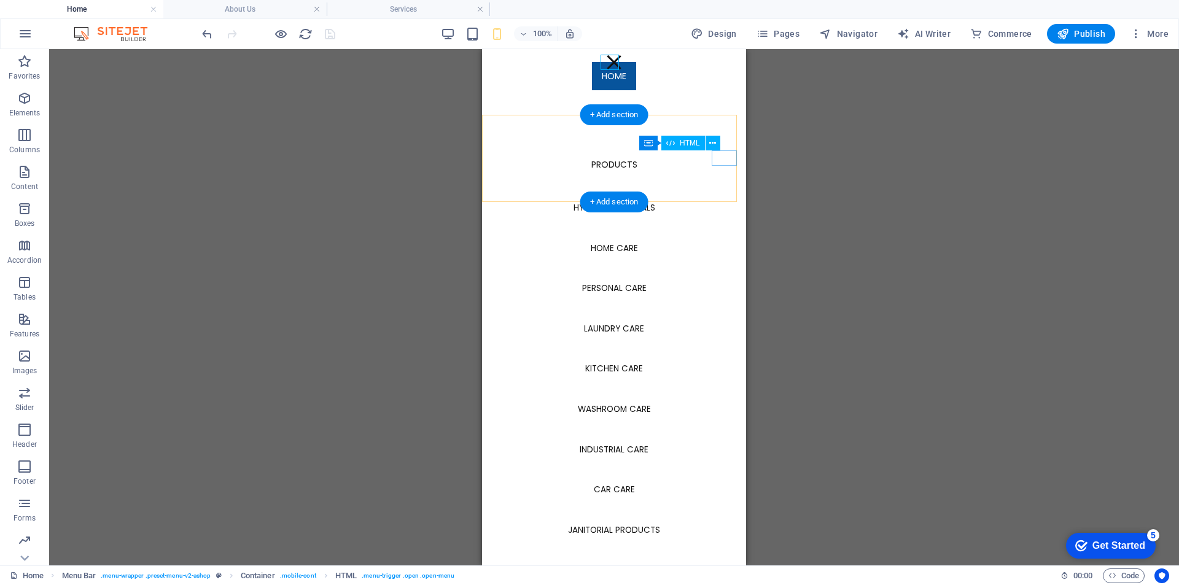
click at [612, 64] on div at bounding box center [614, 62] width 18 height 15
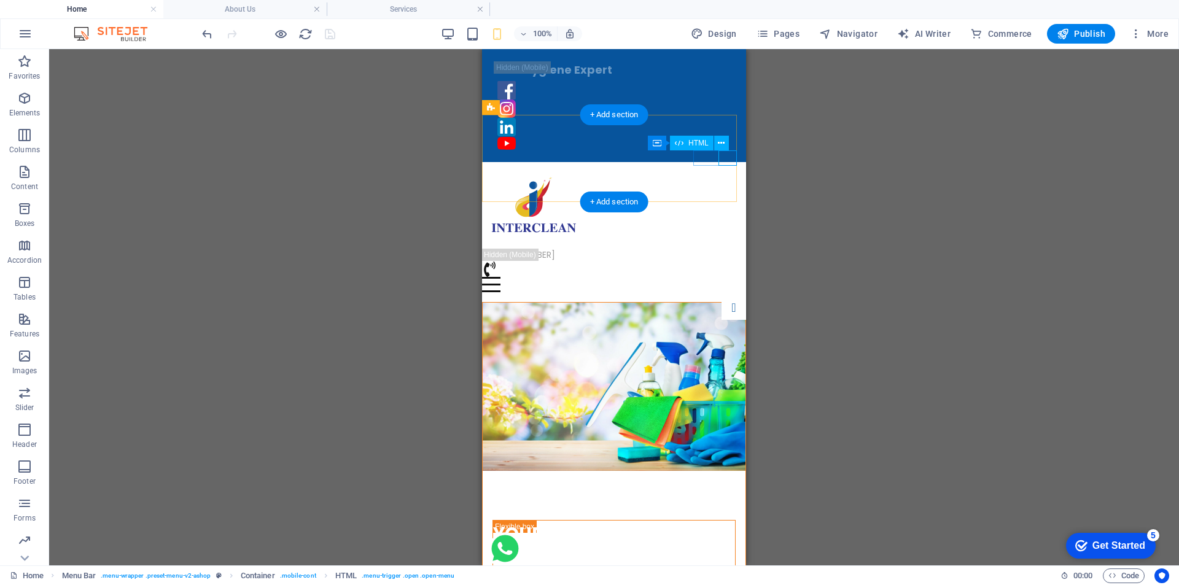
click at [724, 277] on div at bounding box center [614, 284] width 264 height 15
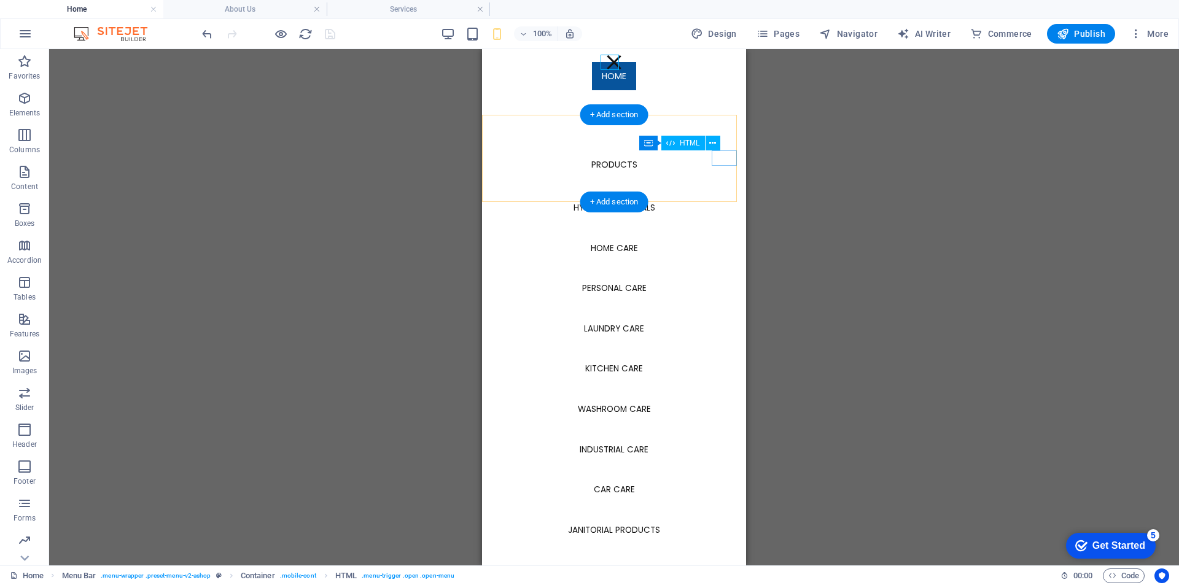
click at [611, 65] on div at bounding box center [614, 62] width 18 height 15
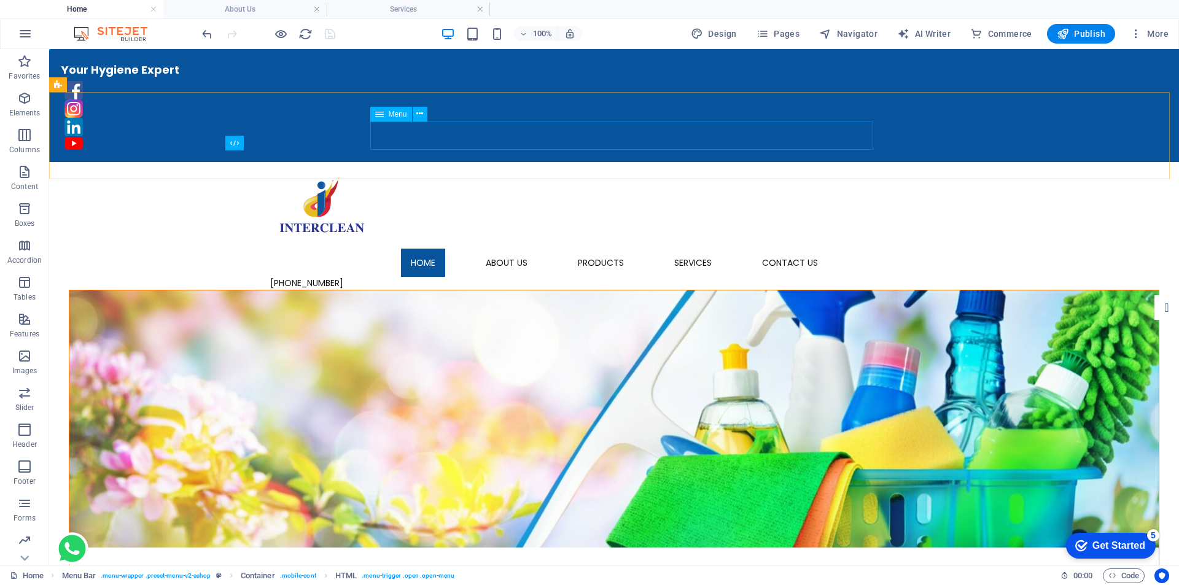
click at [400, 115] on span "Menu" at bounding box center [398, 114] width 18 height 7
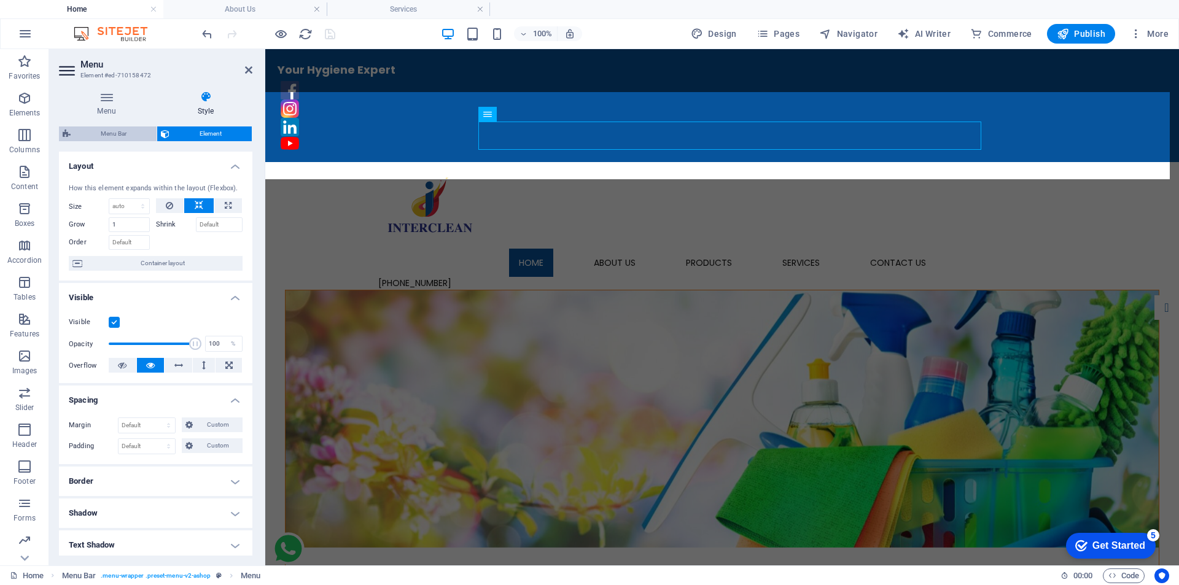
click at [111, 133] on span "Menu Bar" at bounding box center [113, 134] width 79 height 15
select select "px"
select select "sticky_menu"
select select "px"
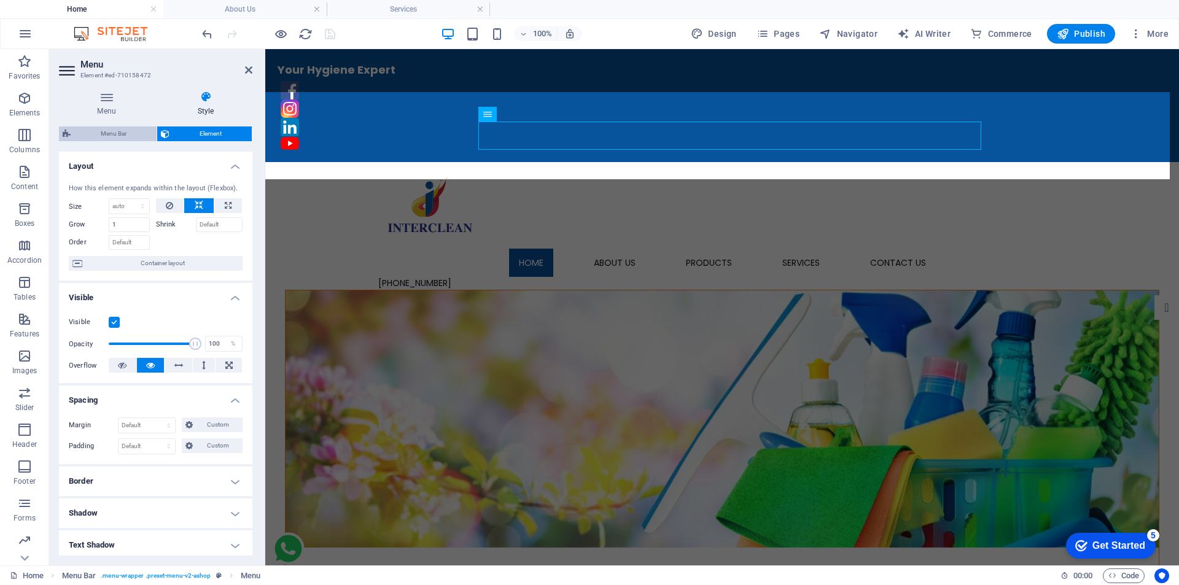
select select "px"
select select "hover_box_bottom"
select select "px"
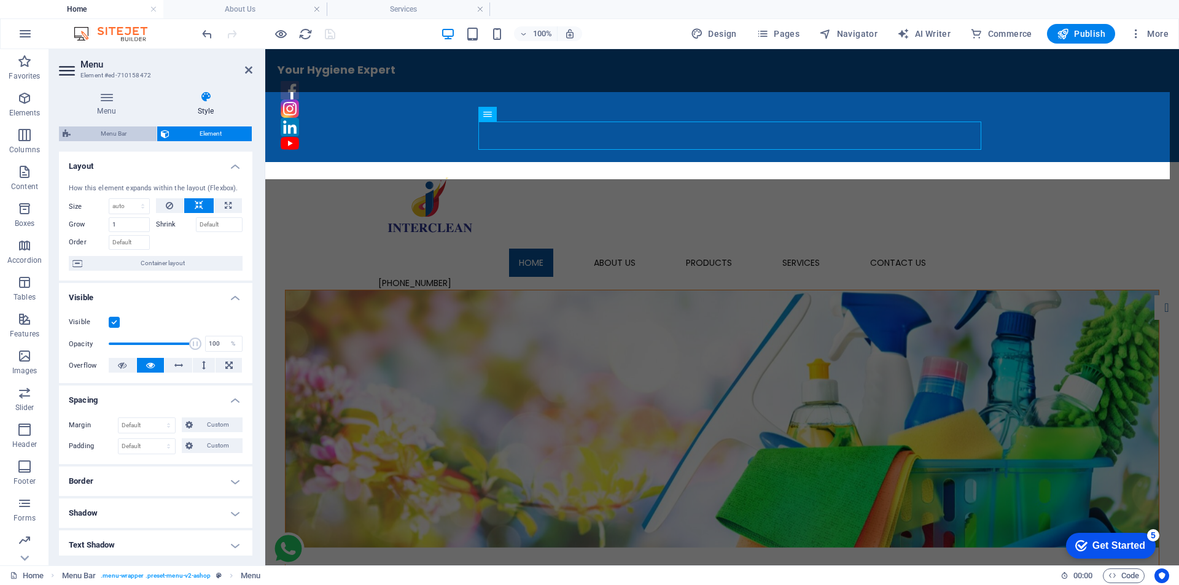
select select "rem"
select select "link-special-font"
select select "px"
select select
select select "px"
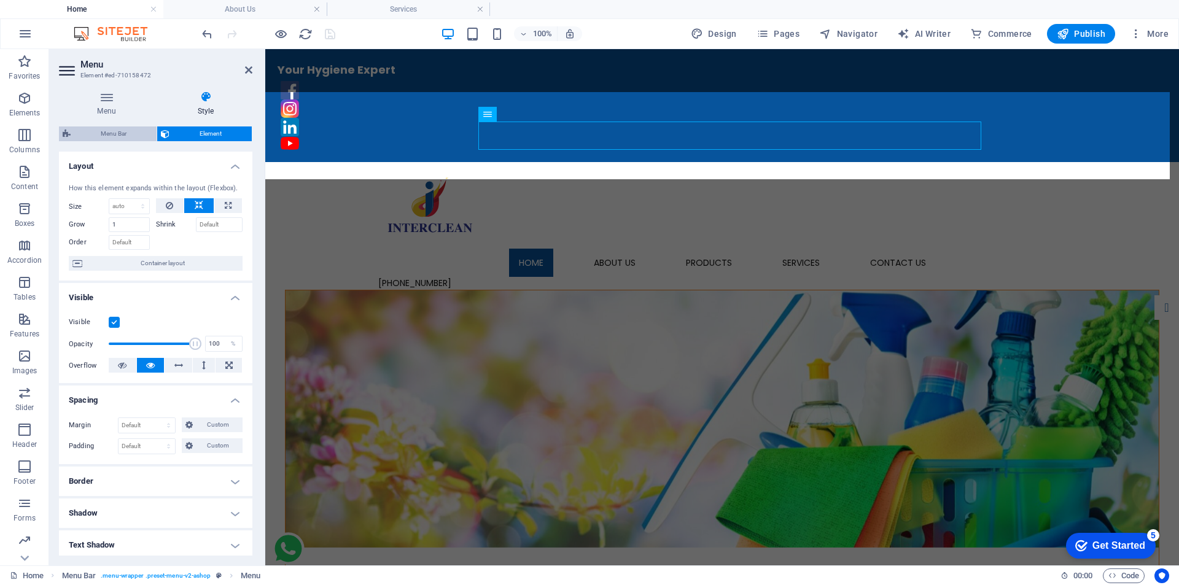
select select "%"
select select "rem"
select select "px"
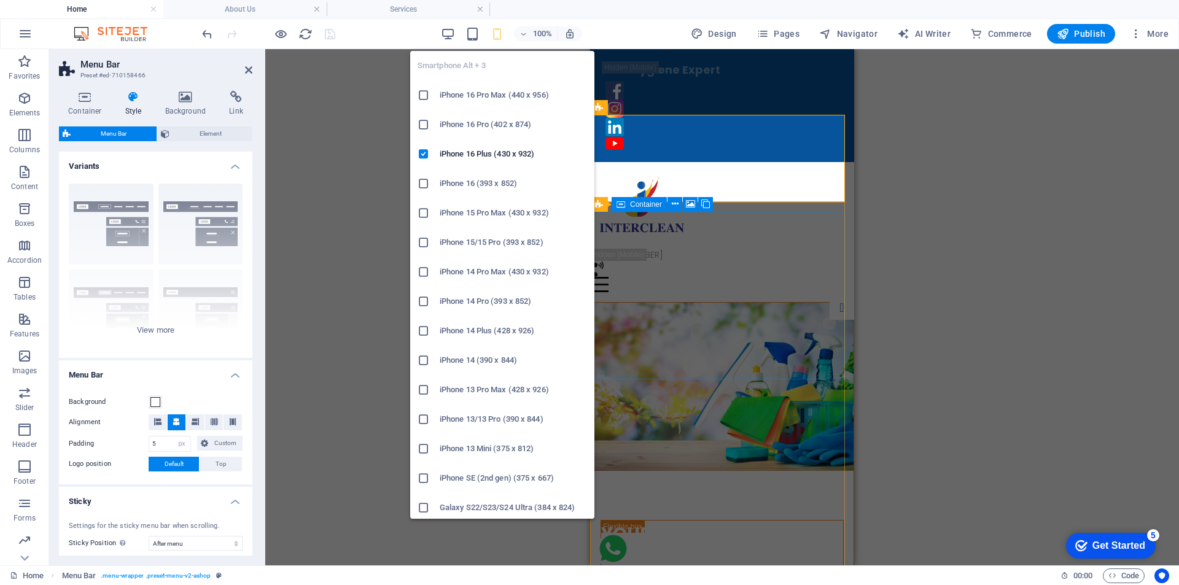
type input "4"
type input "0"
type input "1"
select select "rem"
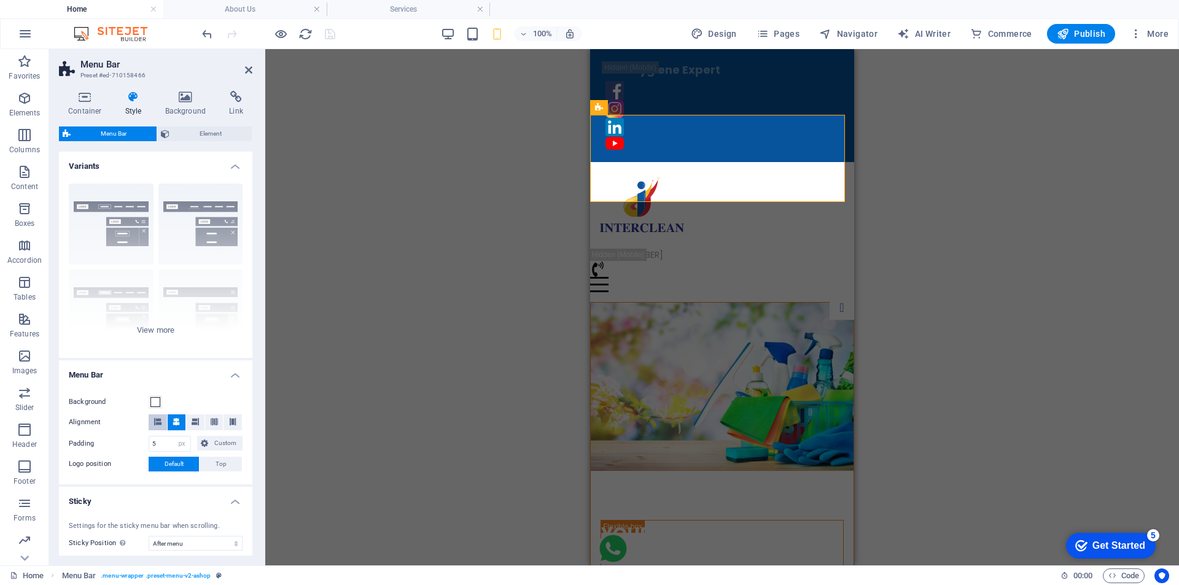
click at [158, 424] on icon at bounding box center [157, 421] width 7 height 7
click at [836, 277] on div at bounding box center [722, 284] width 264 height 15
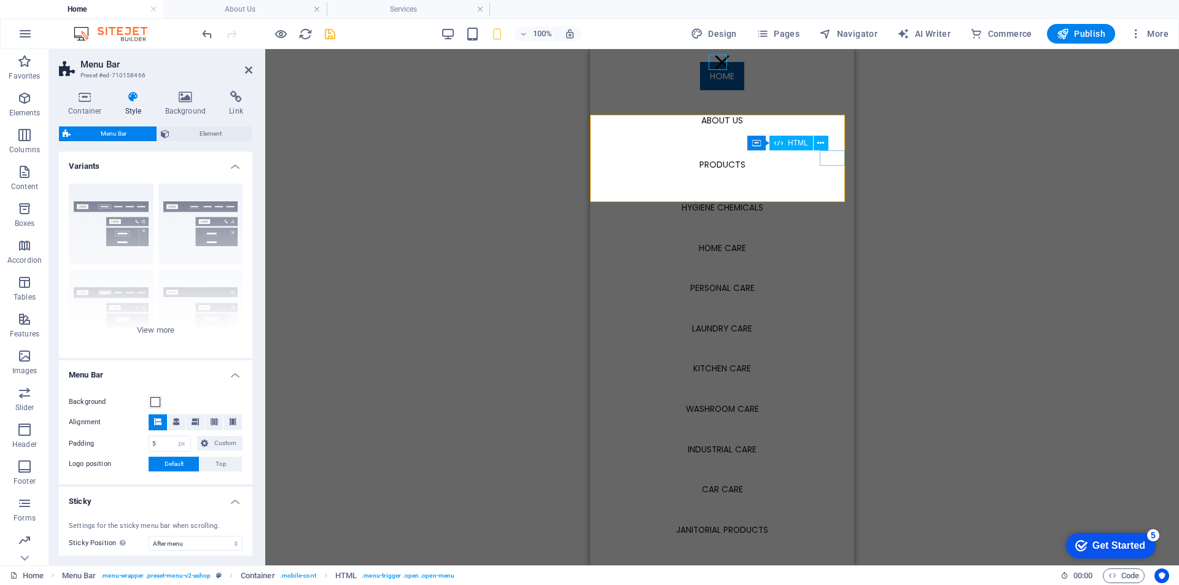
click at [715, 64] on div at bounding box center [722, 62] width 18 height 15
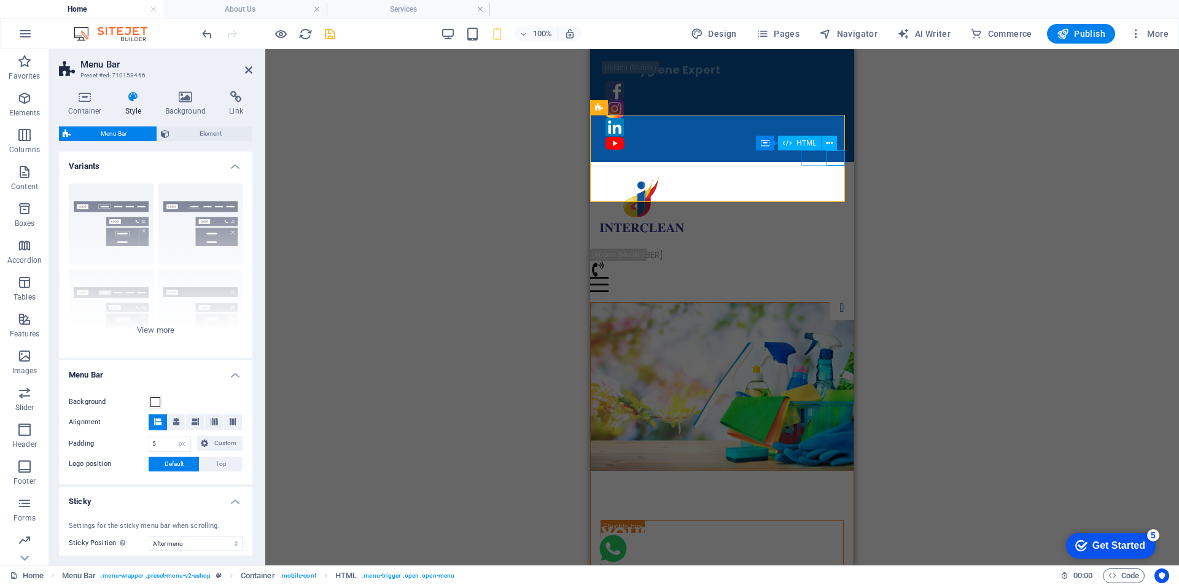
click at [836, 277] on div at bounding box center [722, 284] width 264 height 15
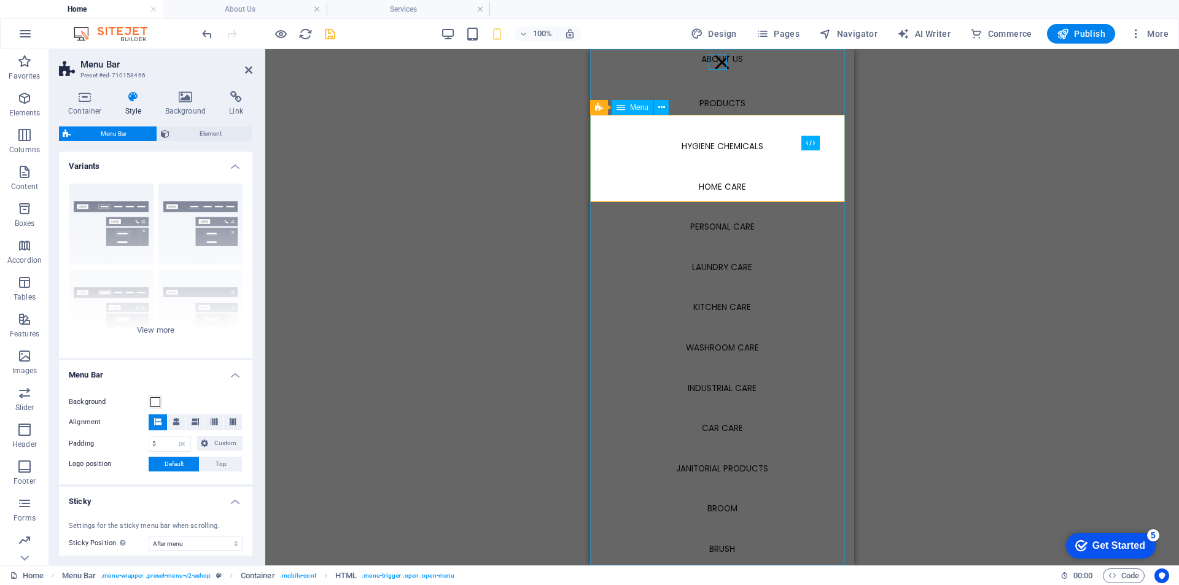
scroll to position [0, 0]
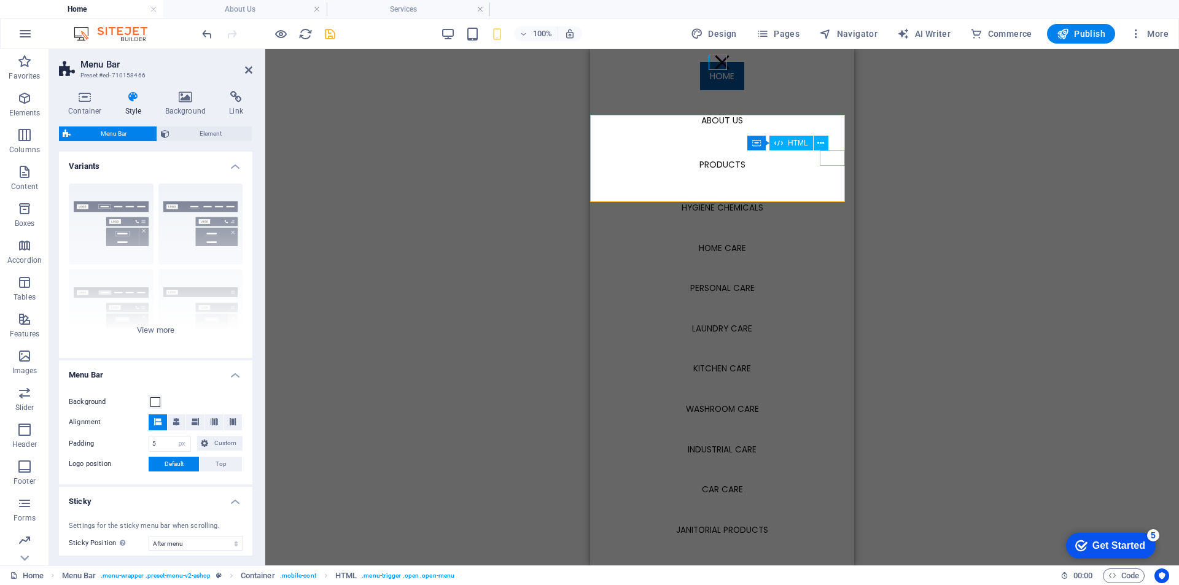
click at [719, 64] on div at bounding box center [722, 62] width 18 height 15
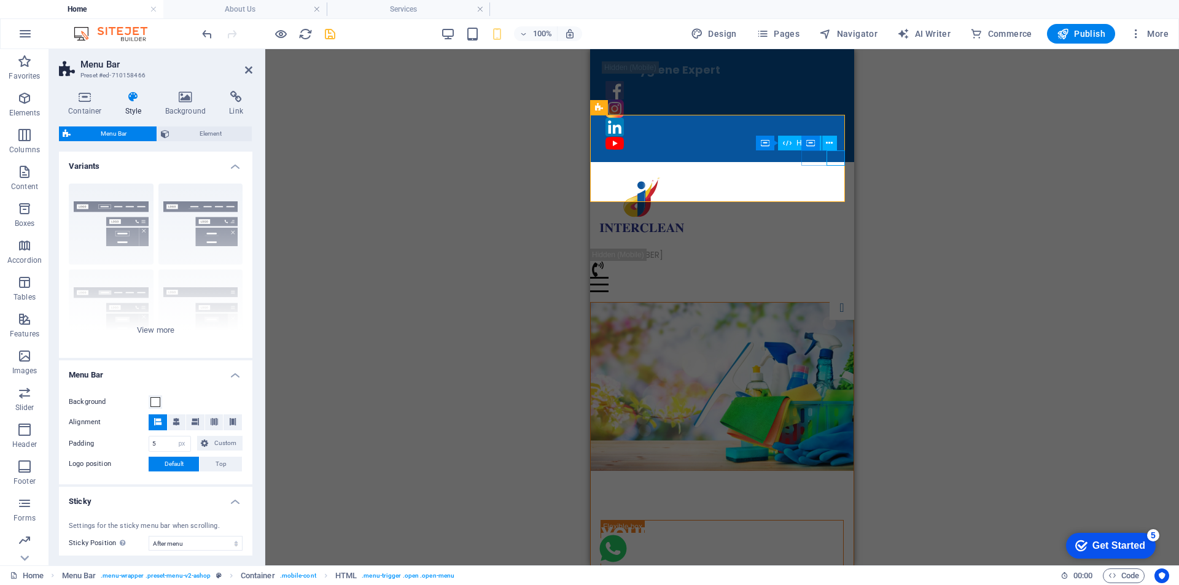
click at [833, 277] on div at bounding box center [722, 284] width 264 height 15
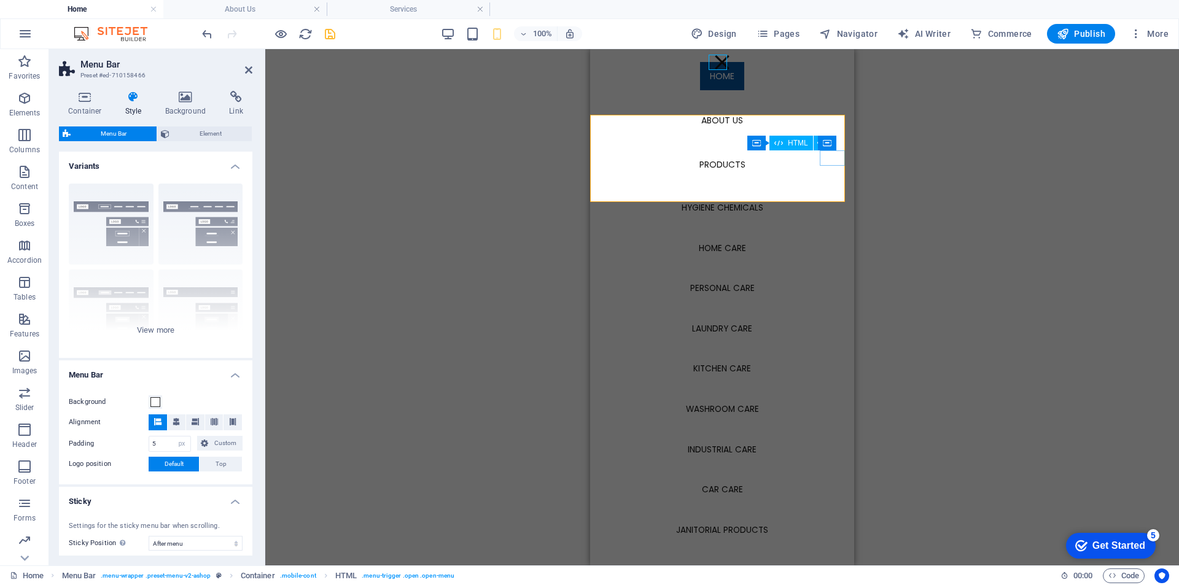
click at [720, 65] on div at bounding box center [722, 62] width 18 height 15
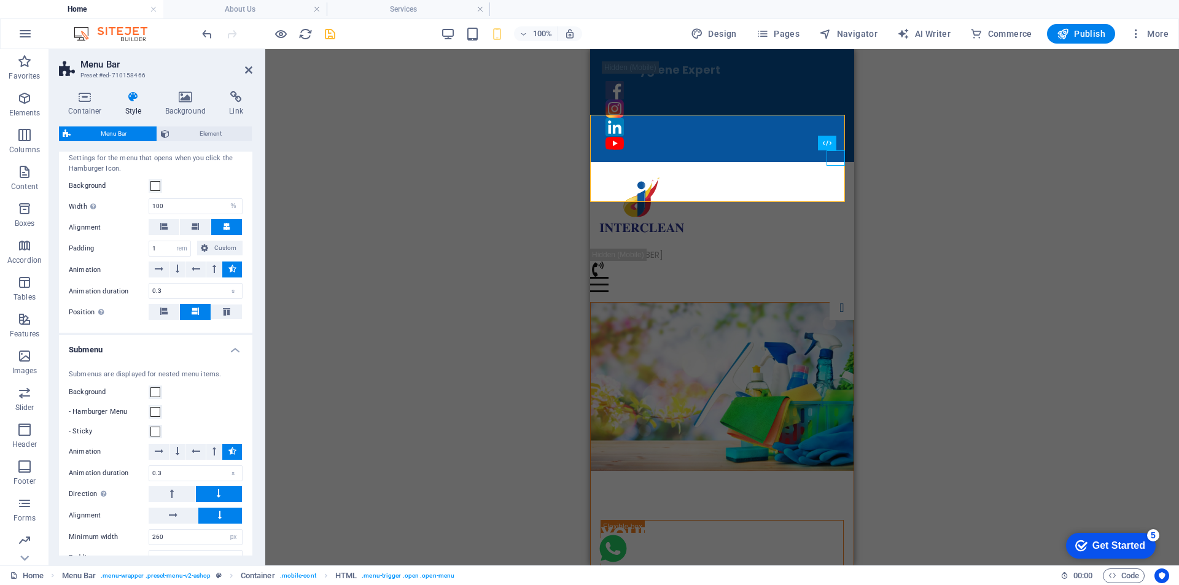
scroll to position [1167, 0]
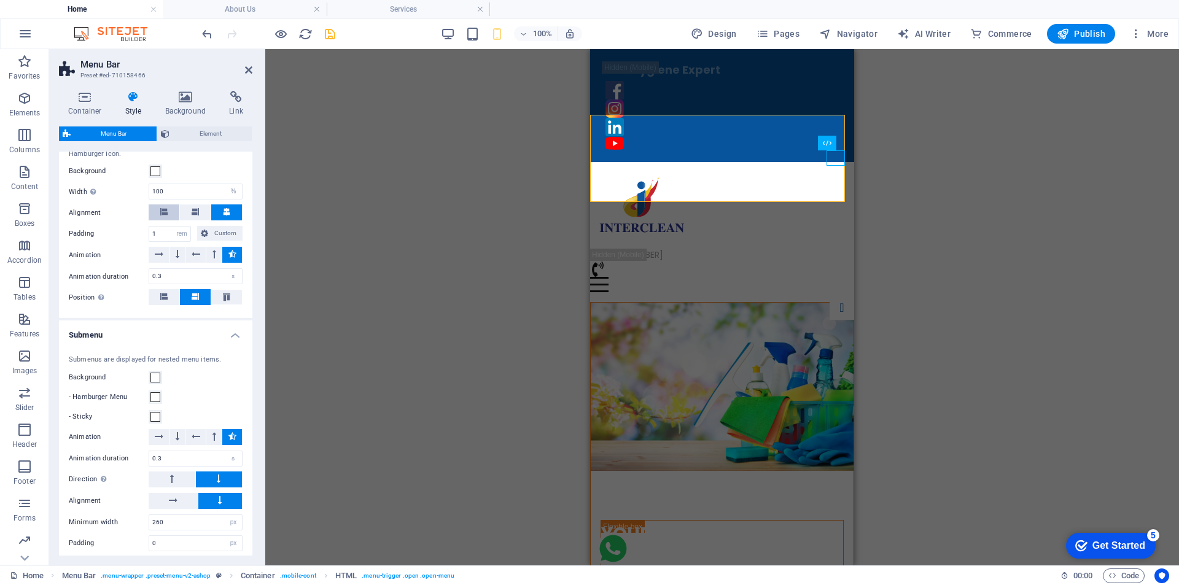
click at [162, 220] on span at bounding box center [163, 213] width 7 height 16
click at [831, 277] on div at bounding box center [722, 284] width 264 height 15
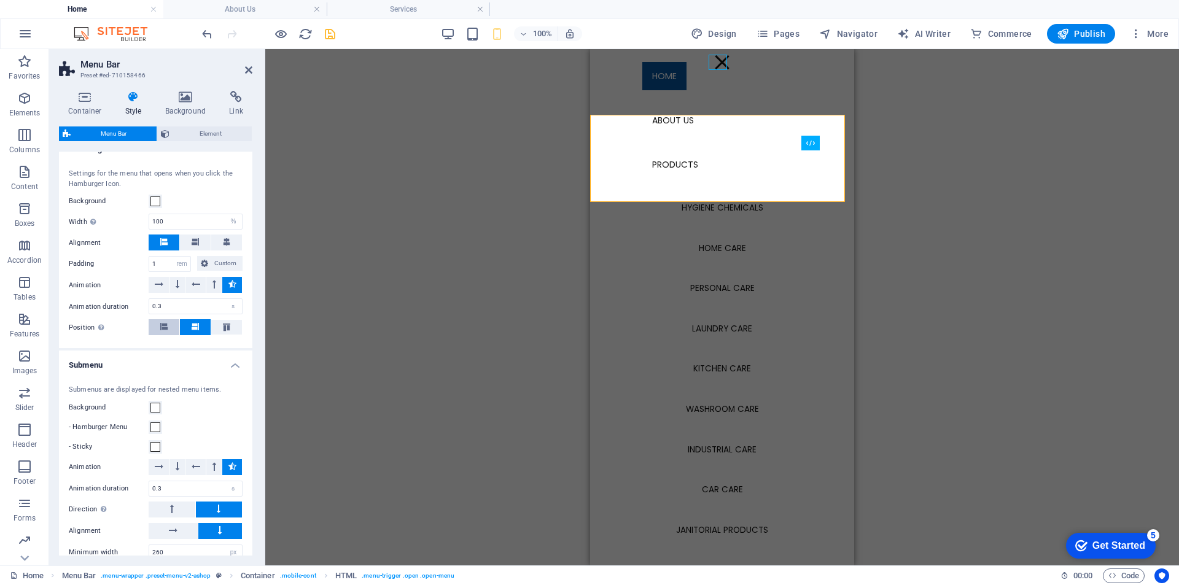
scroll to position [1117, 0]
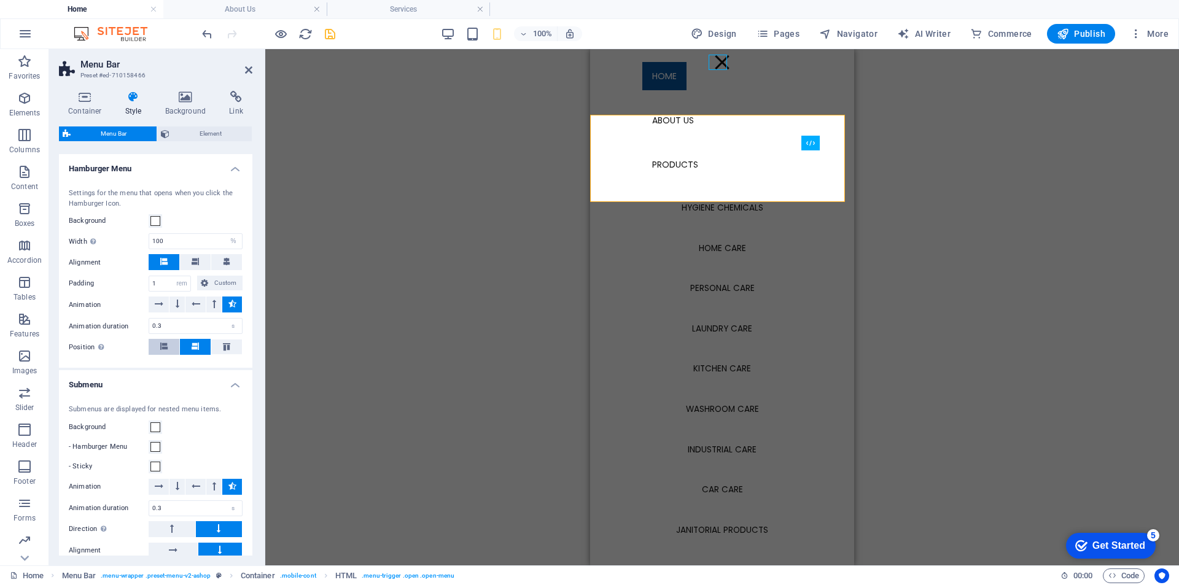
click at [160, 350] on icon at bounding box center [163, 346] width 7 height 7
select select
click at [713, 59] on div at bounding box center [722, 62] width 18 height 15
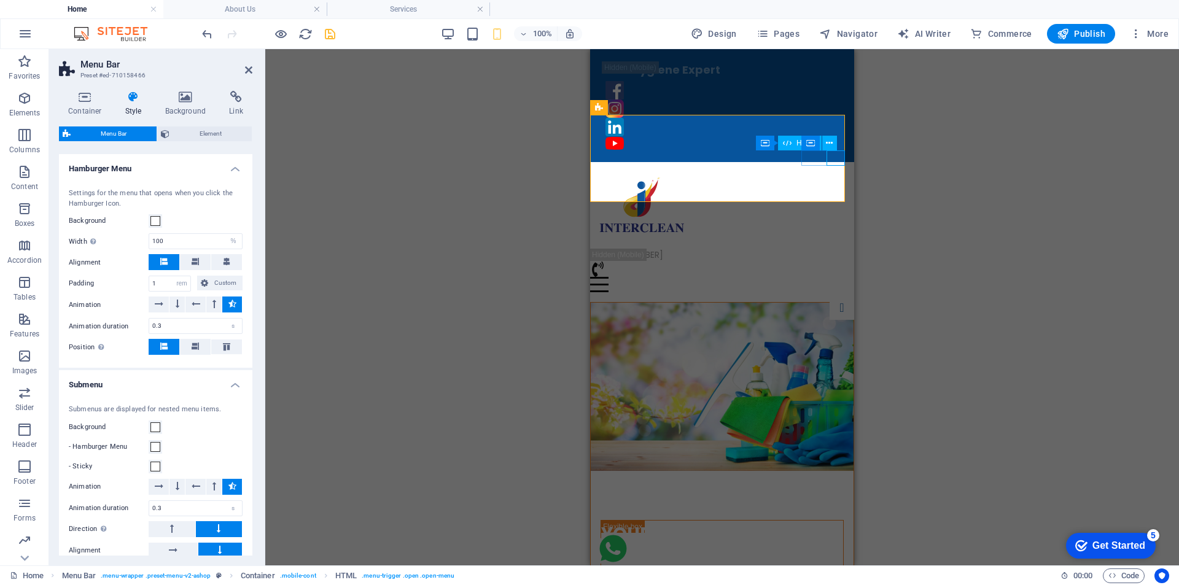
click at [840, 277] on div at bounding box center [722, 284] width 264 height 15
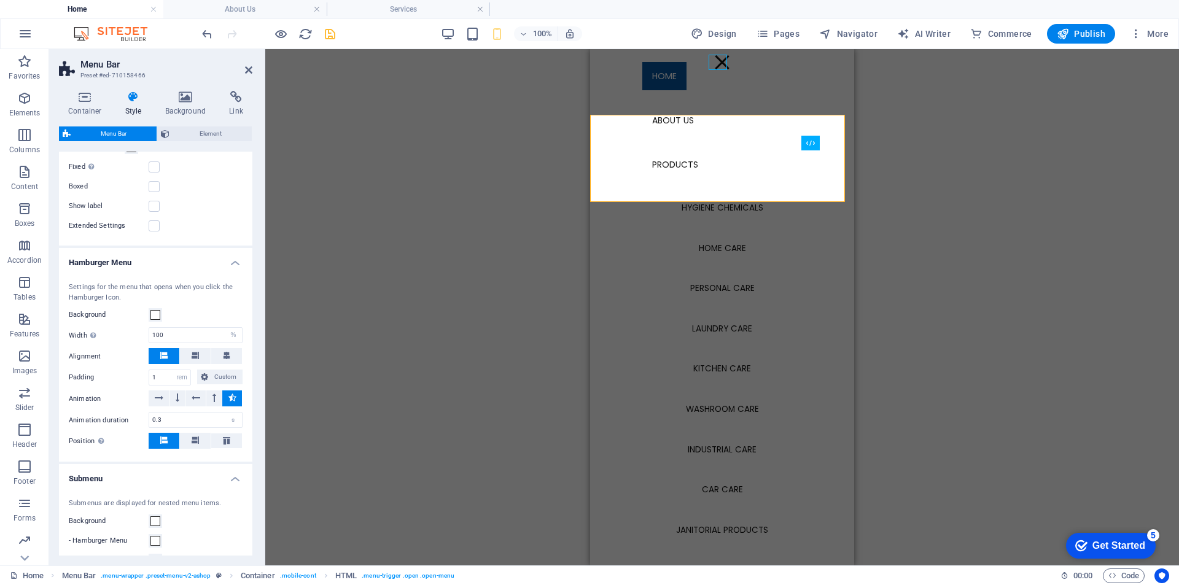
scroll to position [1105, 0]
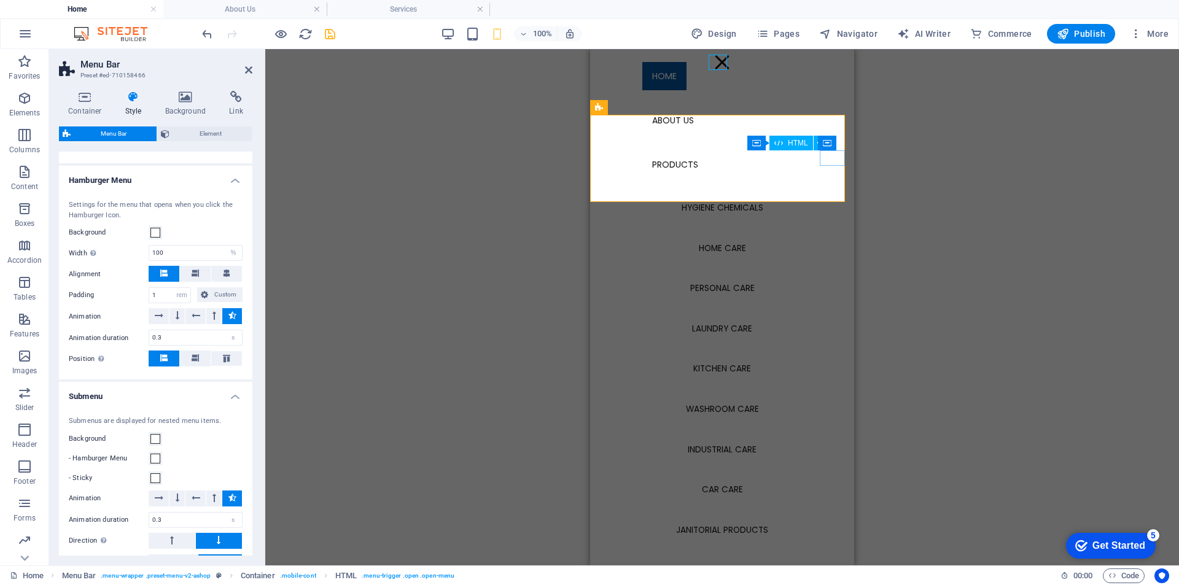
click at [717, 60] on div at bounding box center [722, 62] width 18 height 15
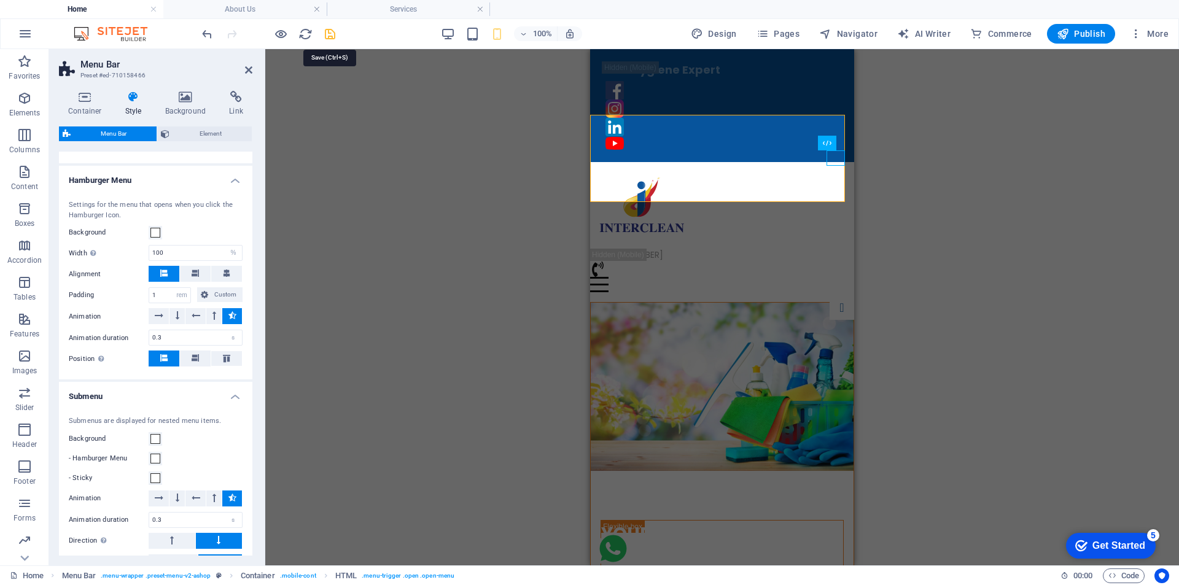
click at [330, 35] on icon "save" at bounding box center [330, 34] width 14 height 14
select select "px"
select select "sticky_menu"
select select "px"
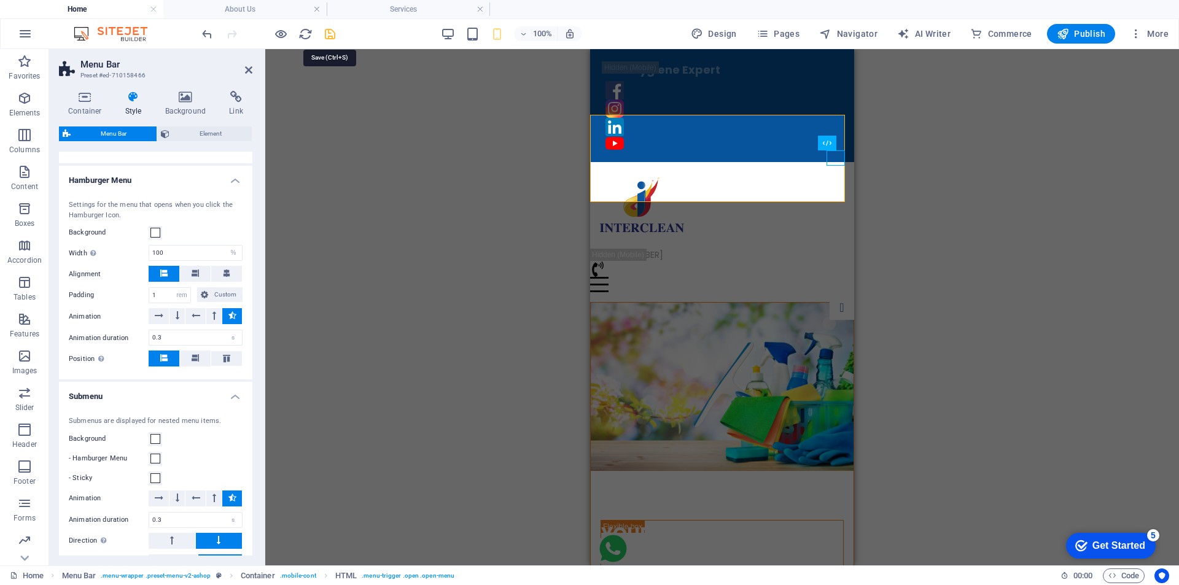
select select "px"
select select "hover_box_bottom"
select select "px"
select select "rem"
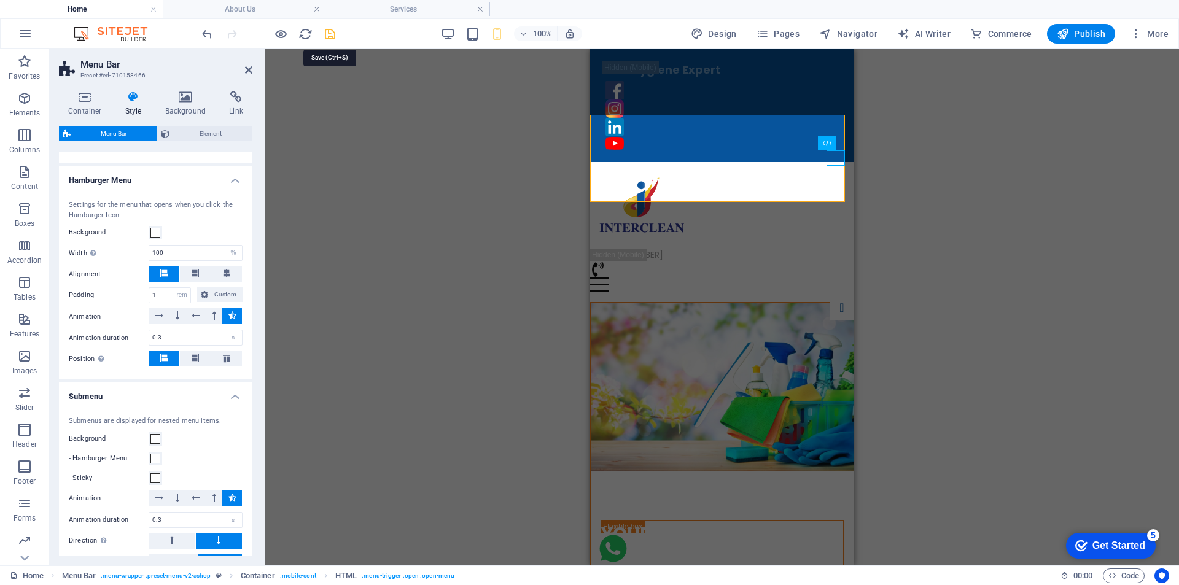
select select "rem"
select select "link-special-font"
select select "px"
select select
select select "px"
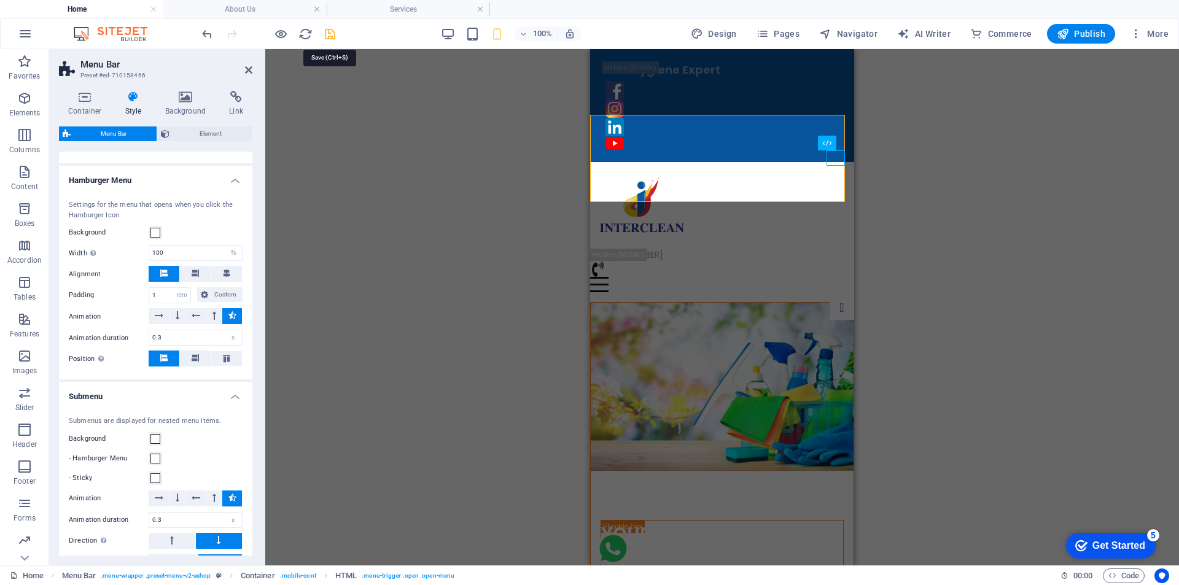
select select "%"
select select "rem"
select select "px"
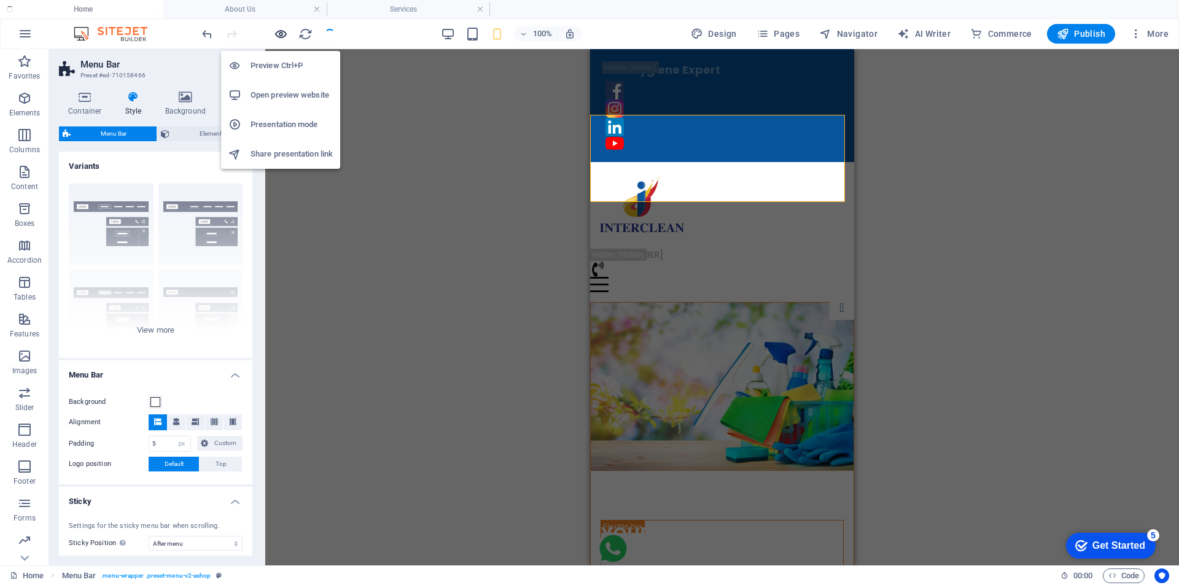
select select
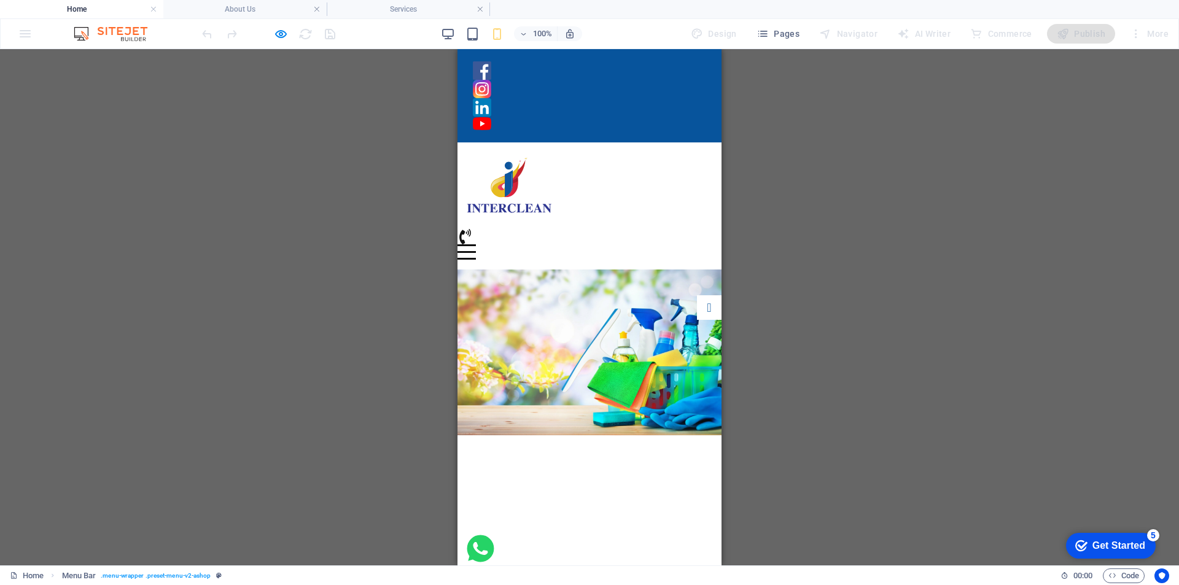
click at [476, 244] on div at bounding box center [467, 251] width 18 height 15
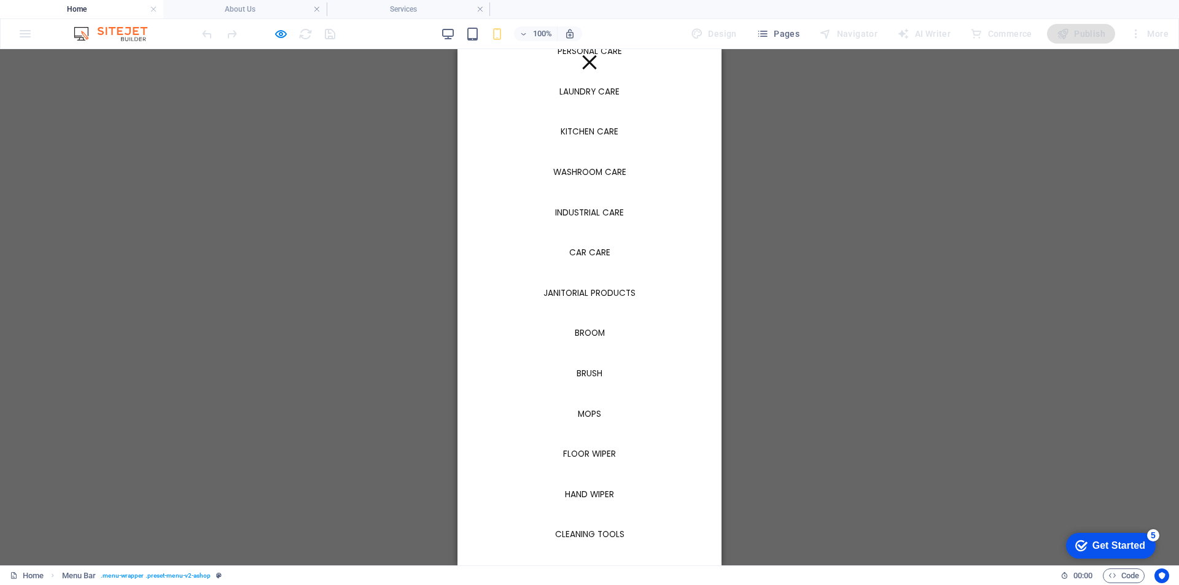
scroll to position [55, 0]
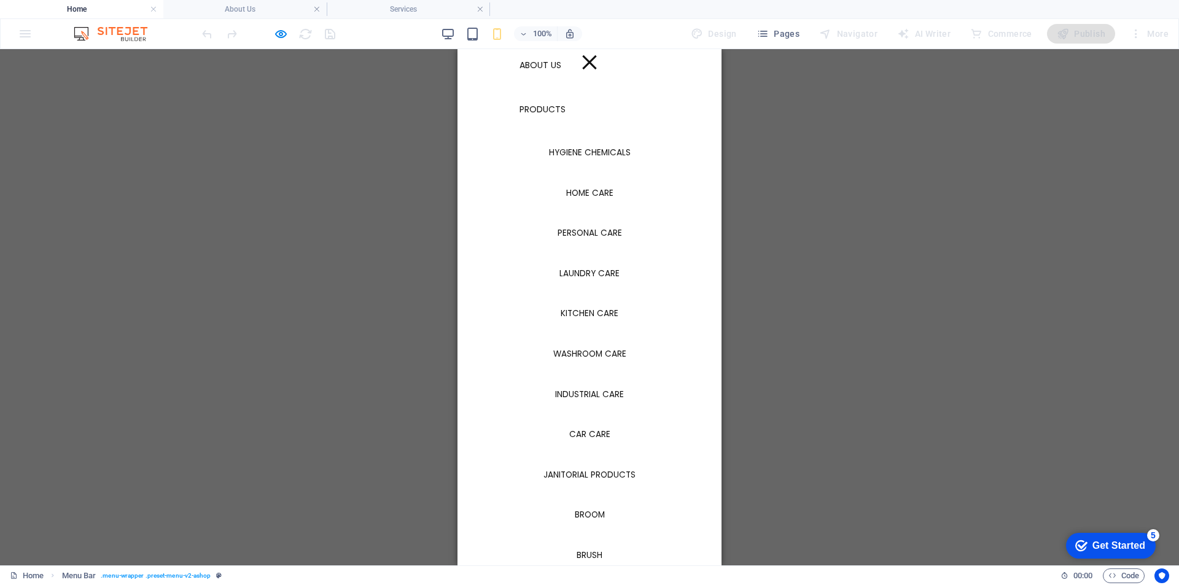
click at [587, 60] on div at bounding box center [589, 62] width 14 height 14
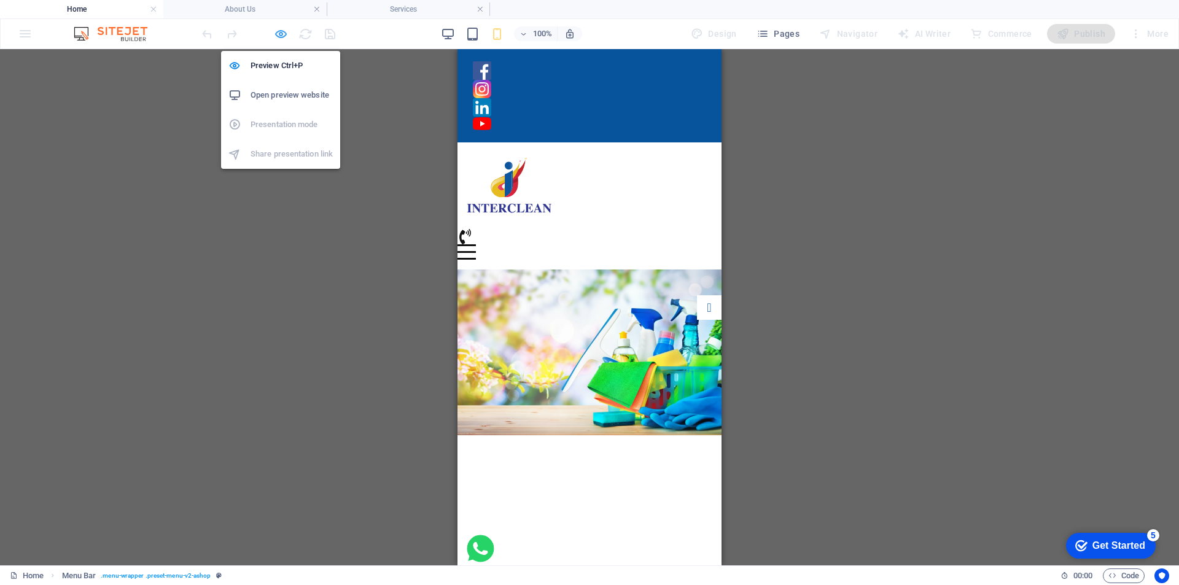
select select "px"
select select "sticky_menu"
select select "px"
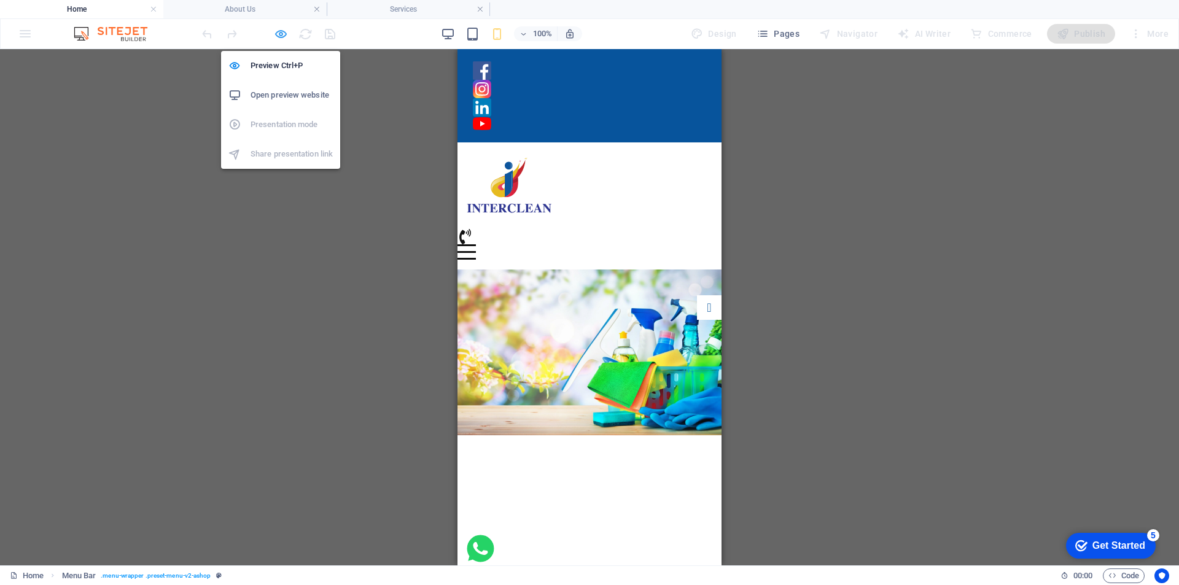
select select "px"
select select "hover_box_bottom"
select select "px"
select select "rem"
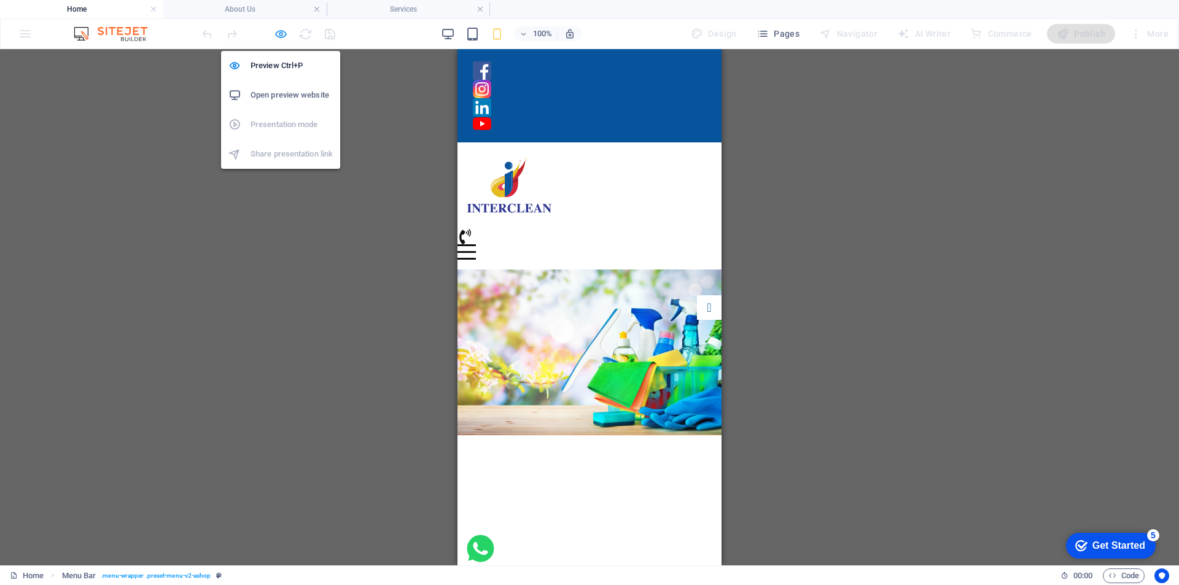
select select "rem"
select select "link-special-font"
select select "px"
select select
select select "px"
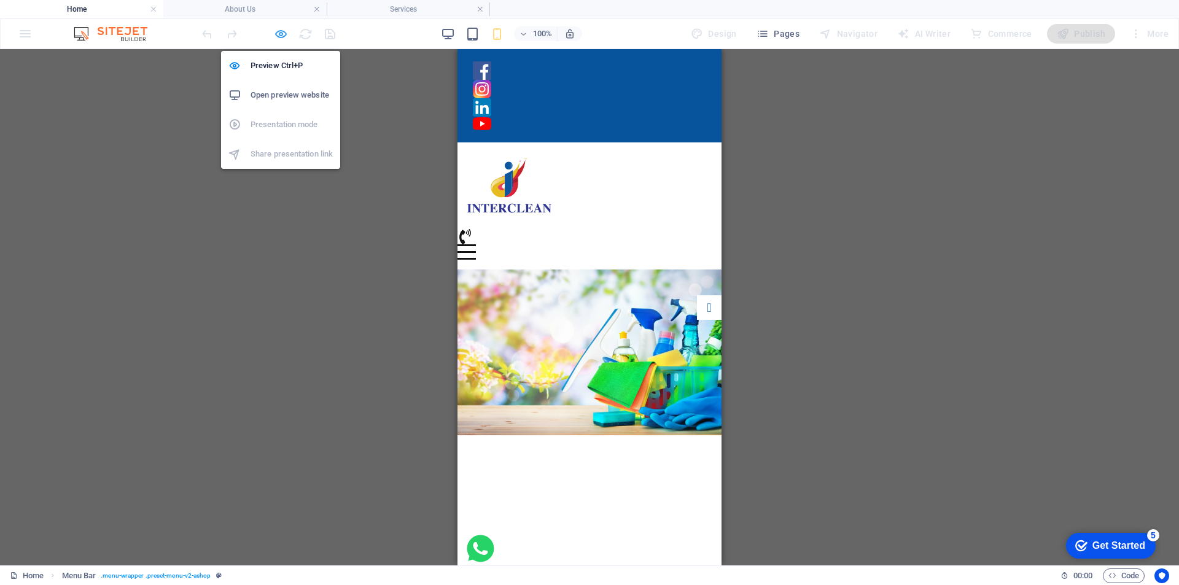
select select "%"
select select "rem"
select select "px"
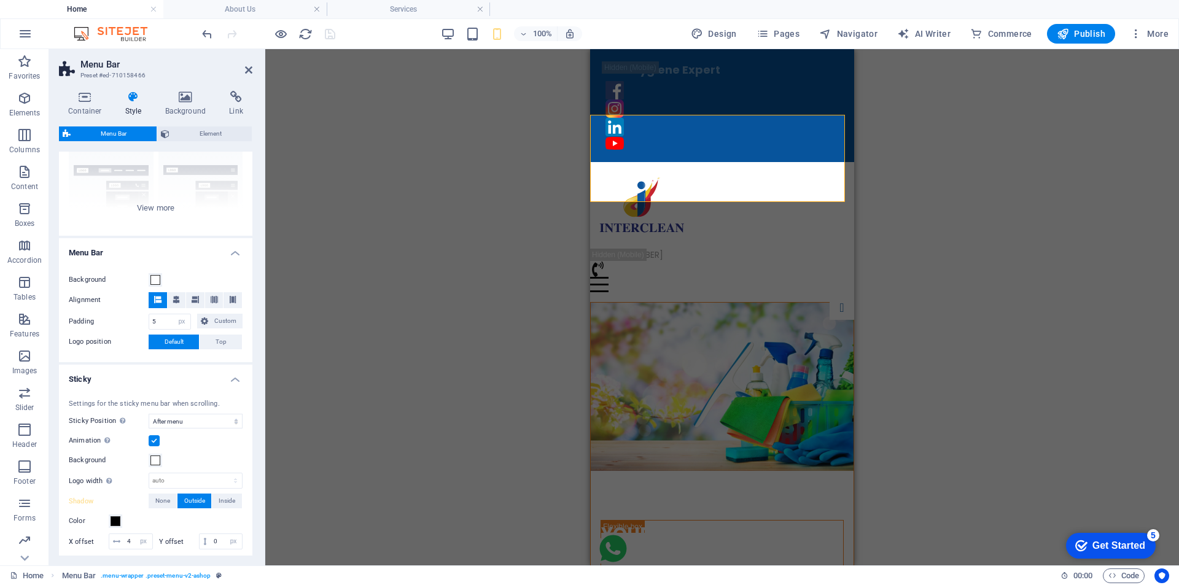
scroll to position [123, 0]
click at [177, 299] on icon at bounding box center [176, 298] width 7 height 7
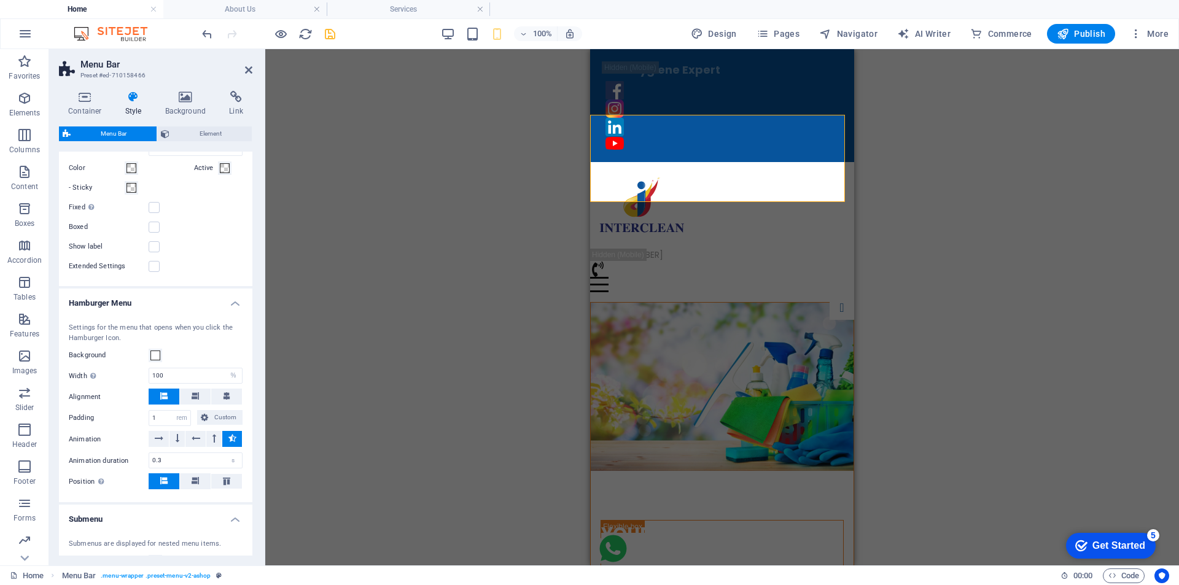
scroll to position [1105, 0]
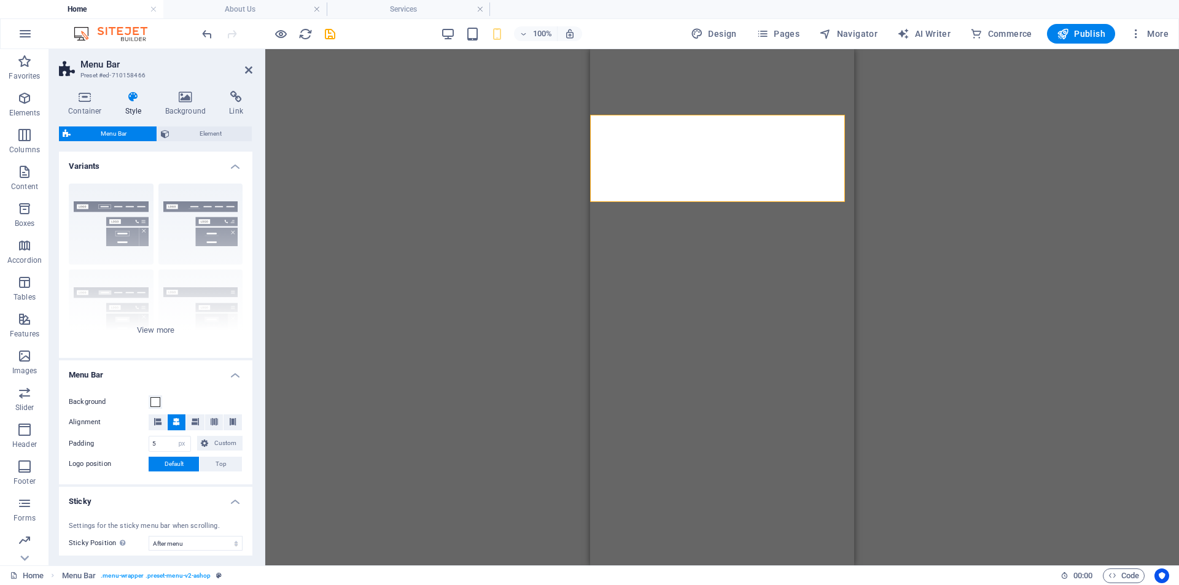
select select "px"
select select "sticky_menu"
select select "px"
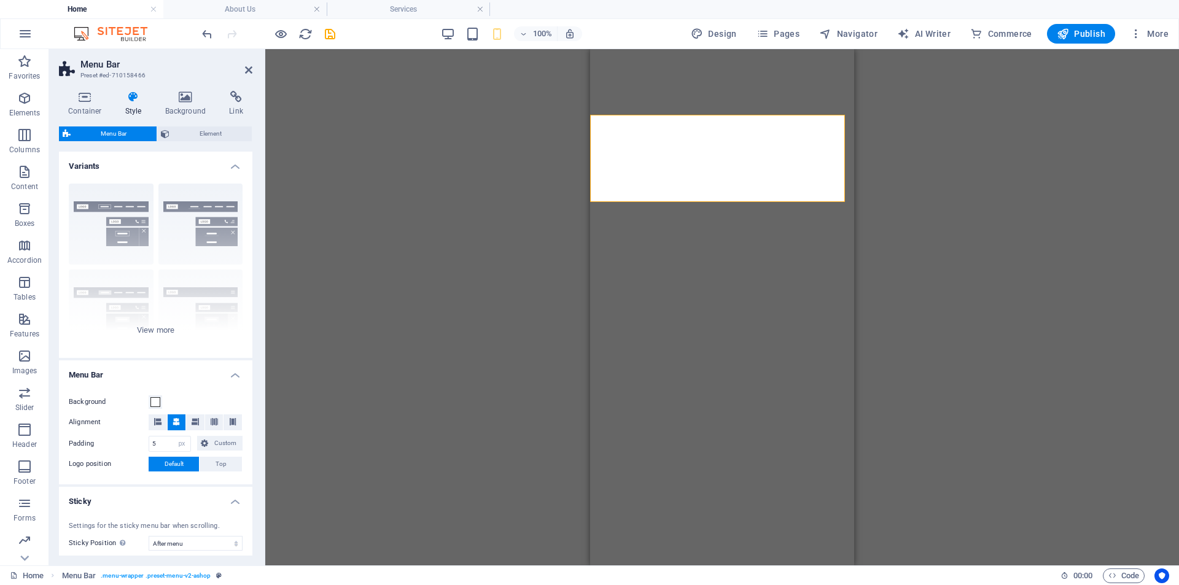
select select "px"
select select "hover_box_bottom"
select select "px"
select select "rem"
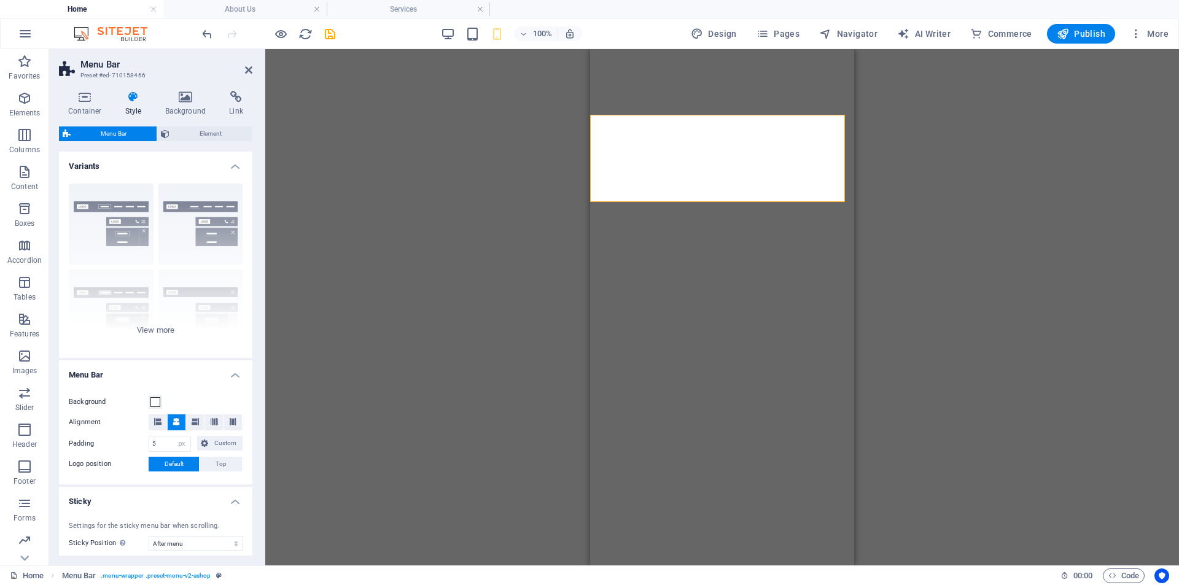
select select "link-special-font"
select select "px"
select select
select select "px"
select select "%"
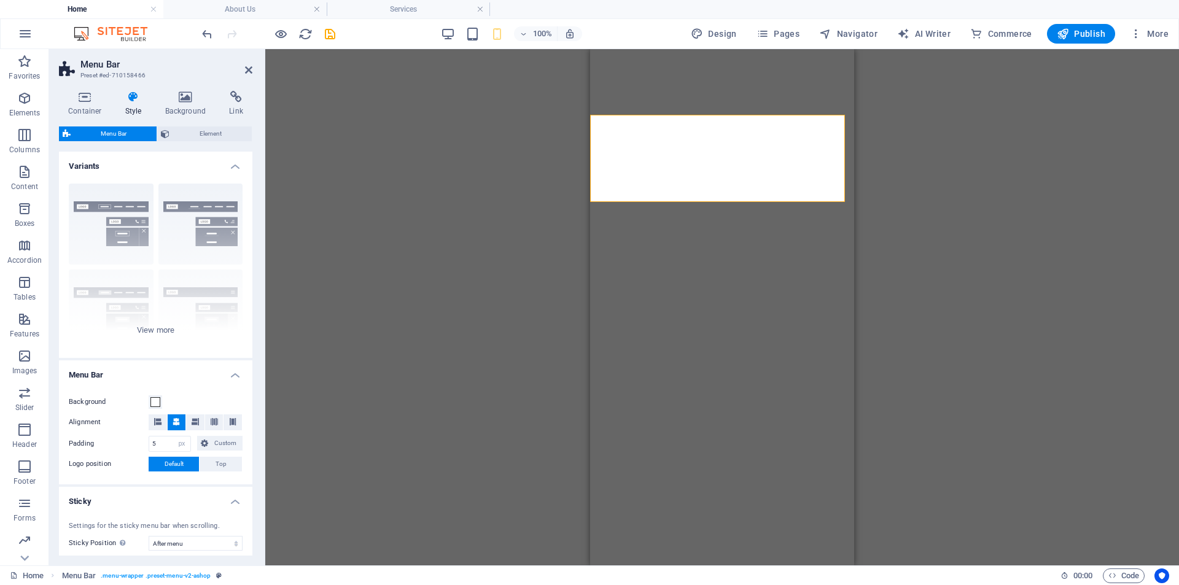
select select "rem"
select select "px"
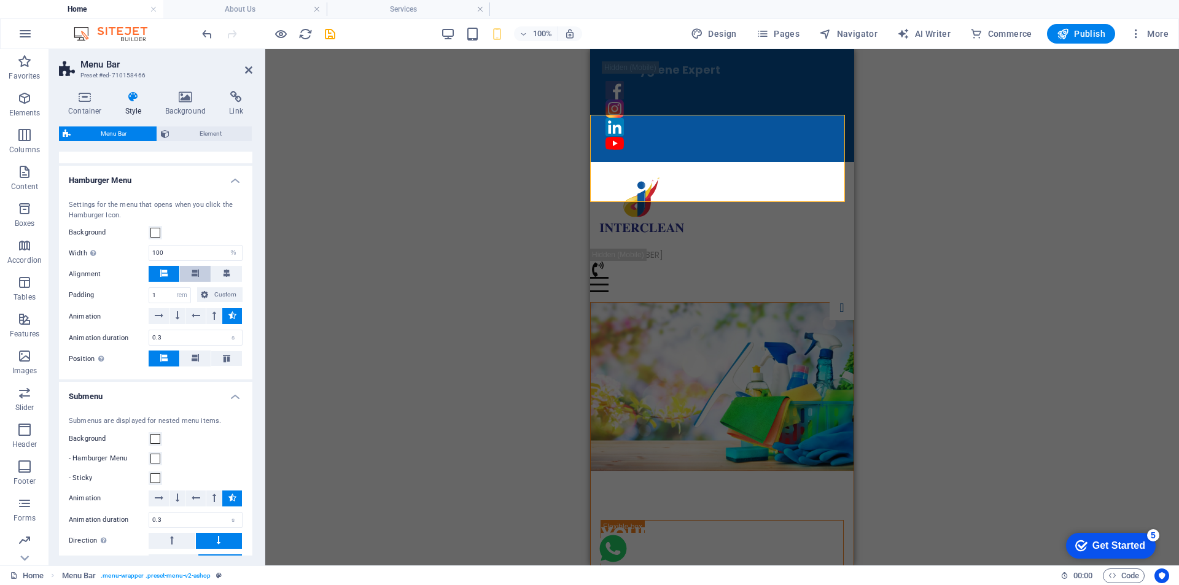
scroll to position [55, 0]
click at [836, 277] on div at bounding box center [722, 284] width 264 height 15
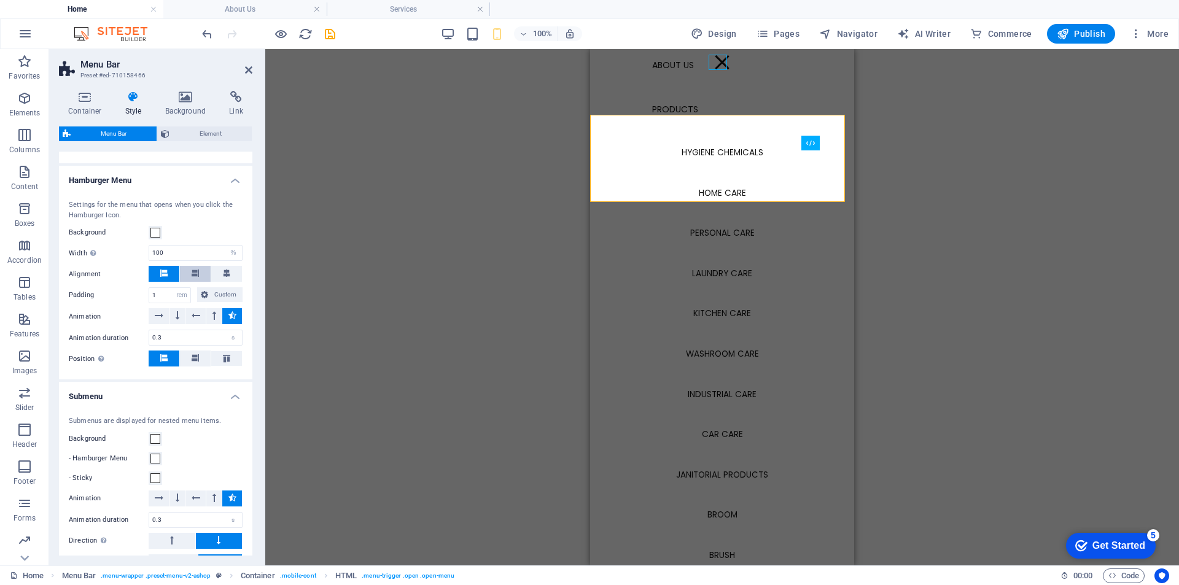
click at [197, 277] on icon at bounding box center [195, 273] width 7 height 7
click at [228, 282] on button at bounding box center [226, 274] width 31 height 16
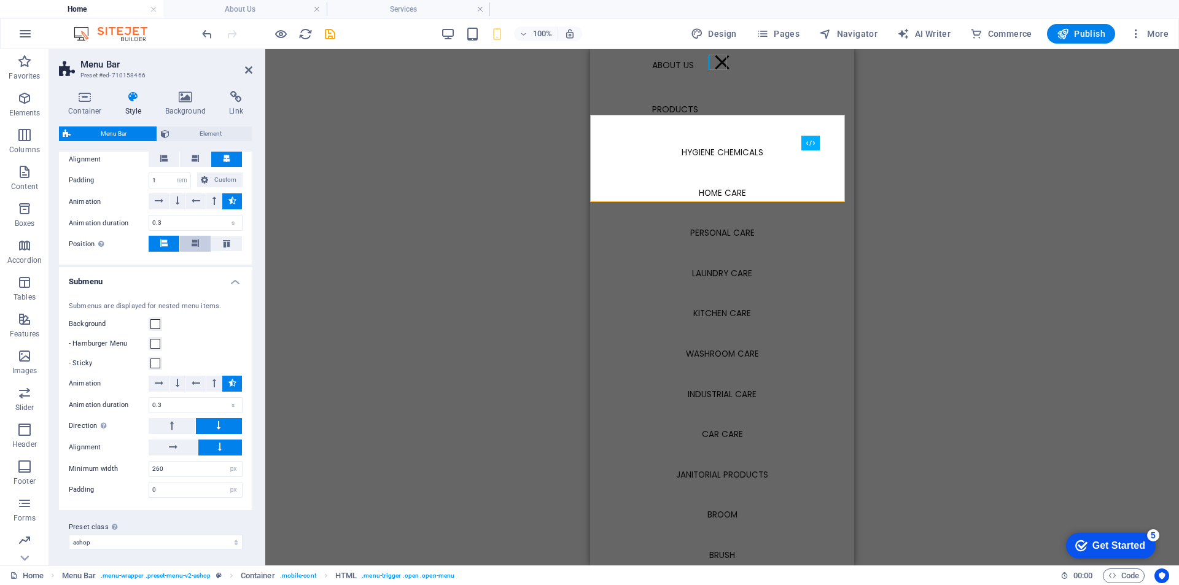
scroll to position [1228, 0]
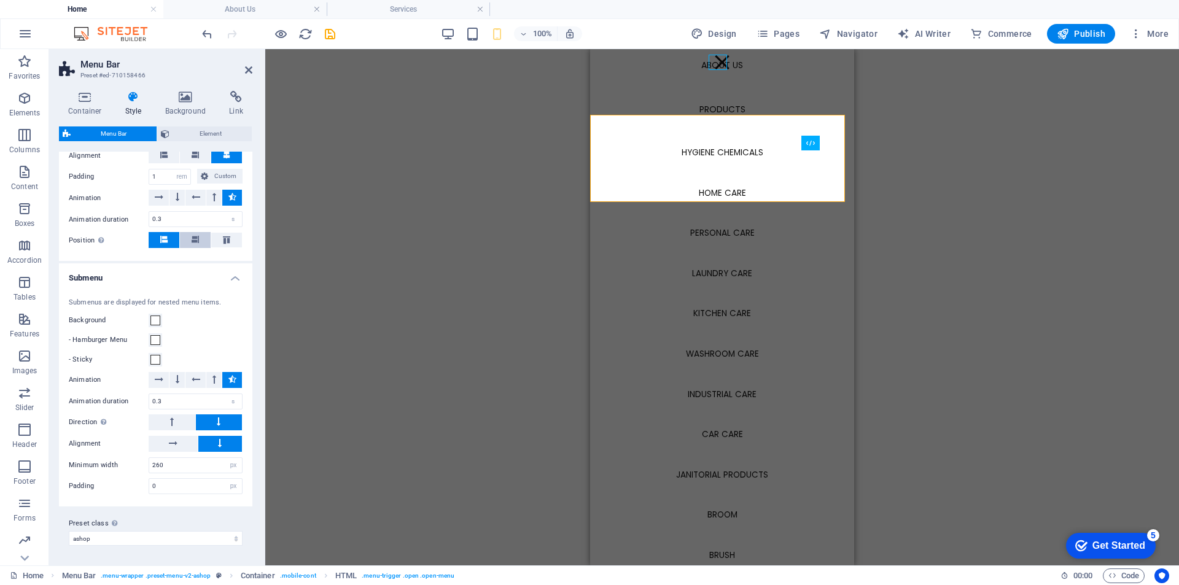
click at [199, 248] on button at bounding box center [195, 240] width 31 height 16
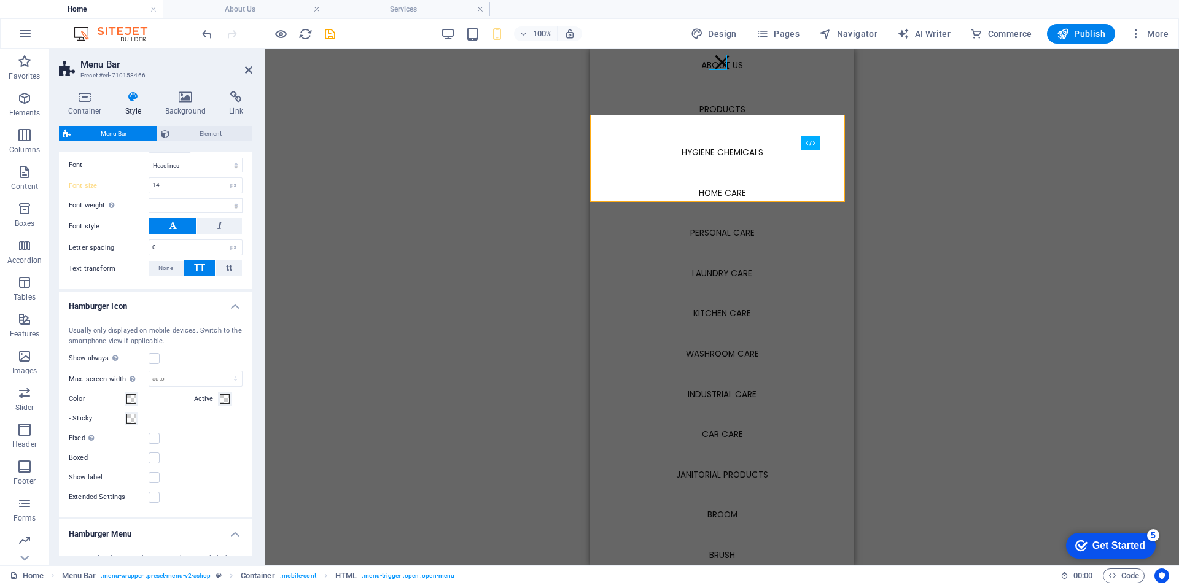
select select
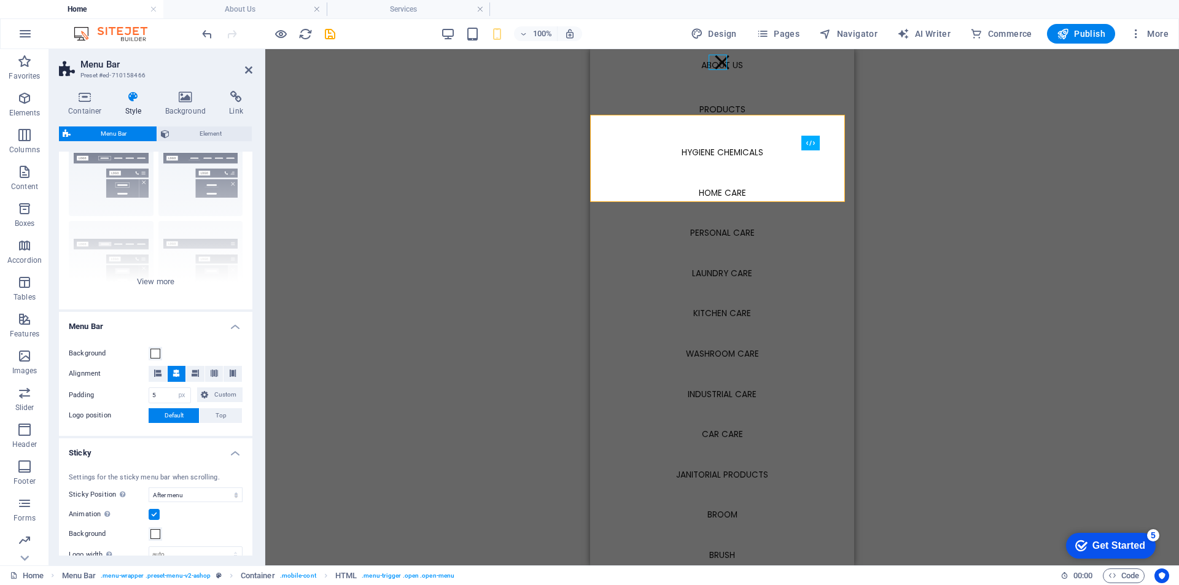
scroll to position [0, 0]
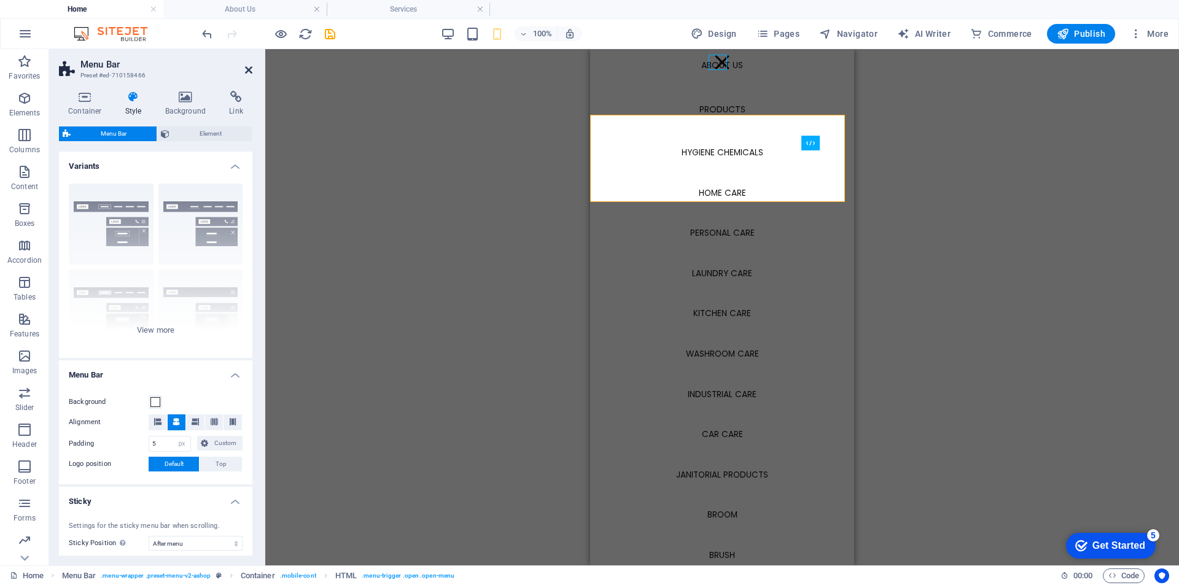
click at [251, 69] on icon at bounding box center [248, 70] width 7 height 10
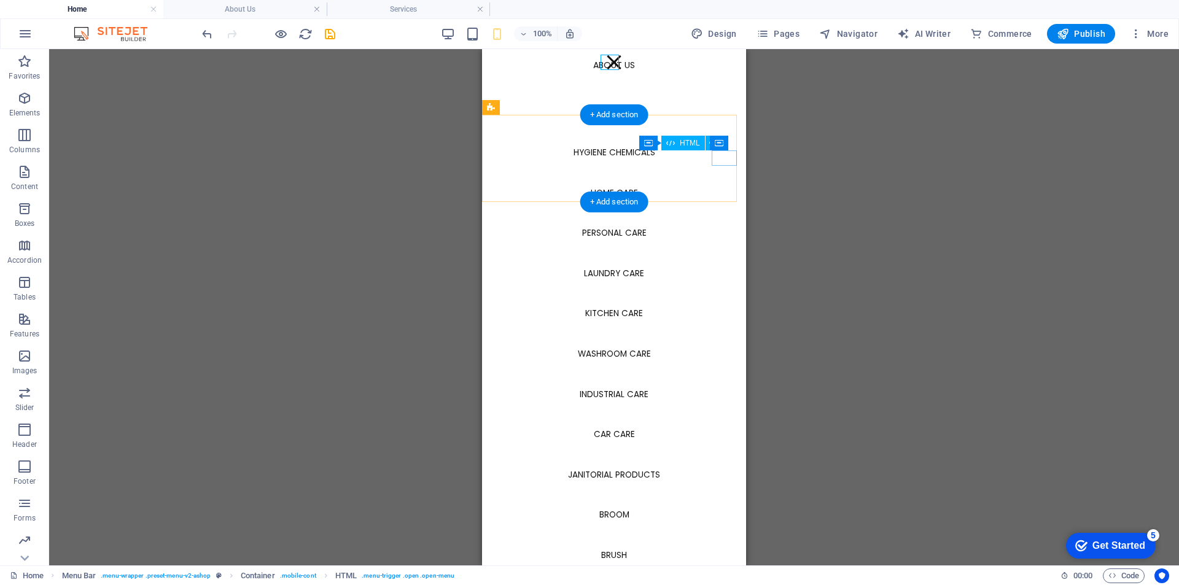
click at [611, 62] on div at bounding box center [614, 62] width 18 height 15
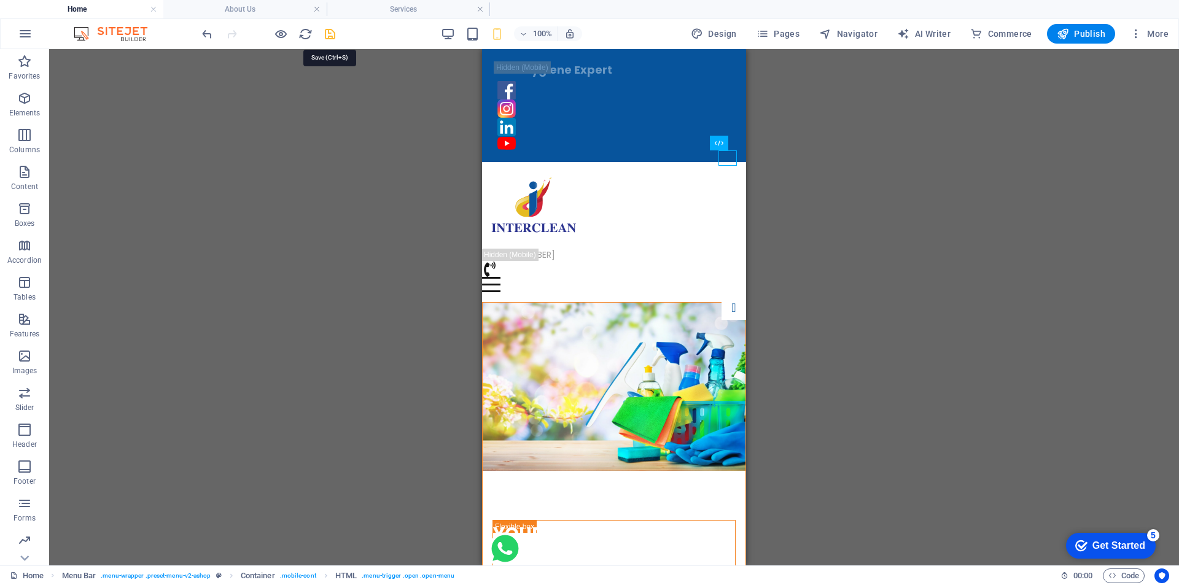
click at [330, 31] on icon "save" at bounding box center [330, 34] width 14 height 14
select select "px"
select select "sticky_menu"
select select "px"
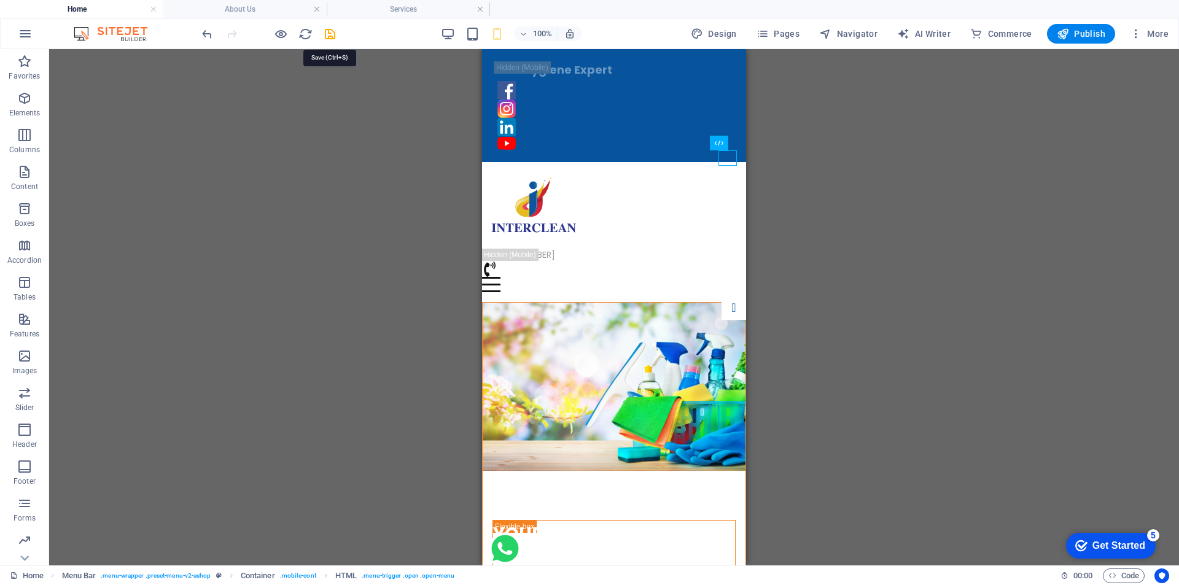
select select "px"
select select "hover_box_bottom"
select select "px"
select select "rem"
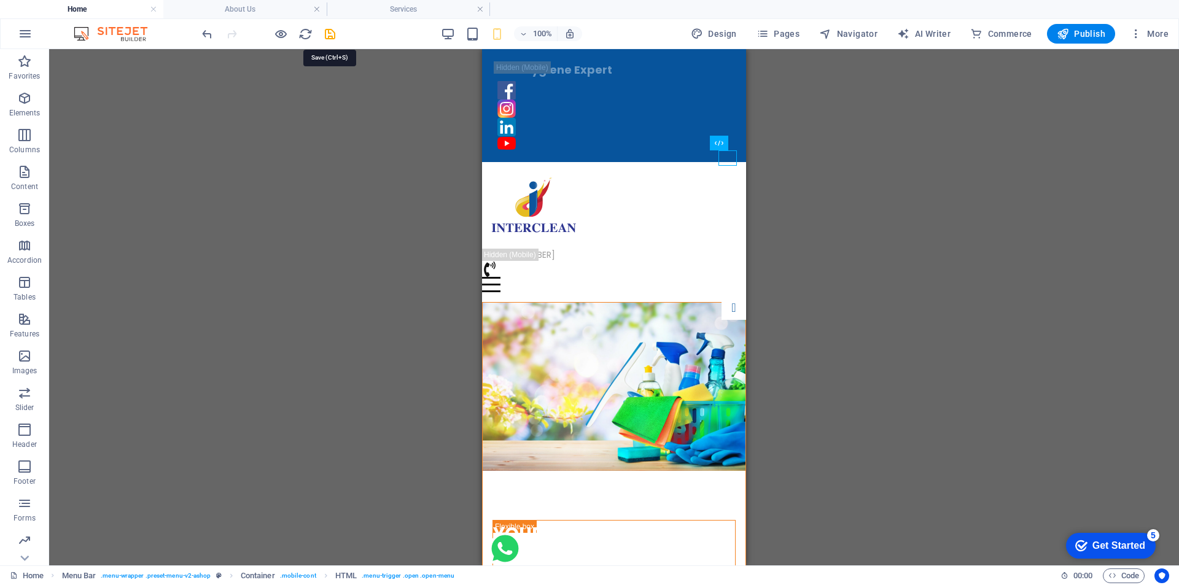
select select "rem"
select select "link-special-font"
select select "px"
select select
select select "px"
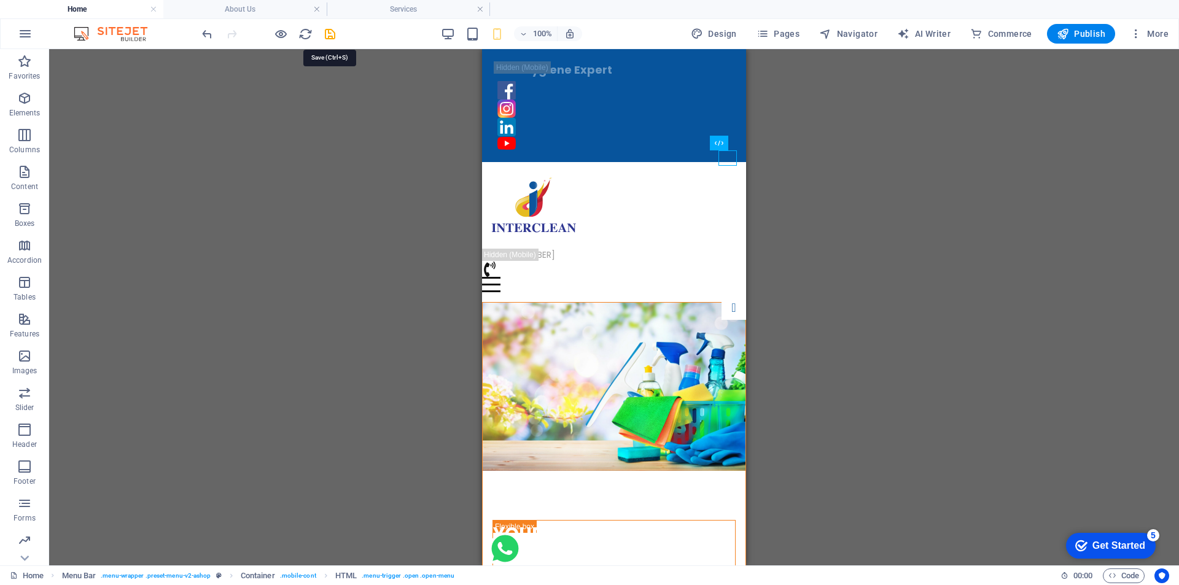
select select "%"
select select "rem"
select select "px"
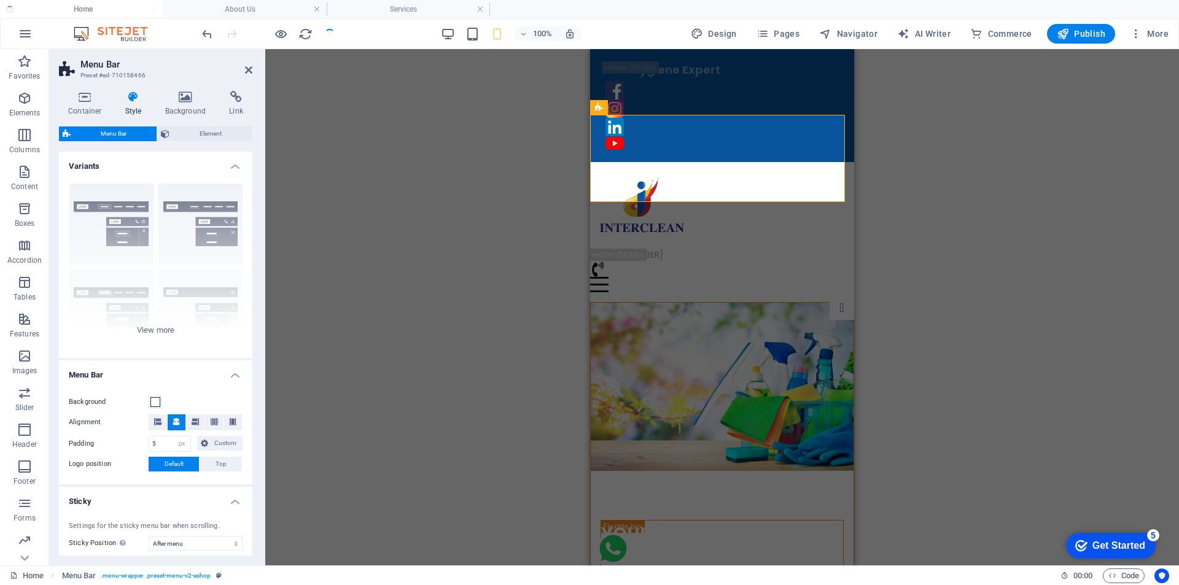
select select
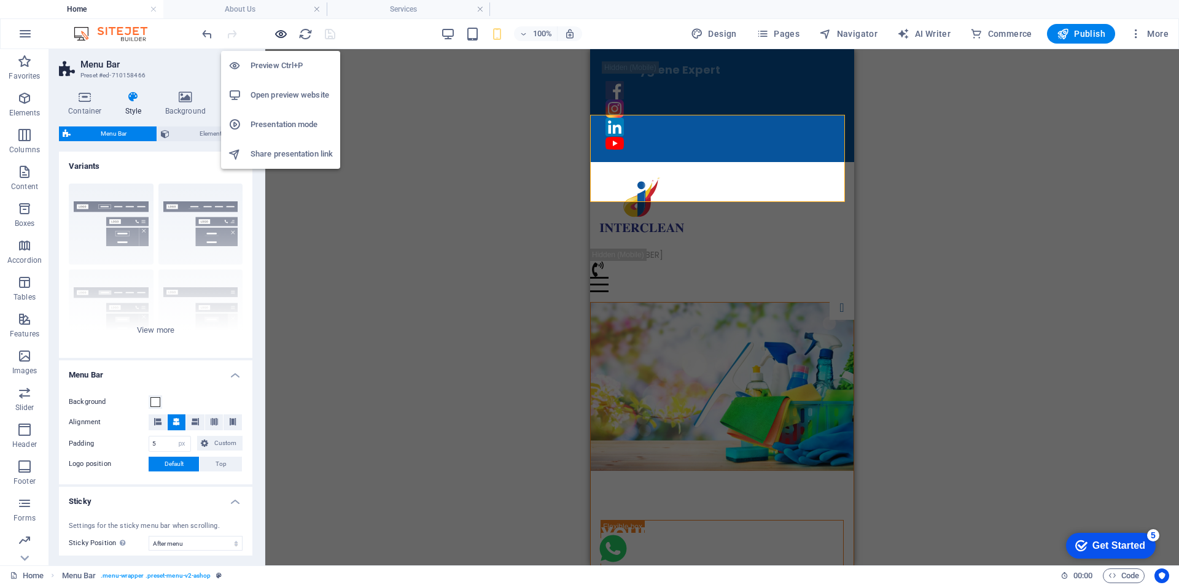
click at [276, 35] on icon "button" at bounding box center [281, 34] width 14 height 14
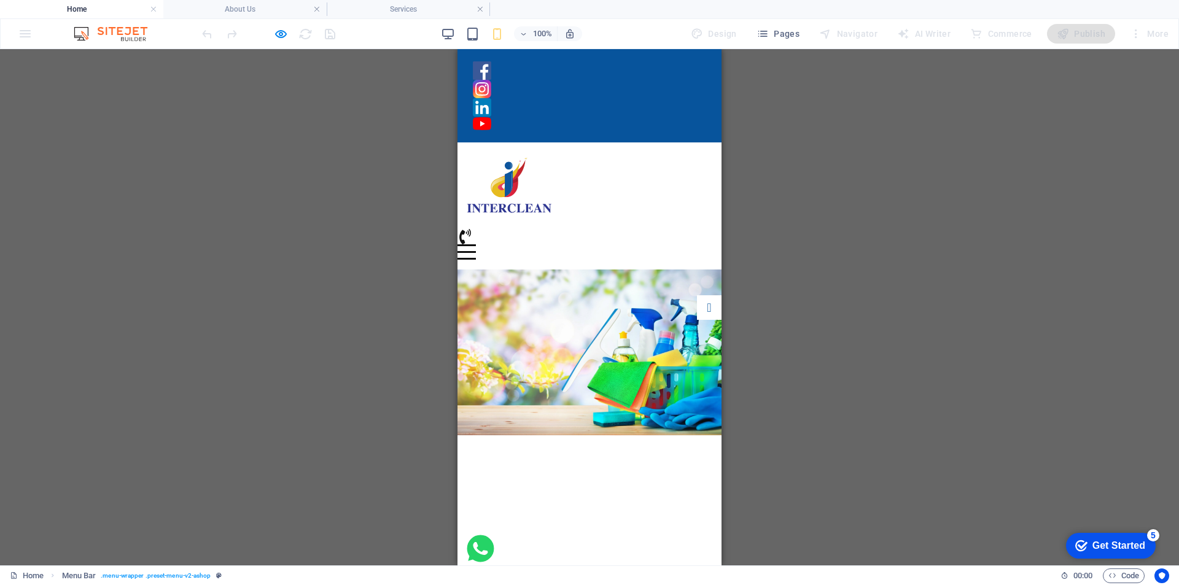
click at [476, 244] on div at bounding box center [467, 251] width 18 height 15
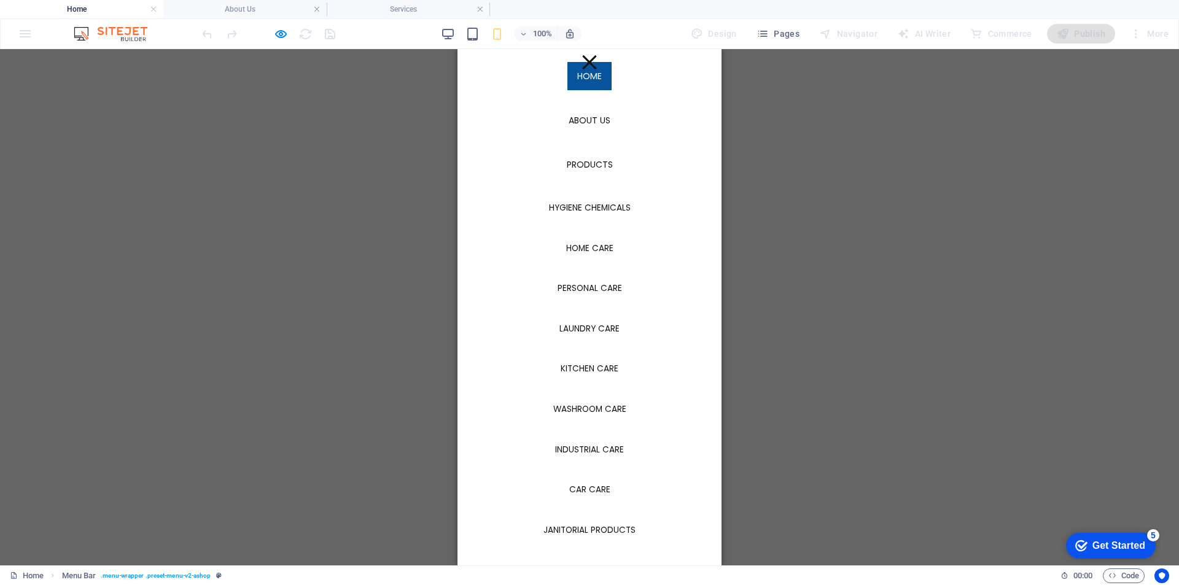
click at [582, 58] on div at bounding box center [589, 62] width 14 height 14
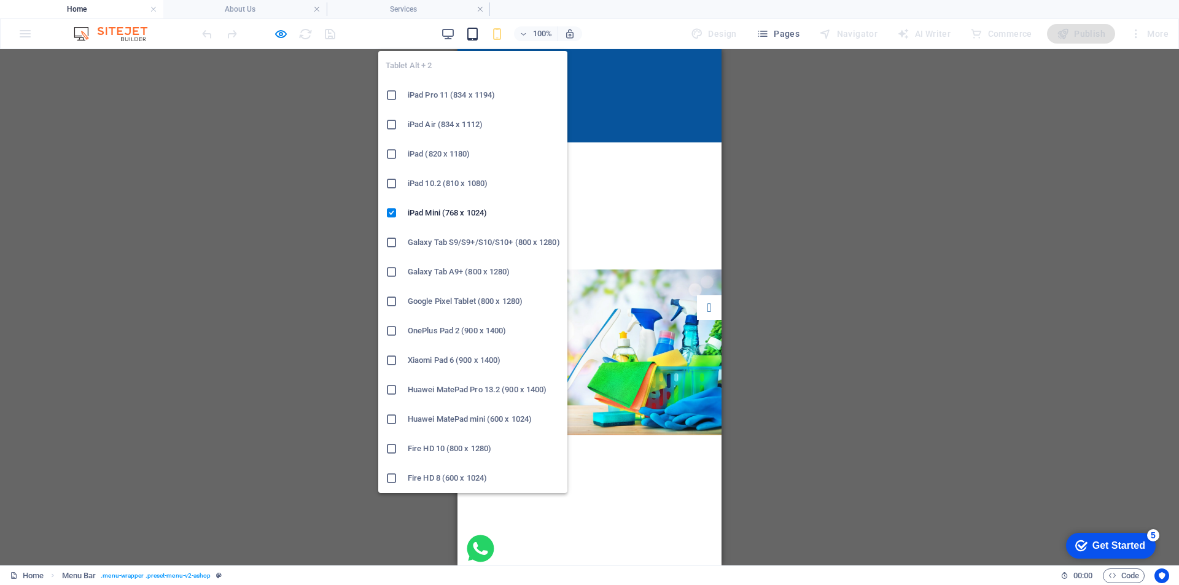
click at [473, 33] on icon "button" at bounding box center [473, 34] width 14 height 14
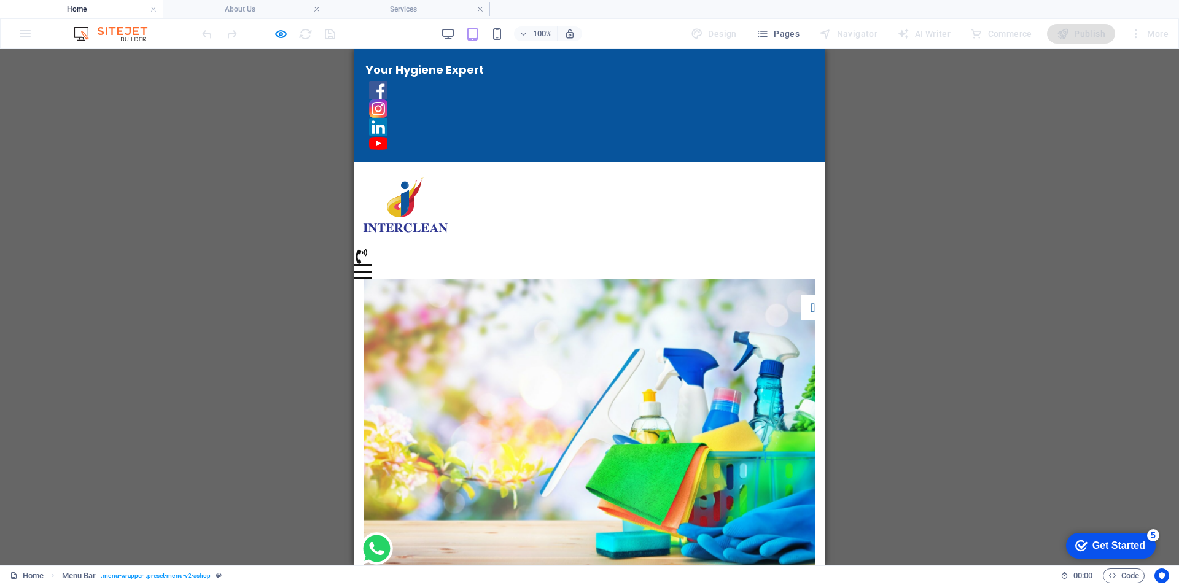
click at [372, 264] on div at bounding box center [363, 265] width 18 height 2
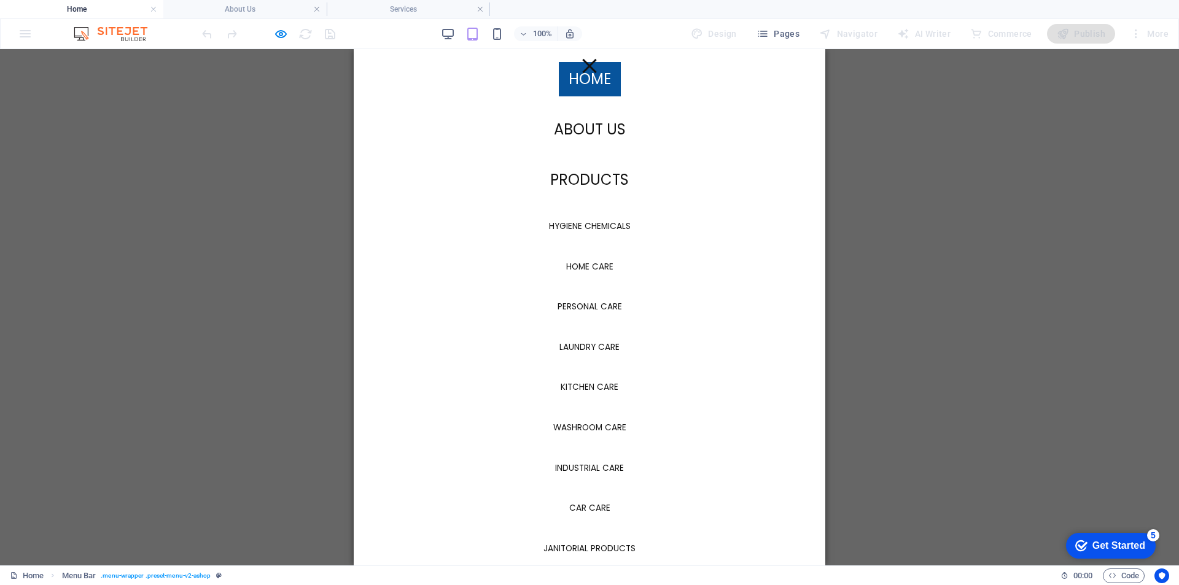
click at [585, 63] on div at bounding box center [589, 65] width 18 height 15
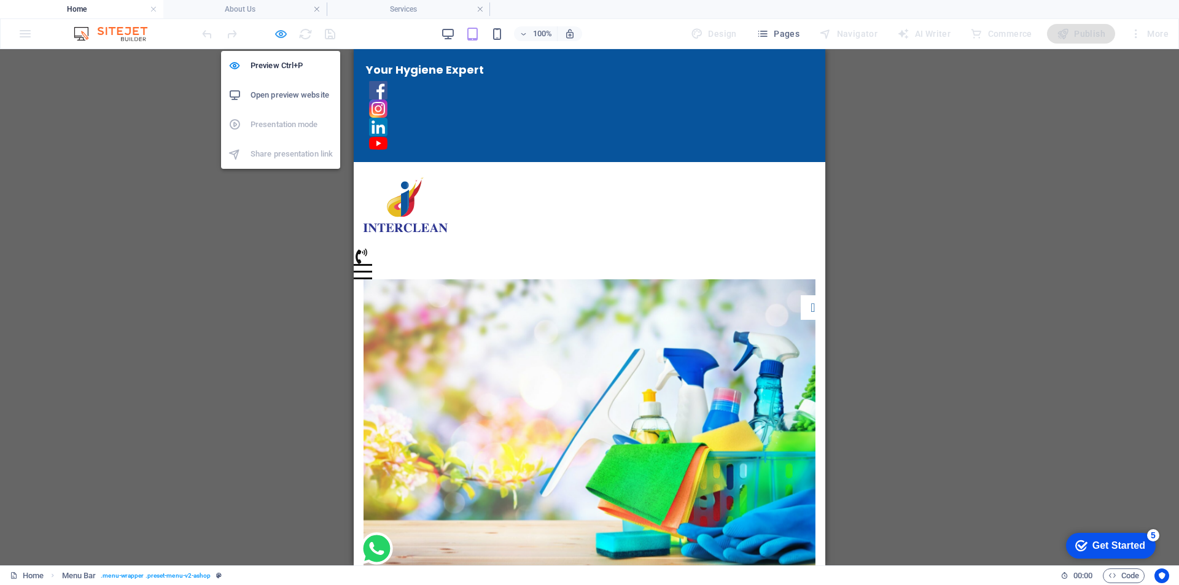
click at [283, 32] on icon "button" at bounding box center [281, 34] width 14 height 14
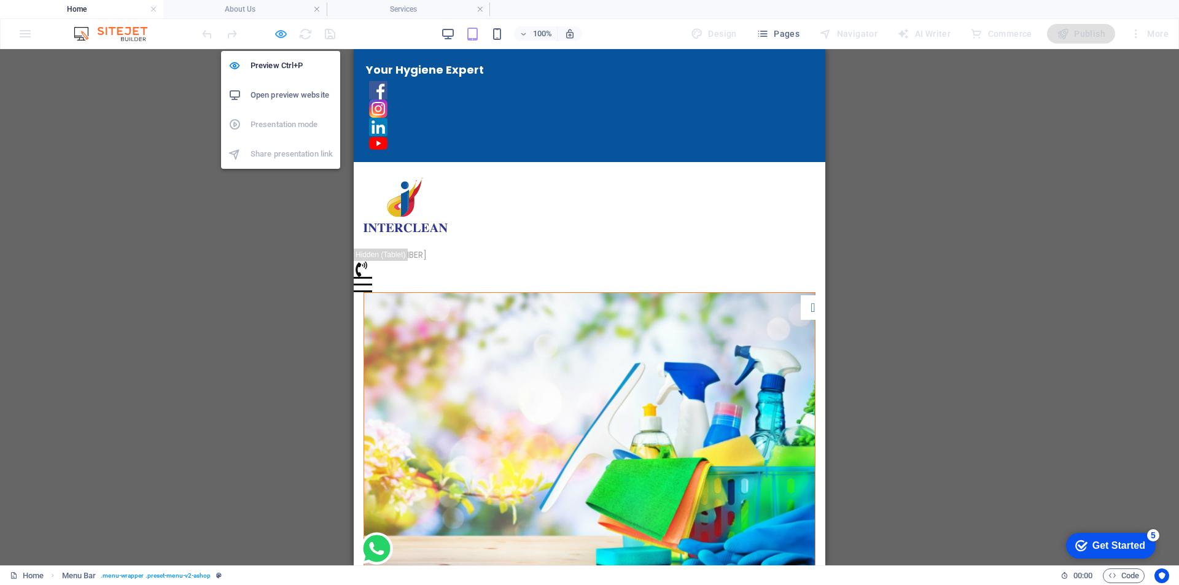
select select "px"
select select "sticky_menu"
select select "px"
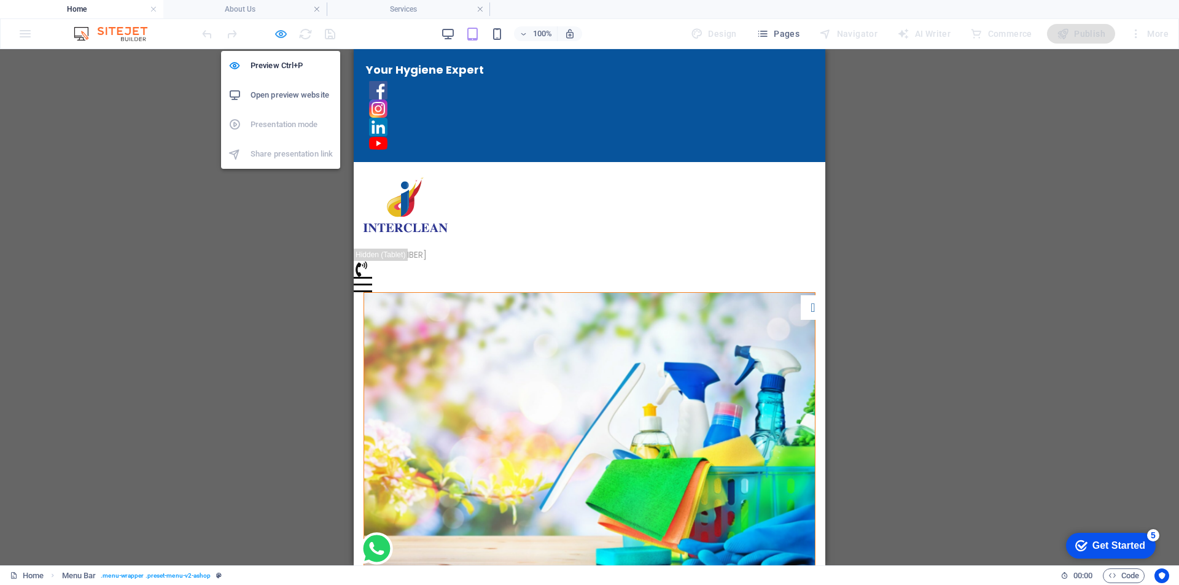
select select "px"
select select "hover_box_bottom"
select select "px"
select select "rem"
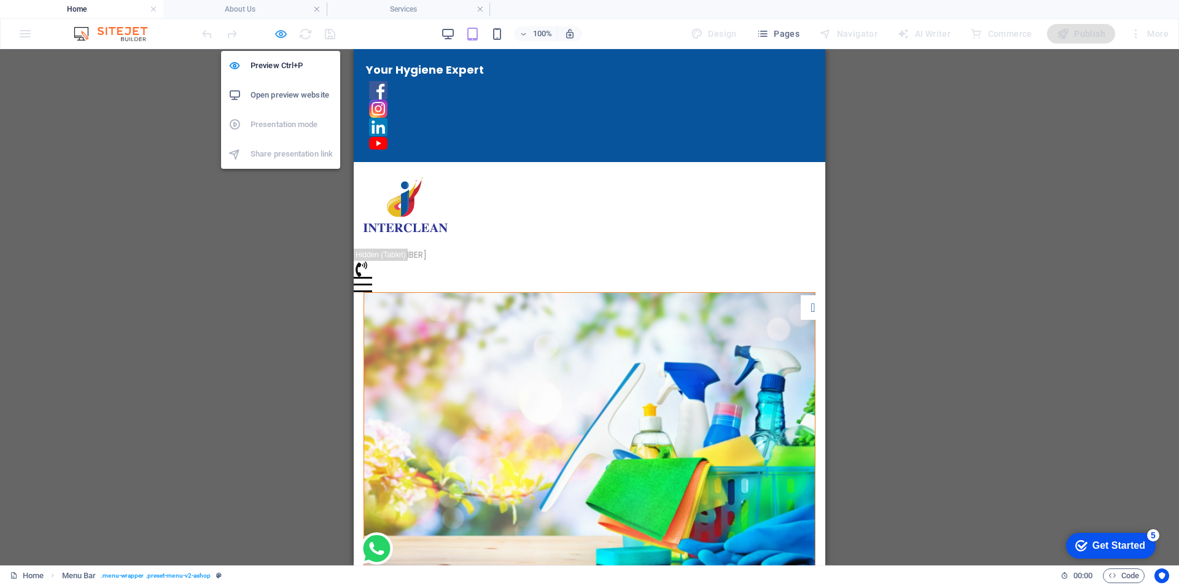
select select "link-special-font"
select select "px"
select select
select select "px"
select select "%"
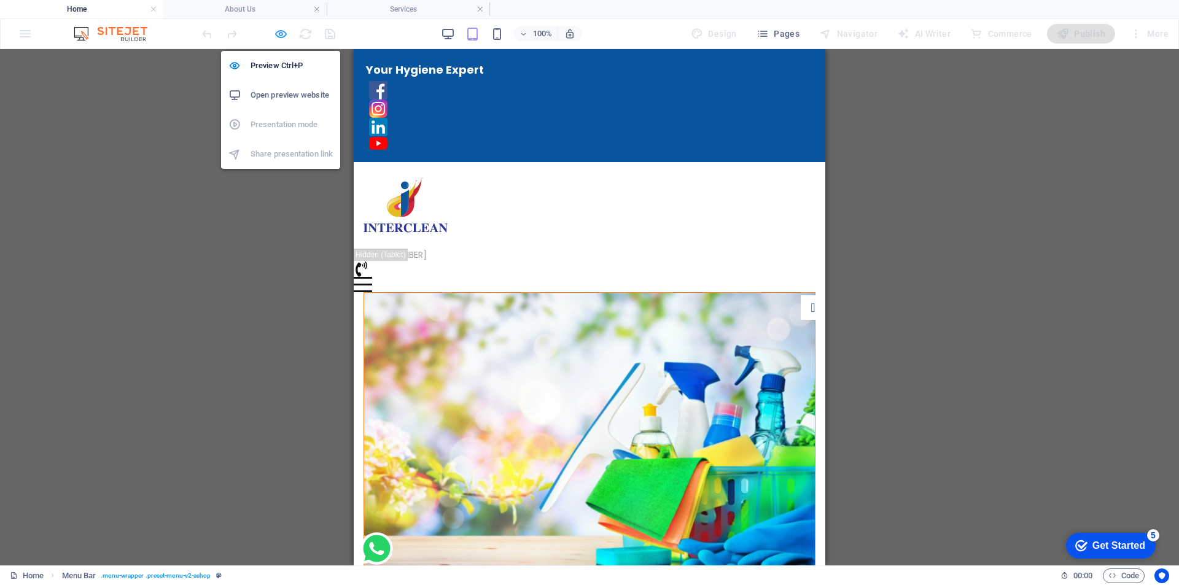
select select "rem"
select select "px"
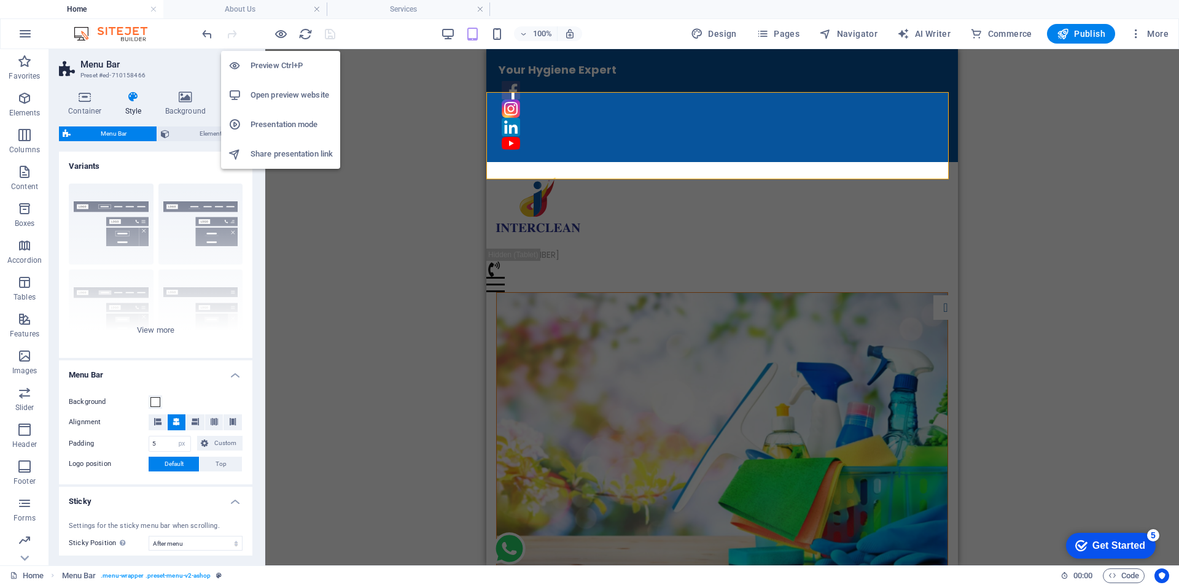
type input "2"
type input "1.5"
select select "rem"
select select
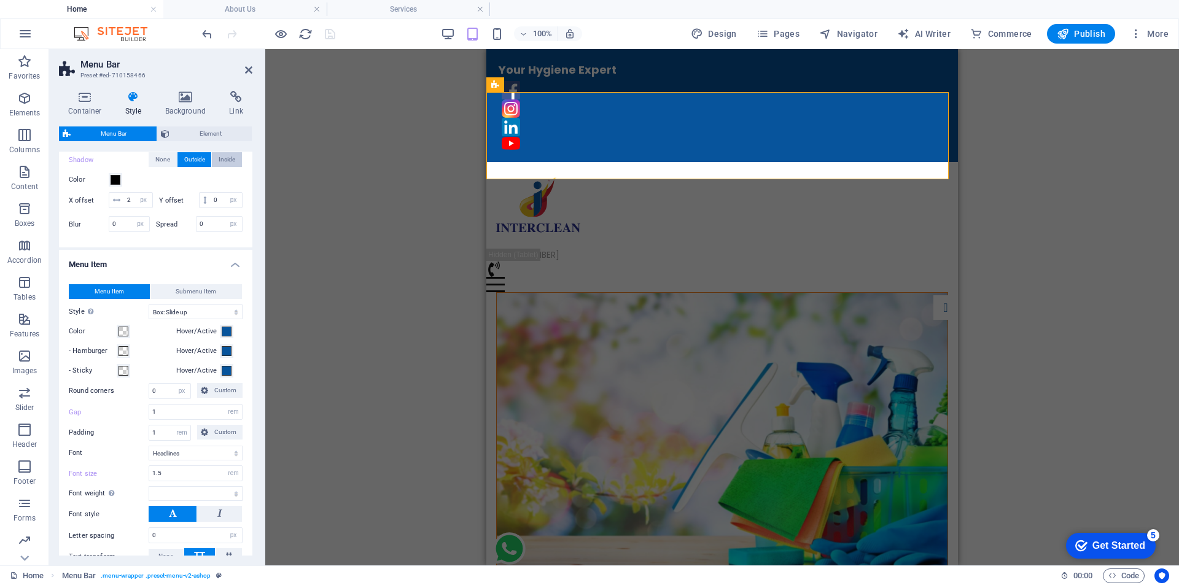
scroll to position [491, 0]
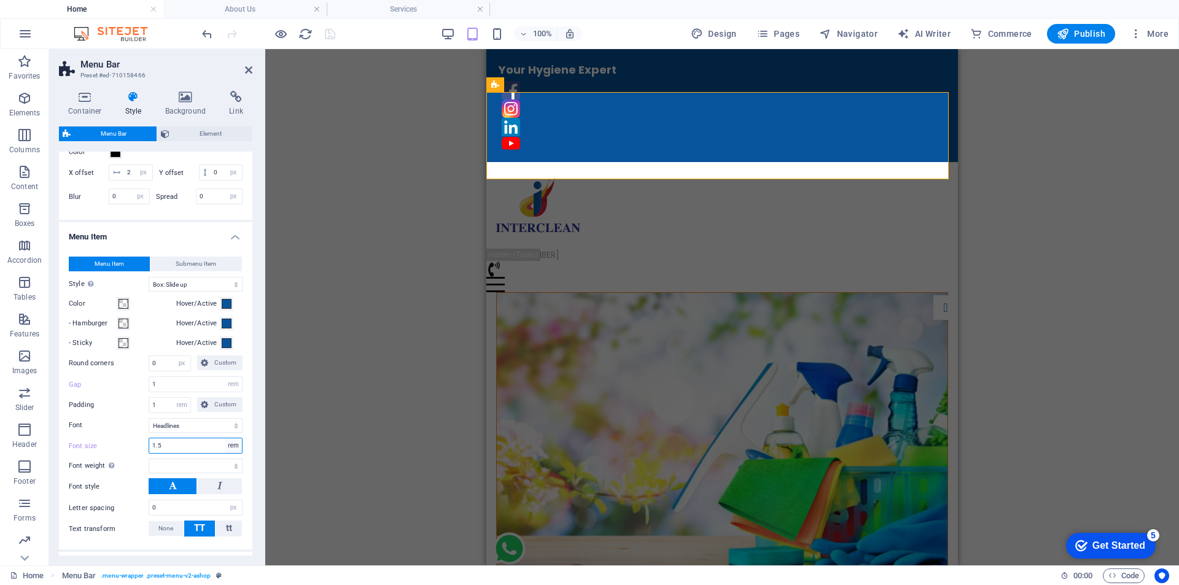
click at [232, 453] on select "px rem % vh vw" at bounding box center [233, 445] width 17 height 15
select select "px"
click at [225, 453] on select "px rem % vh vw" at bounding box center [233, 445] width 17 height 15
type input "14"
click at [939, 277] on div at bounding box center [722, 284] width 472 height 15
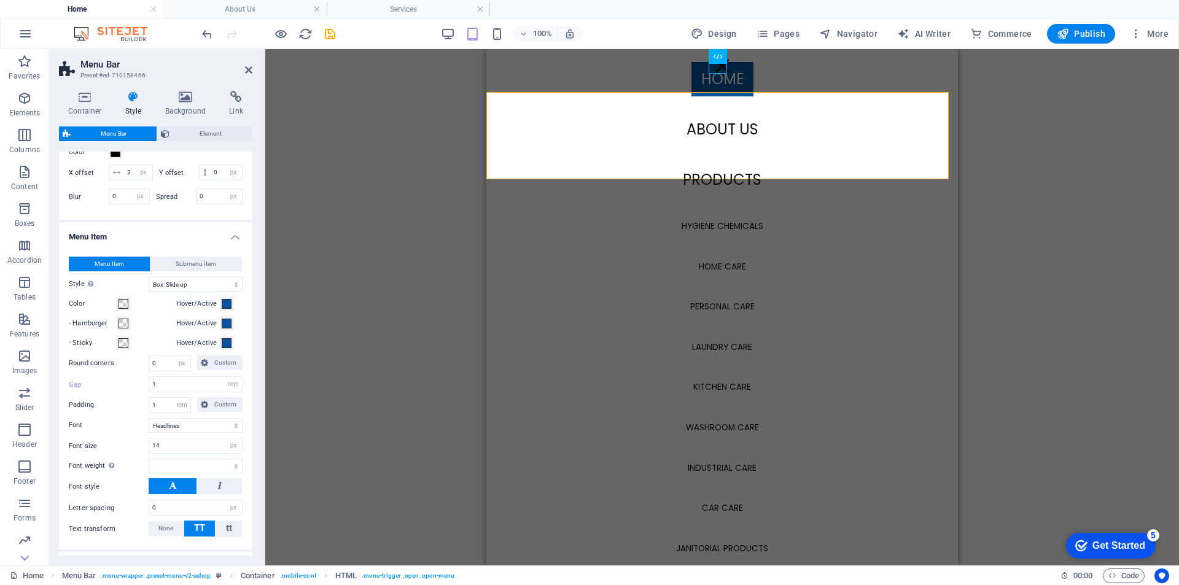
select select
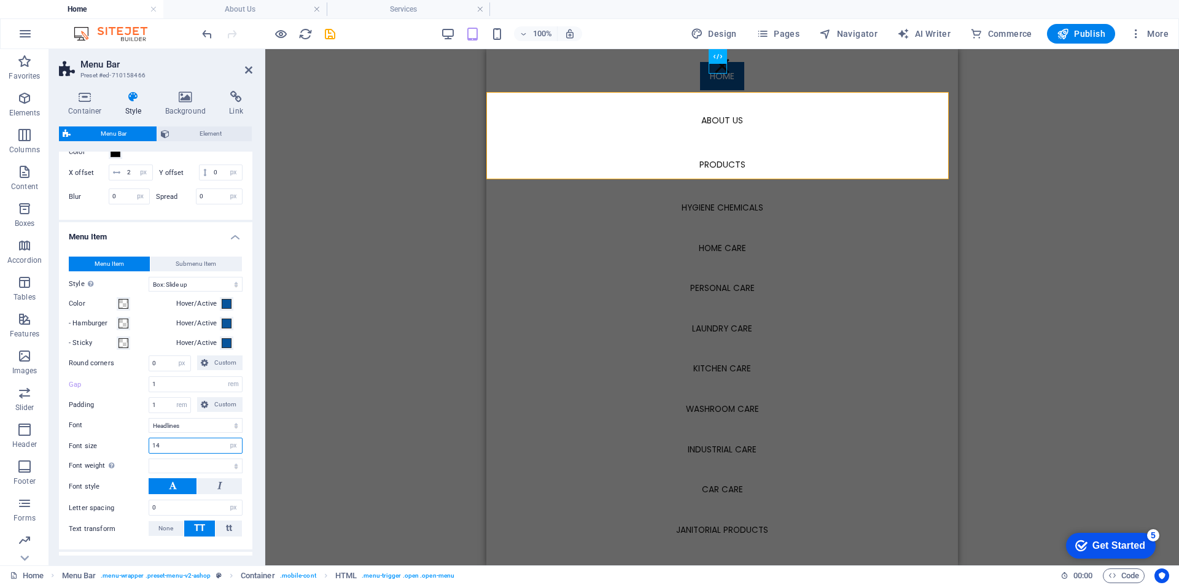
drag, startPoint x: 162, startPoint y: 463, endPoint x: 151, endPoint y: 462, distance: 10.5
click at [151, 453] on input "14" at bounding box center [195, 445] width 93 height 15
click at [201, 453] on input "18" at bounding box center [195, 445] width 93 height 15
type input "18"
select select
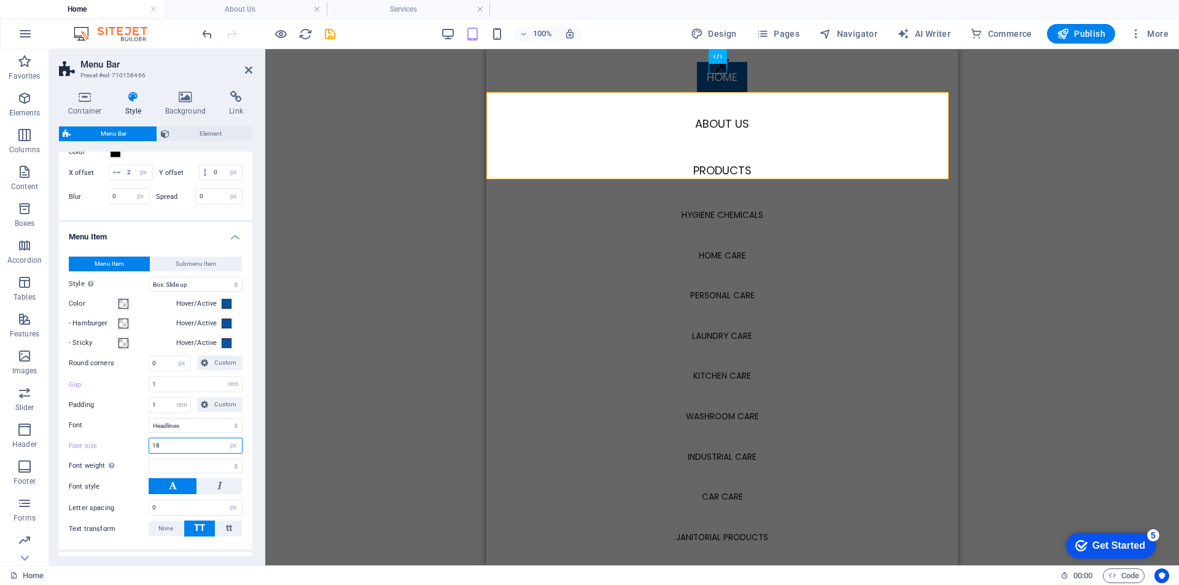
drag, startPoint x: 170, startPoint y: 464, endPoint x: 157, endPoint y: 462, distance: 12.4
click at [157, 453] on input "18" at bounding box center [195, 445] width 93 height 15
type input "16"
select select
click at [195, 453] on input "16" at bounding box center [195, 445] width 93 height 15
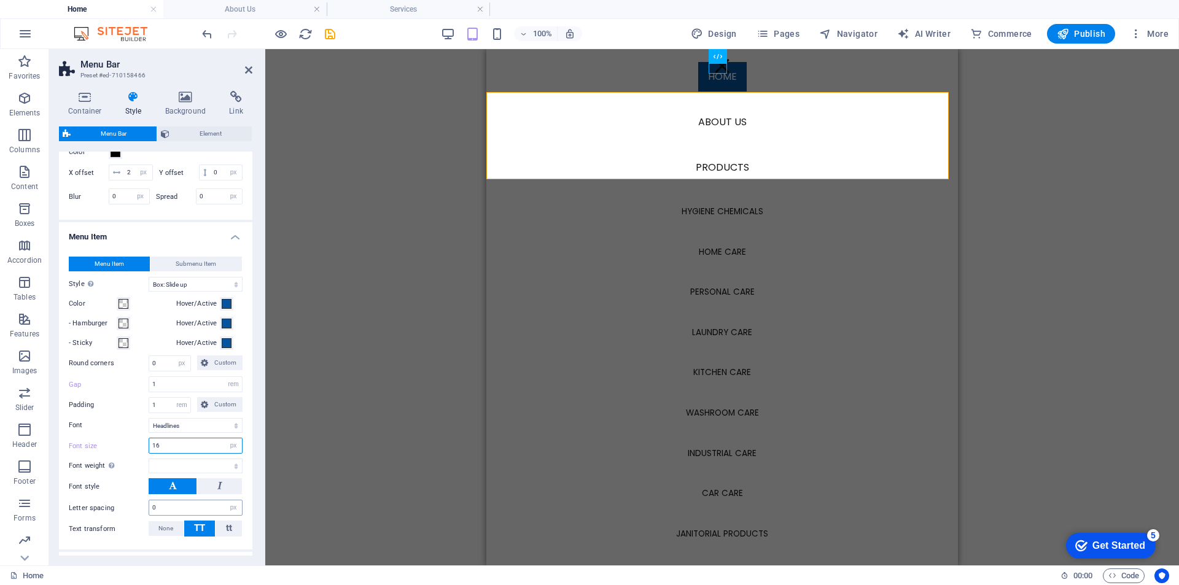
type input "16"
click at [157, 515] on input "0" at bounding box center [195, 508] width 93 height 15
click at [714, 70] on div at bounding box center [722, 65] width 18 height 15
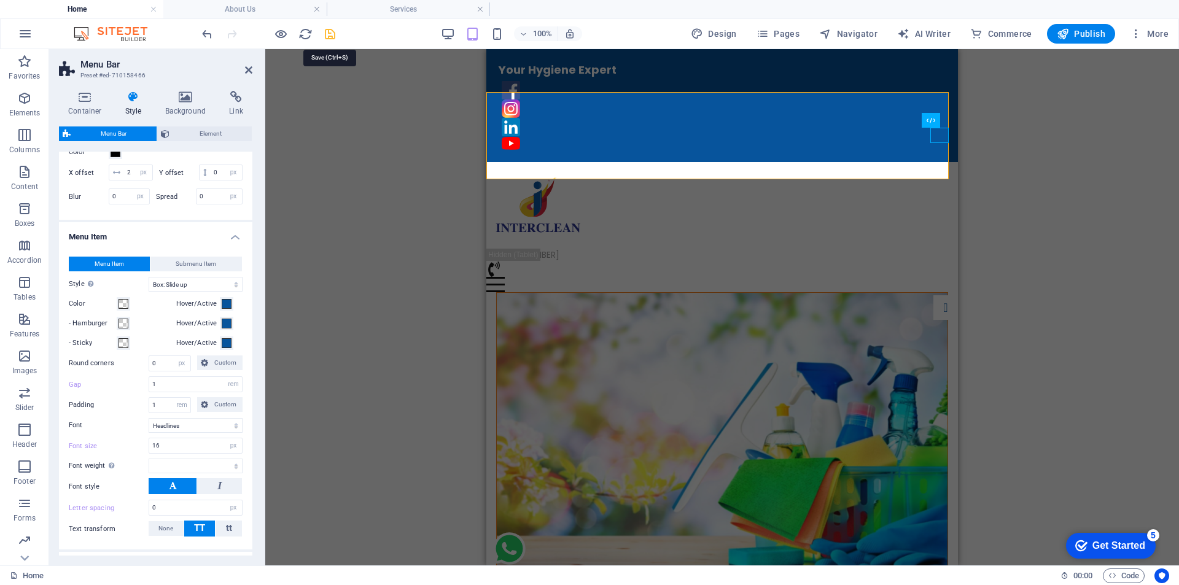
click at [332, 36] on icon "save" at bounding box center [330, 34] width 14 height 14
select select "px"
select select "sticky_menu"
select select "px"
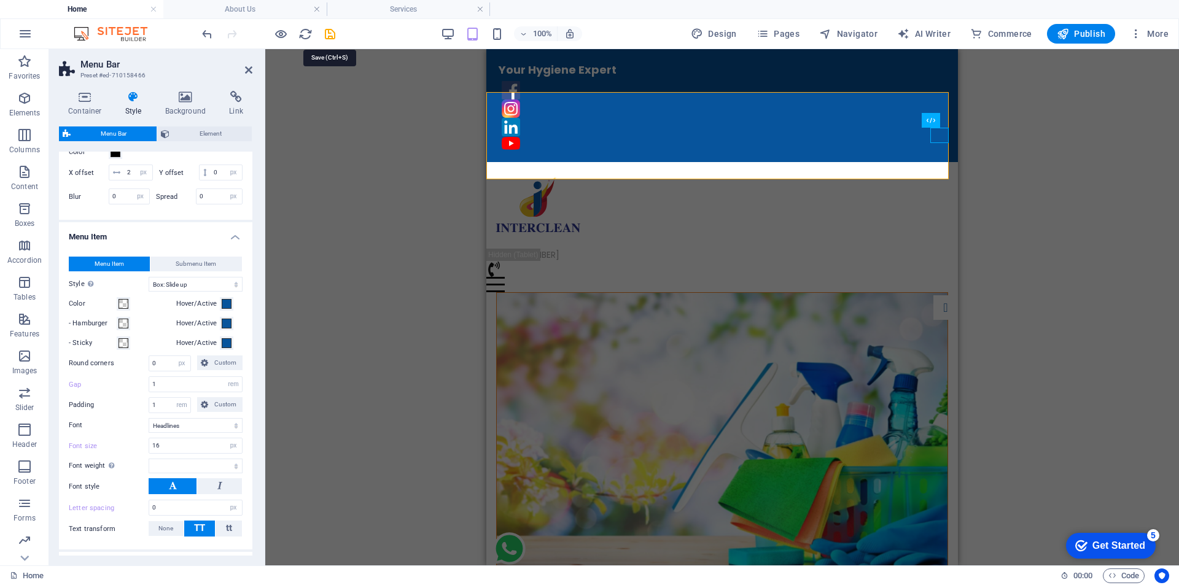
select select "px"
select select "hover_box_bottom"
select select "px"
select select "rem"
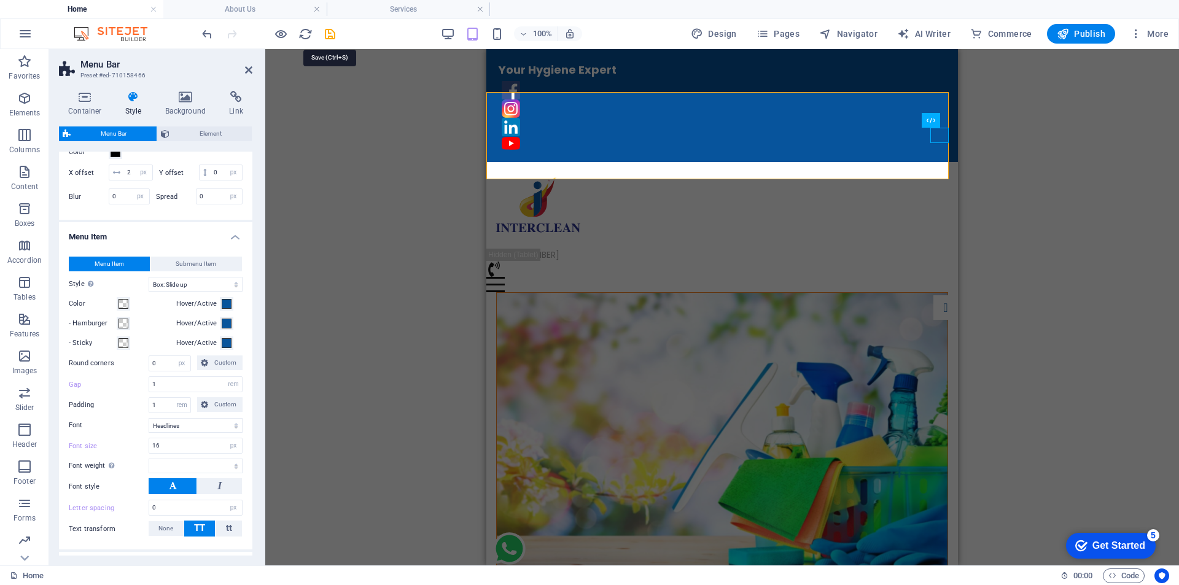
select select "rem"
select select "link-special-font"
select select "px"
select select
select select "px"
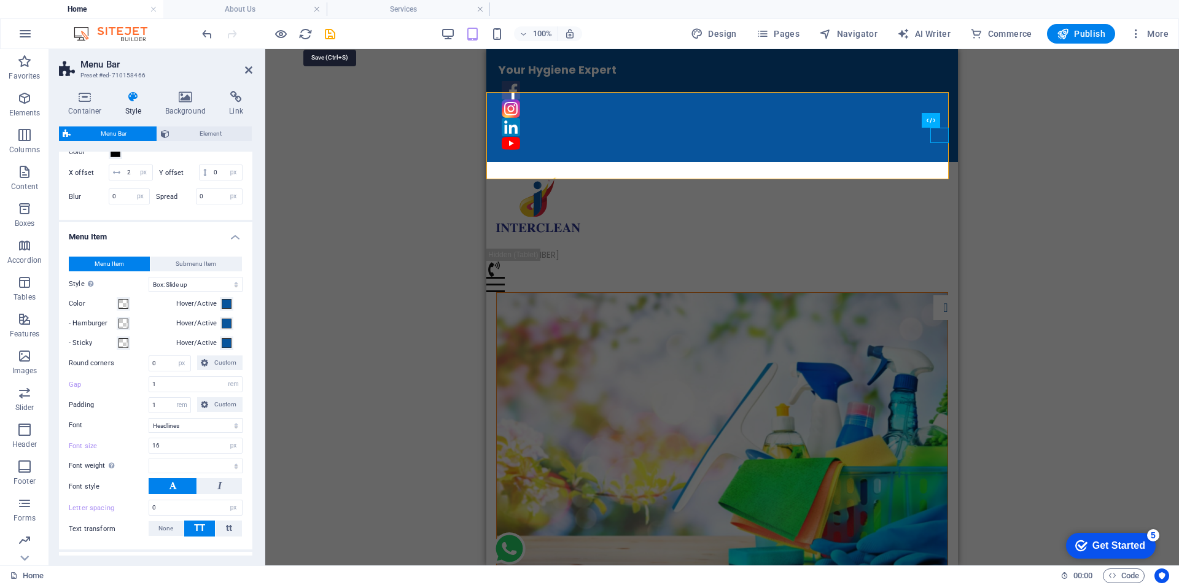
select select "%"
select select "rem"
select select "px"
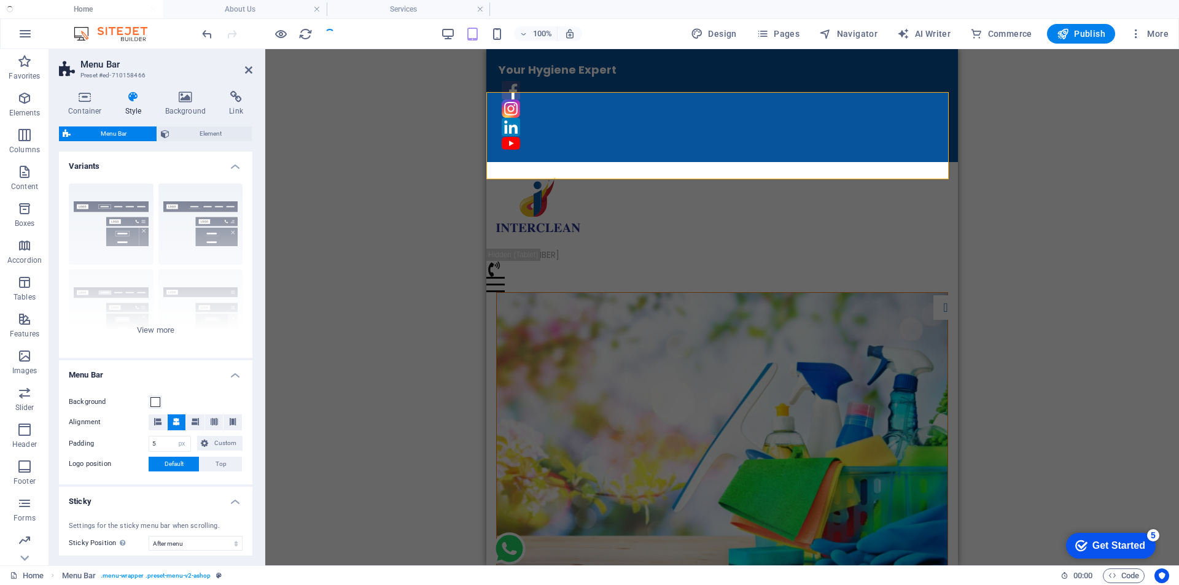
select select
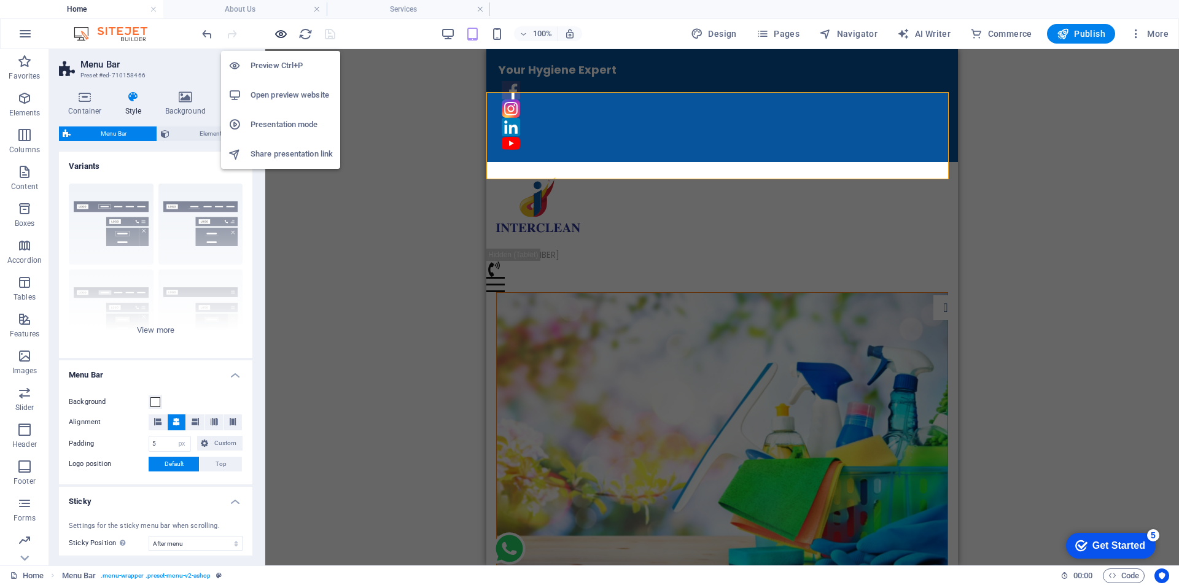
click at [278, 28] on icon "button" at bounding box center [281, 34] width 14 height 14
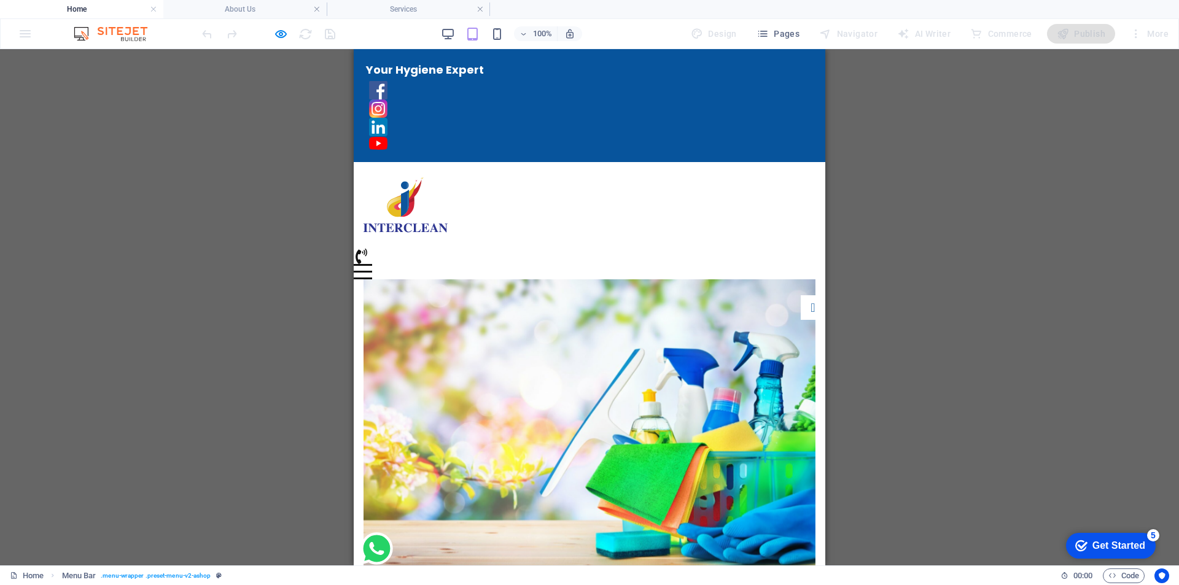
click at [372, 264] on div at bounding box center [363, 265] width 18 height 2
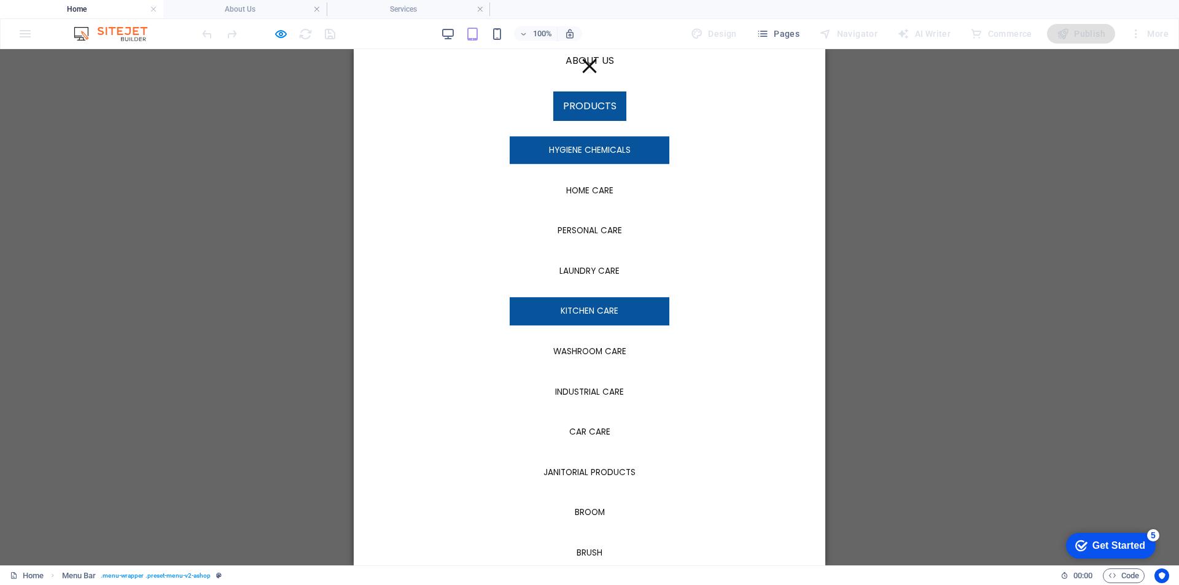
scroll to position [0, 0]
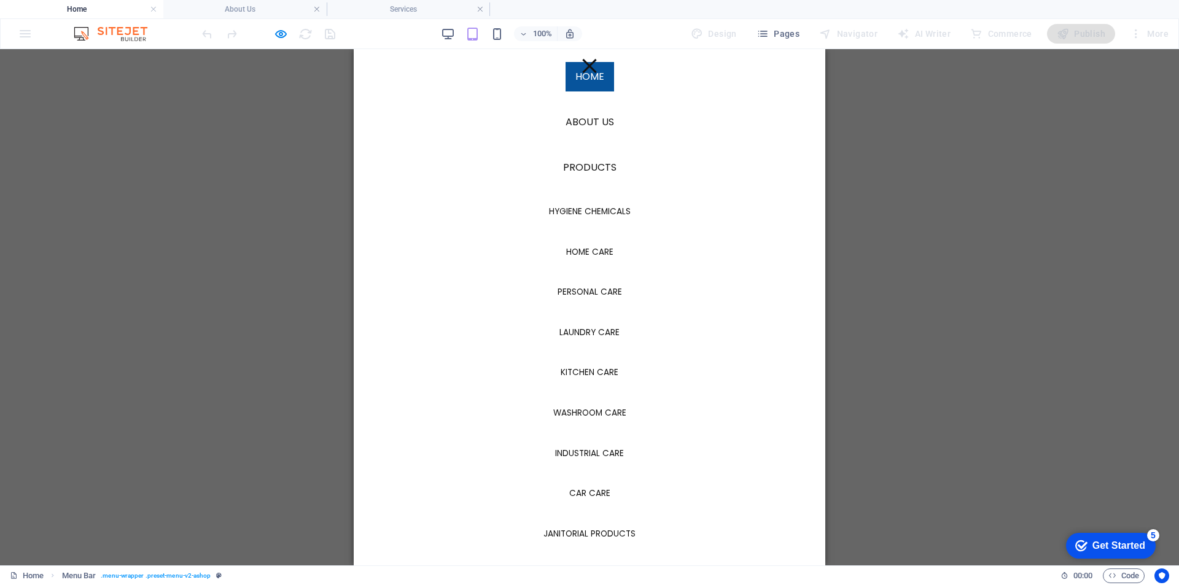
click at [584, 60] on div at bounding box center [589, 65] width 18 height 15
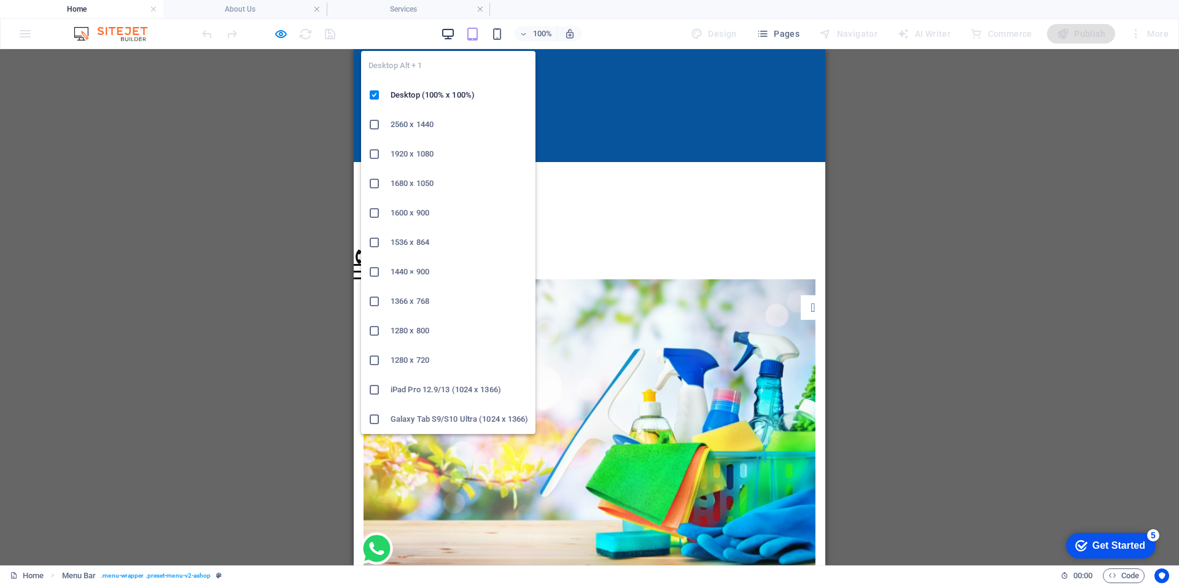
click at [445, 33] on icon "button" at bounding box center [448, 34] width 14 height 14
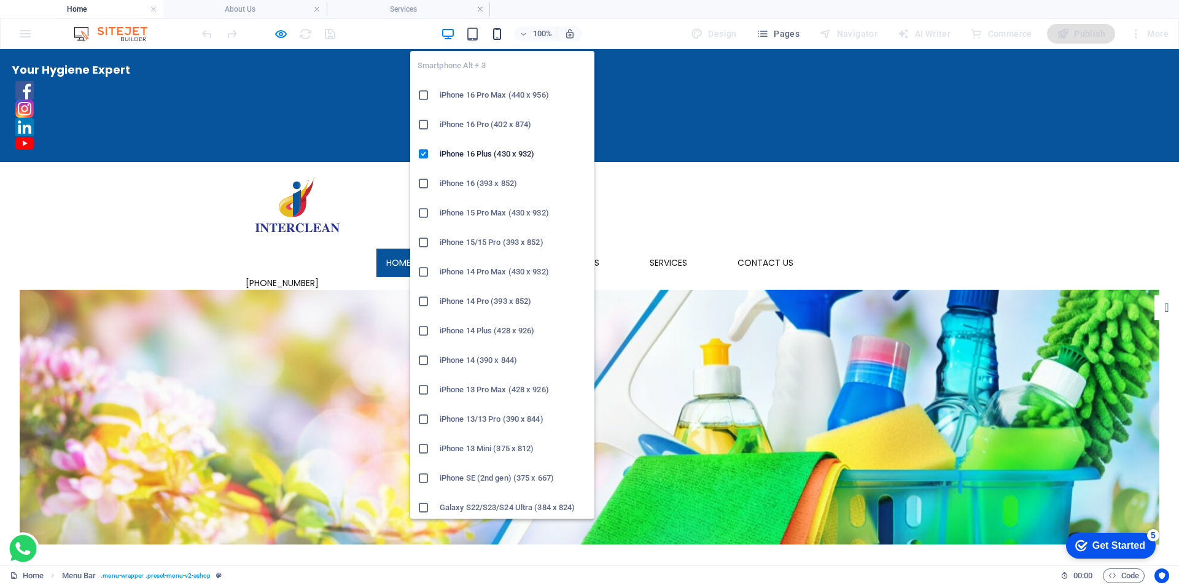
click at [500, 36] on icon "button" at bounding box center [497, 34] width 14 height 14
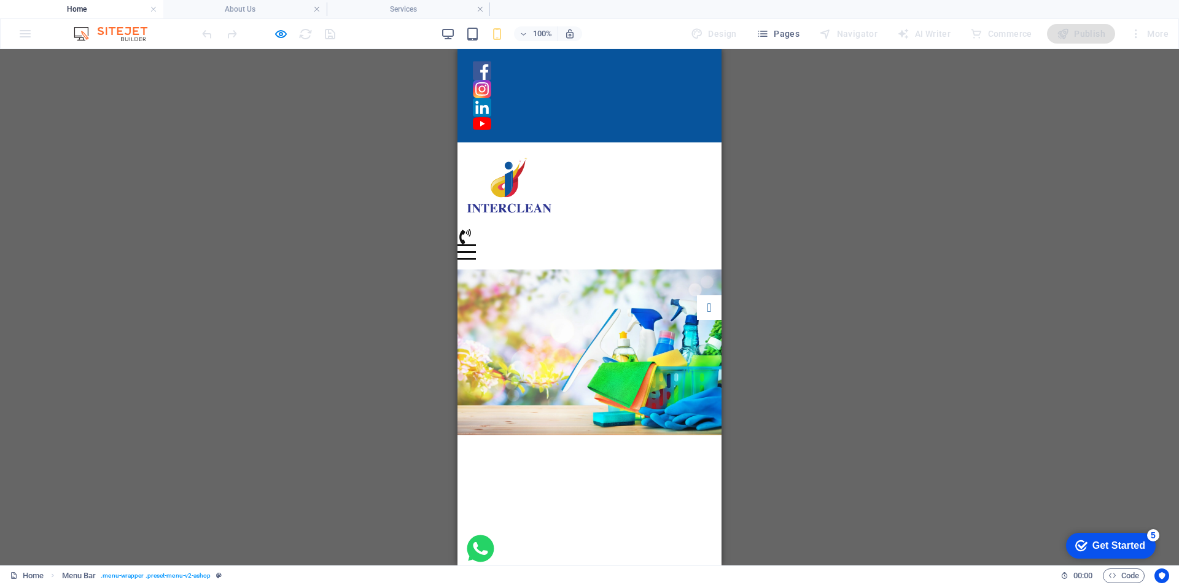
click at [476, 244] on div at bounding box center [467, 245] width 18 height 2
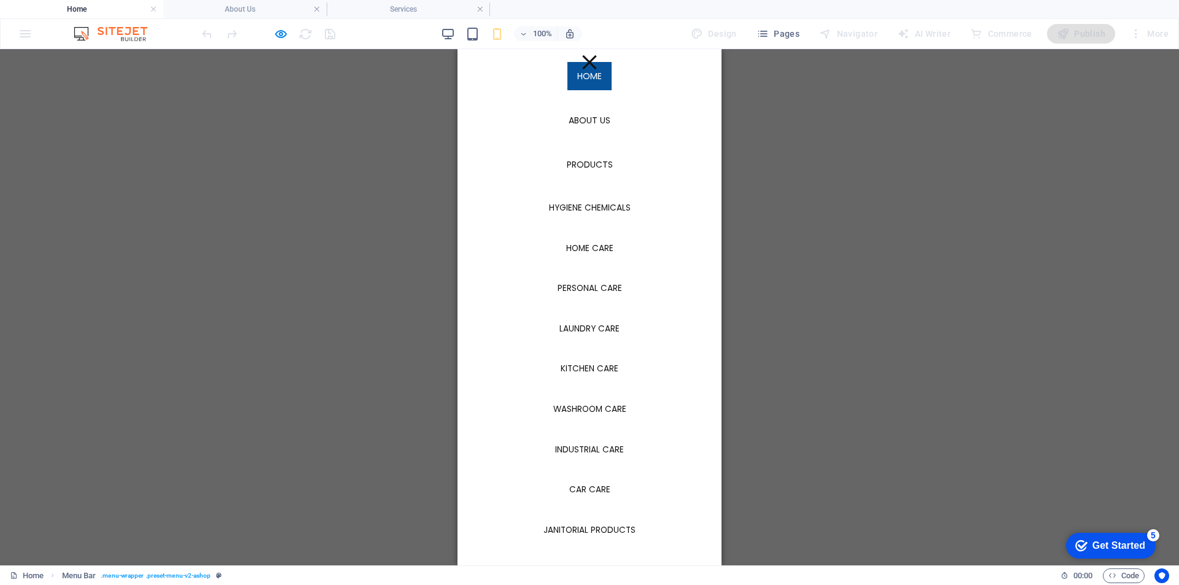
click at [582, 61] on div at bounding box center [589, 62] width 14 height 14
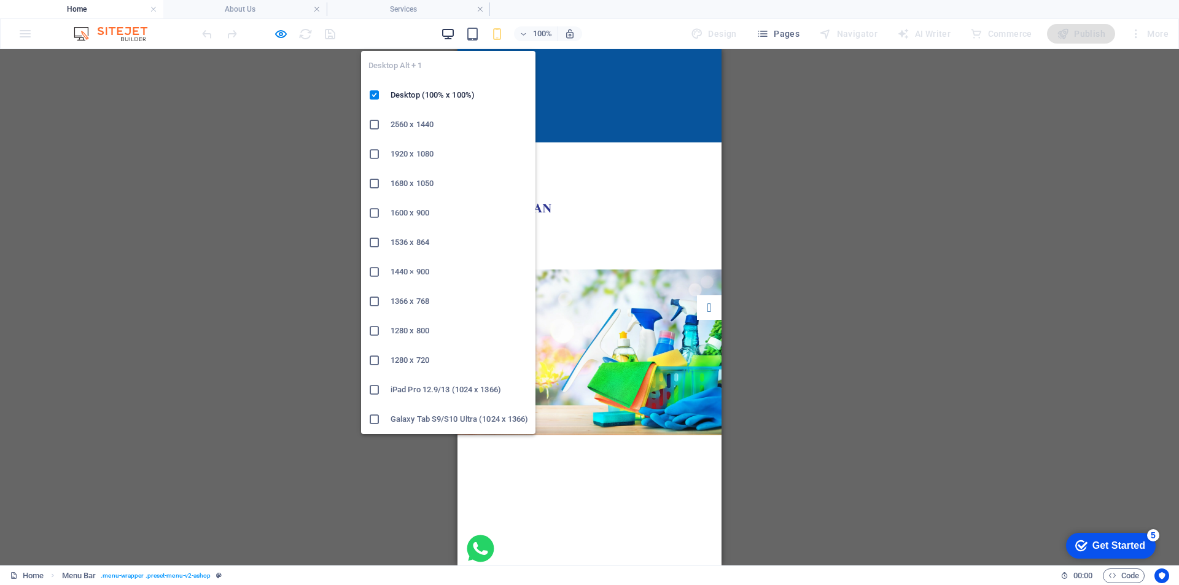
click at [450, 36] on icon "button" at bounding box center [448, 34] width 14 height 14
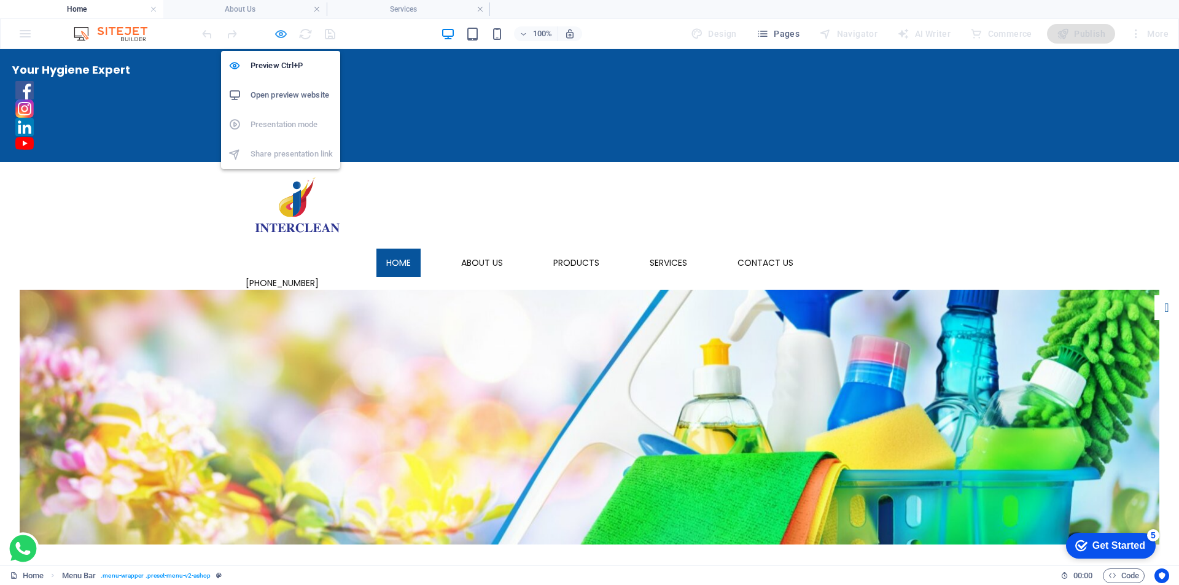
click at [283, 36] on icon "button" at bounding box center [281, 34] width 14 height 14
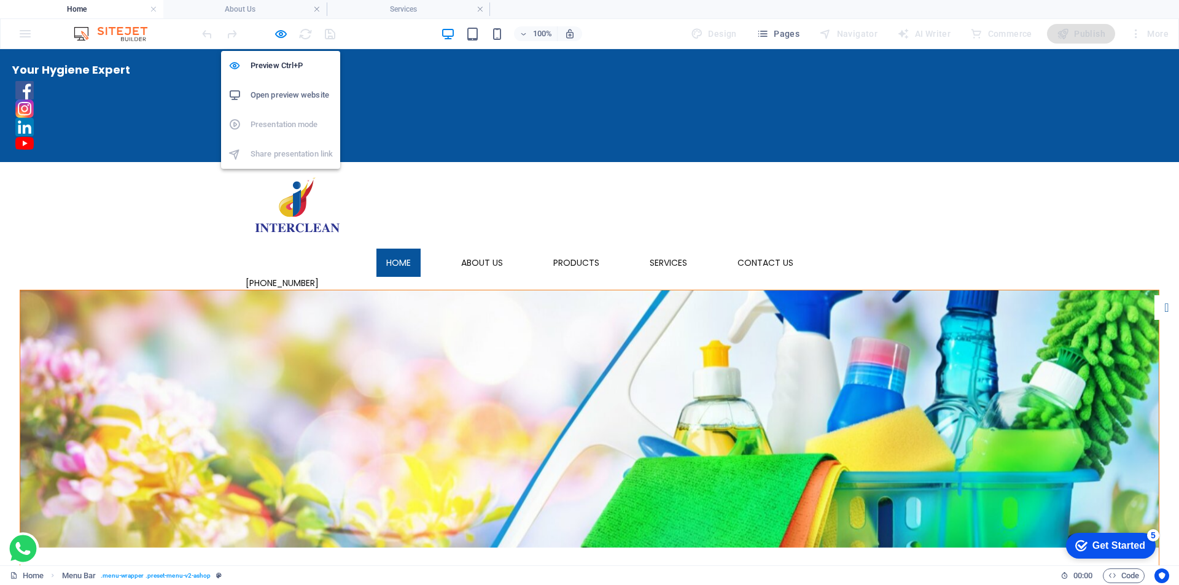
select select "px"
select select "sticky_menu"
select select "px"
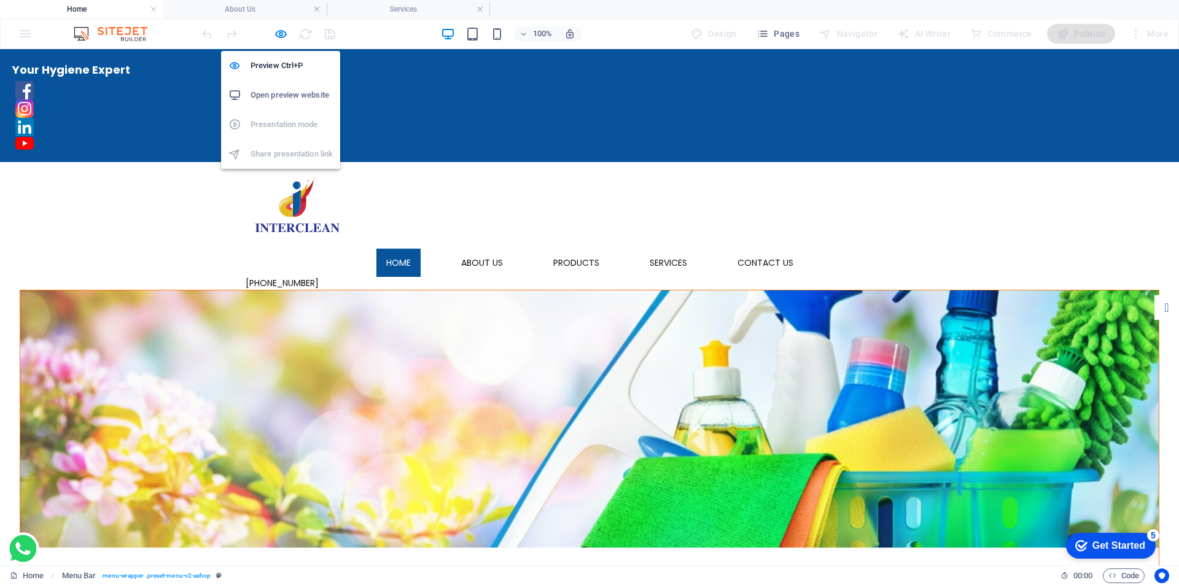
select select "px"
select select "hover_box_bottom"
select select "px"
select select "rem"
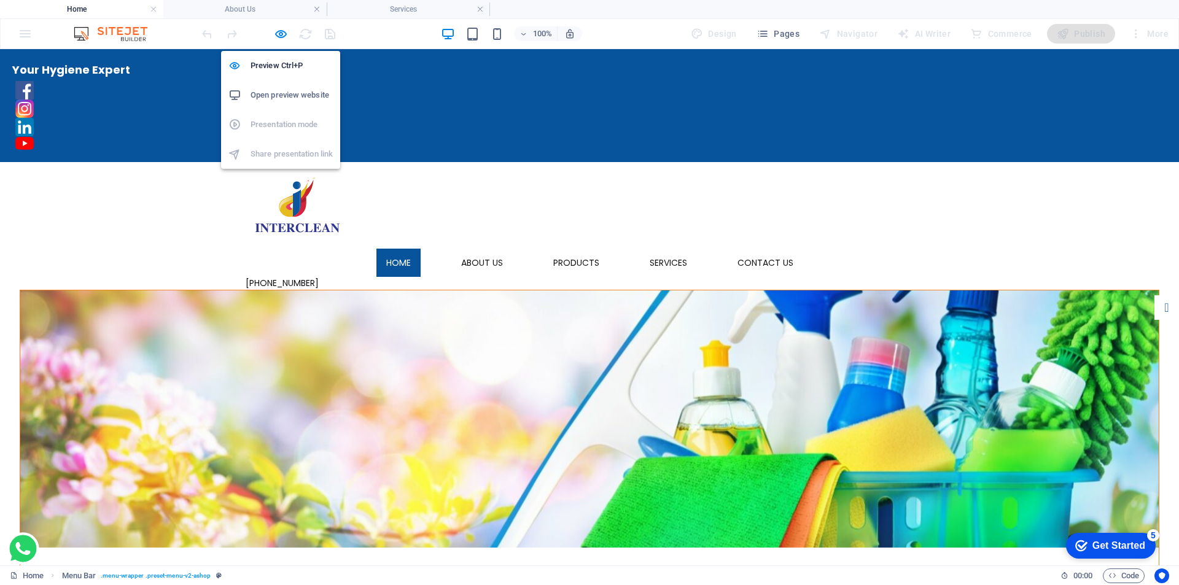
select select "link-special-font"
select select "px"
select select
select select "px"
select select "%"
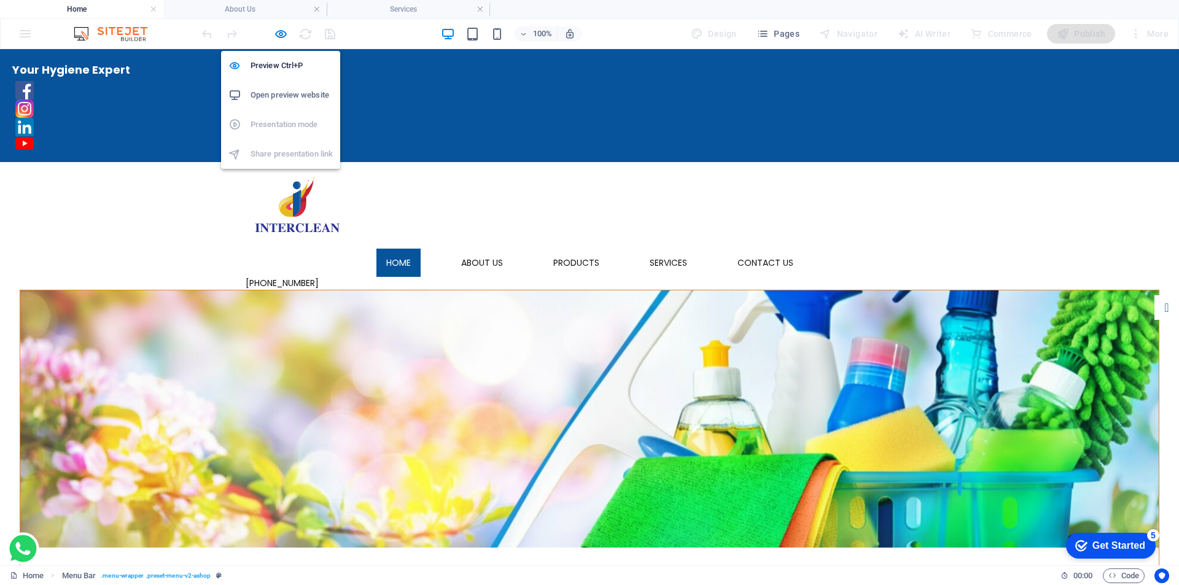
select select "rem"
select select "px"
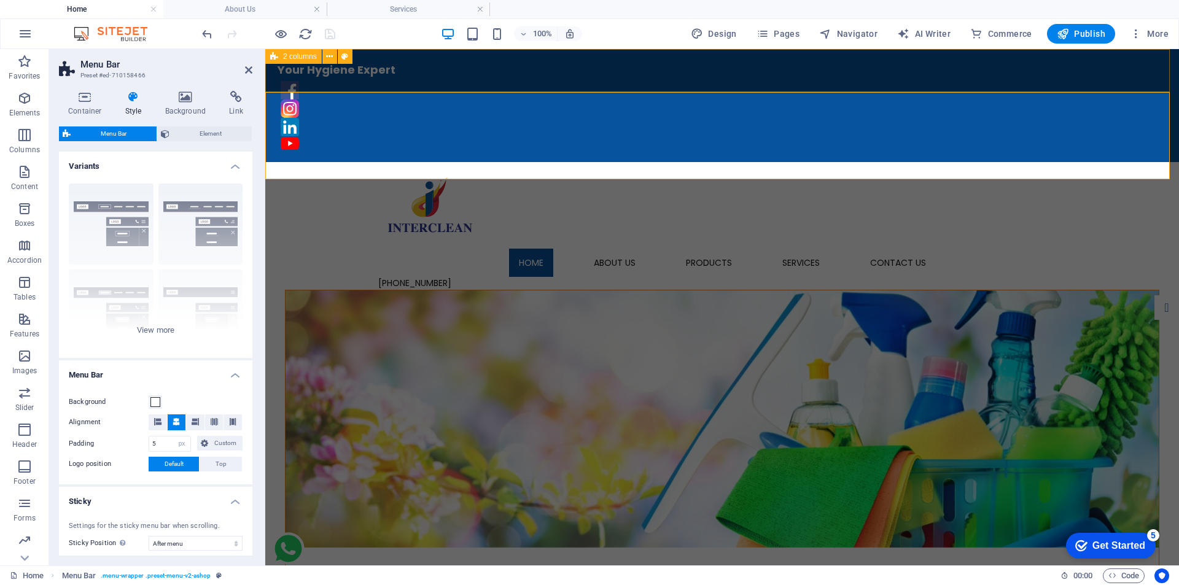
type input "0"
type input "20"
type input "50"
select select "px"
type input "14"
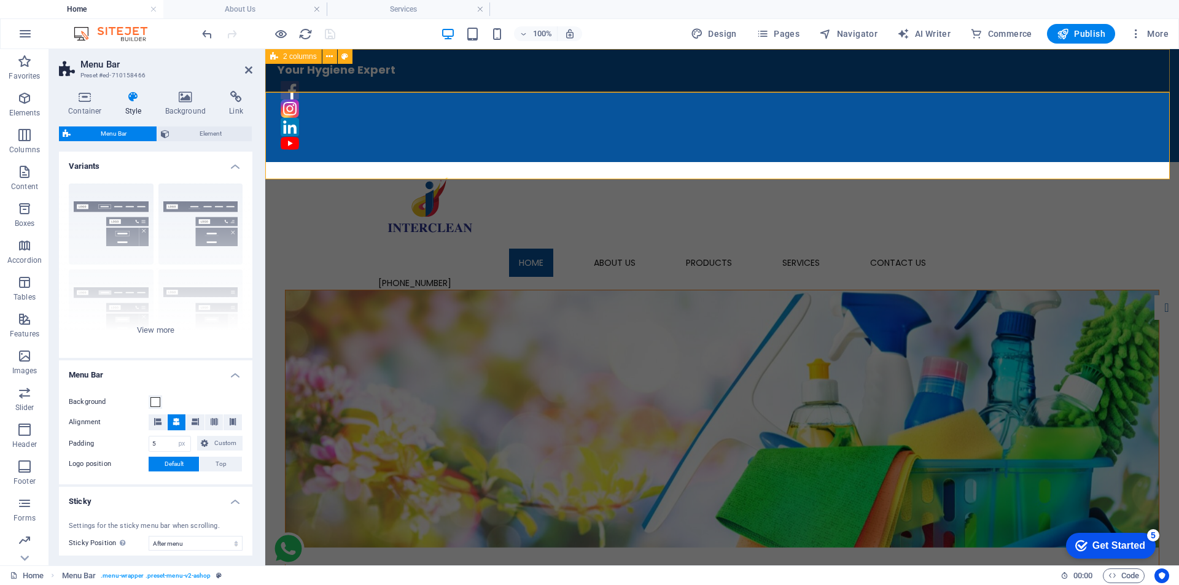
select select
click at [250, 69] on icon at bounding box center [248, 70] width 7 height 10
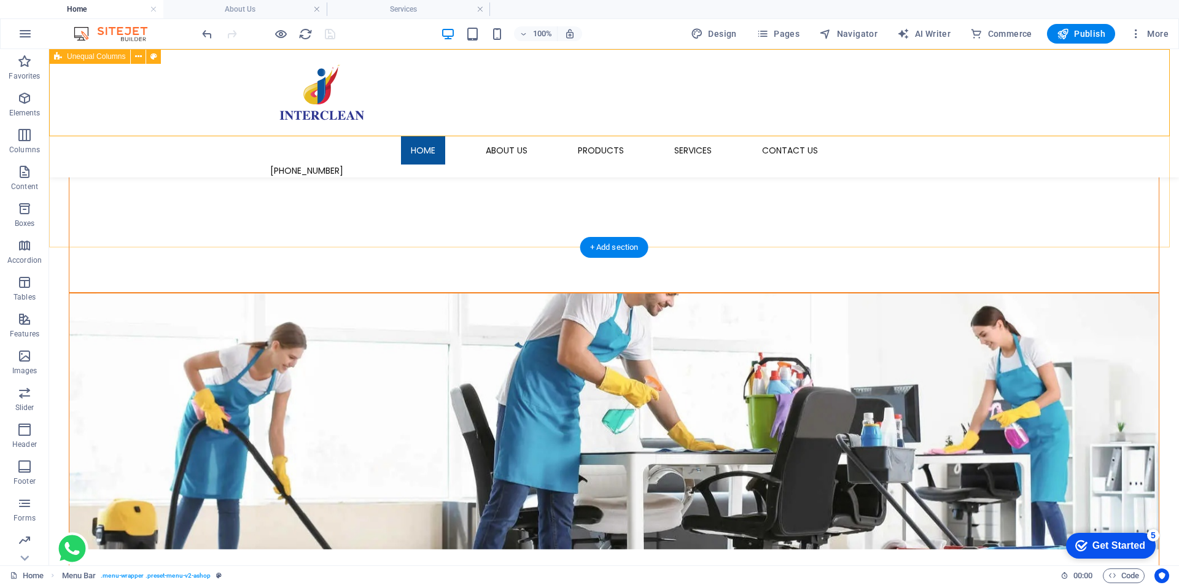
scroll to position [1167, 0]
